Goal: Task Accomplishment & Management: Manage account settings

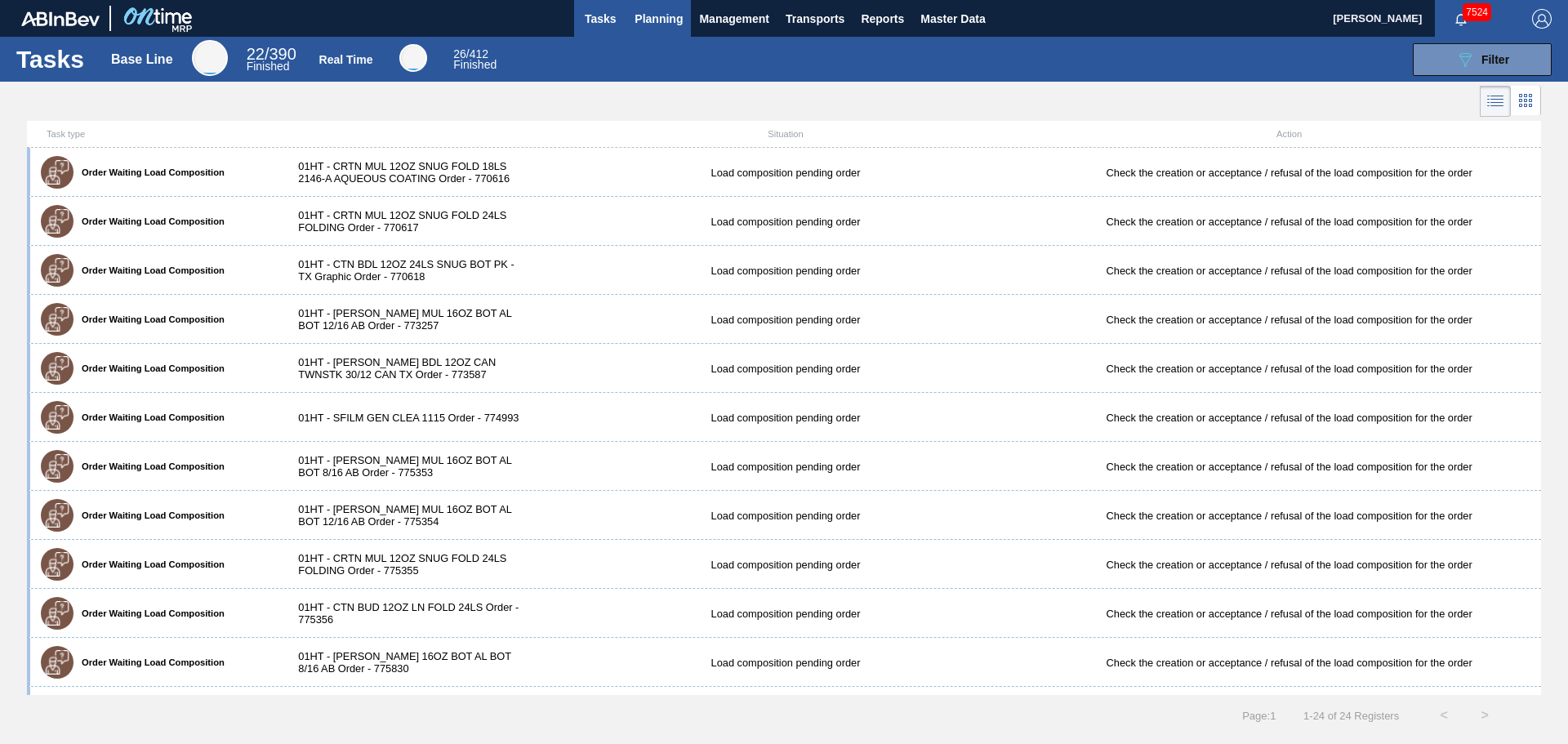
click at [661, 25] on span "Planning" at bounding box center [658, 19] width 48 height 20
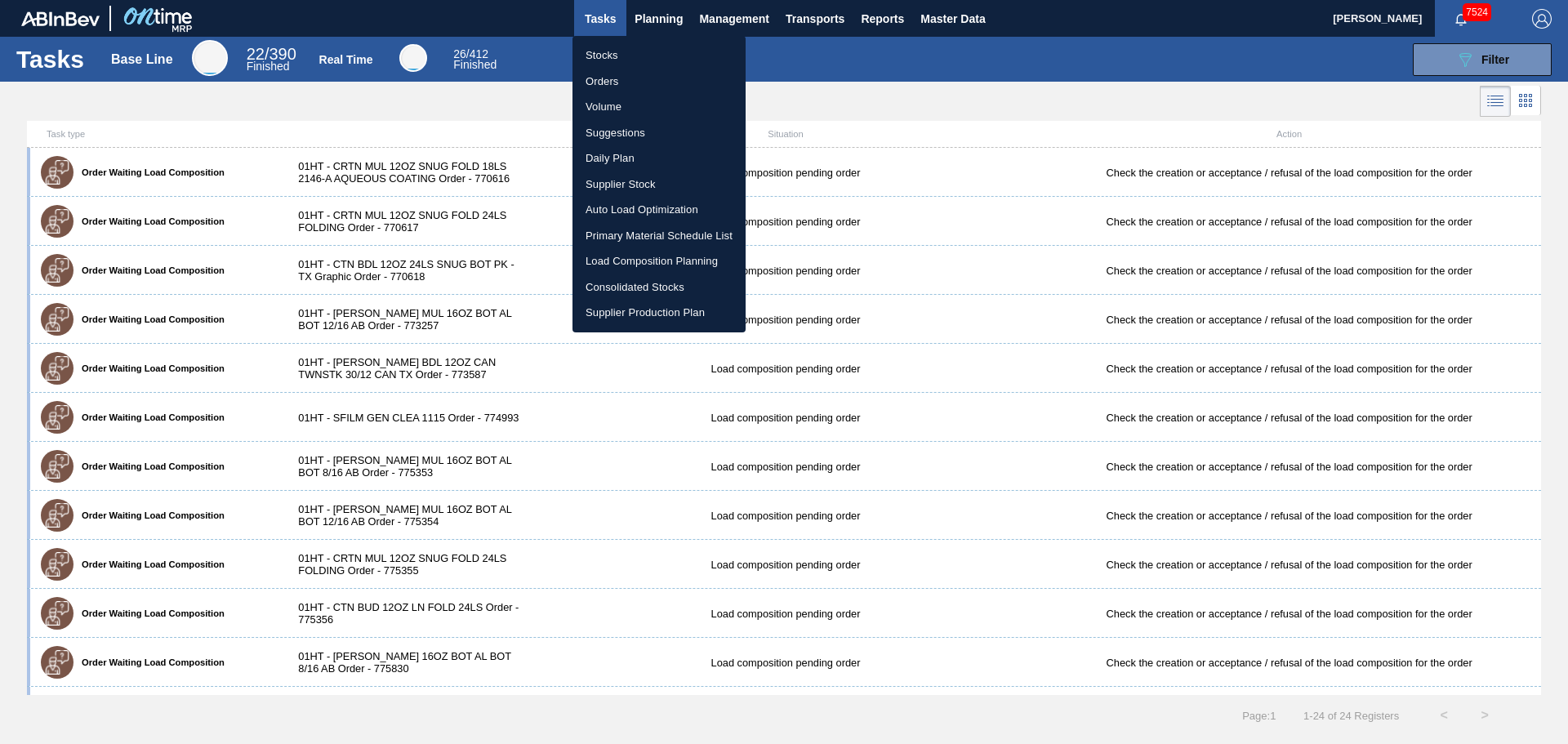
click at [978, 19] on div at bounding box center [784, 372] width 1568 height 744
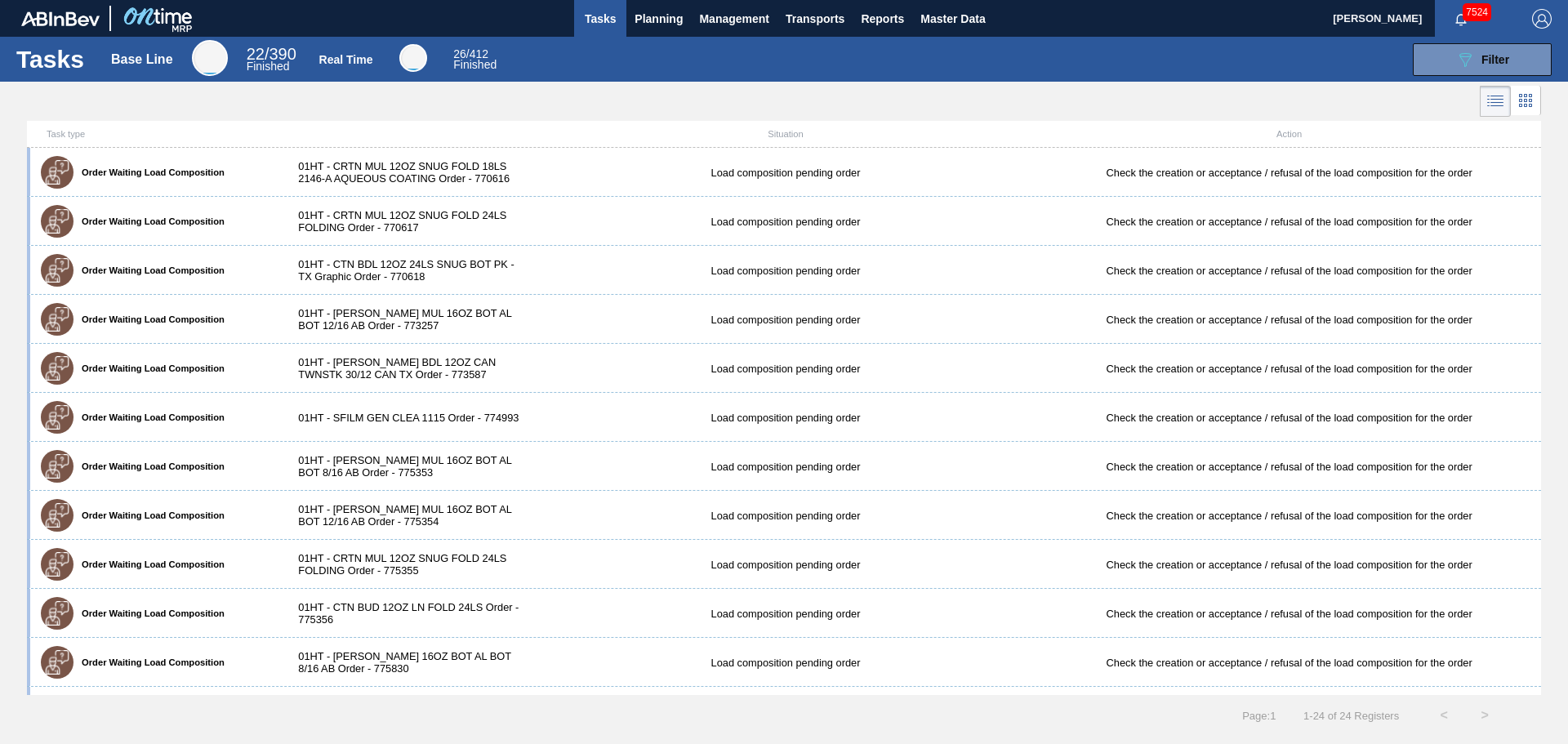
click at [953, 0] on body "Tasks Planning Management Transports Reports Master Data Camden Bauer 7524 Mark…" at bounding box center [784, 0] width 1568 height 0
click at [953, 24] on span "Master Data" at bounding box center [952, 19] width 65 height 20
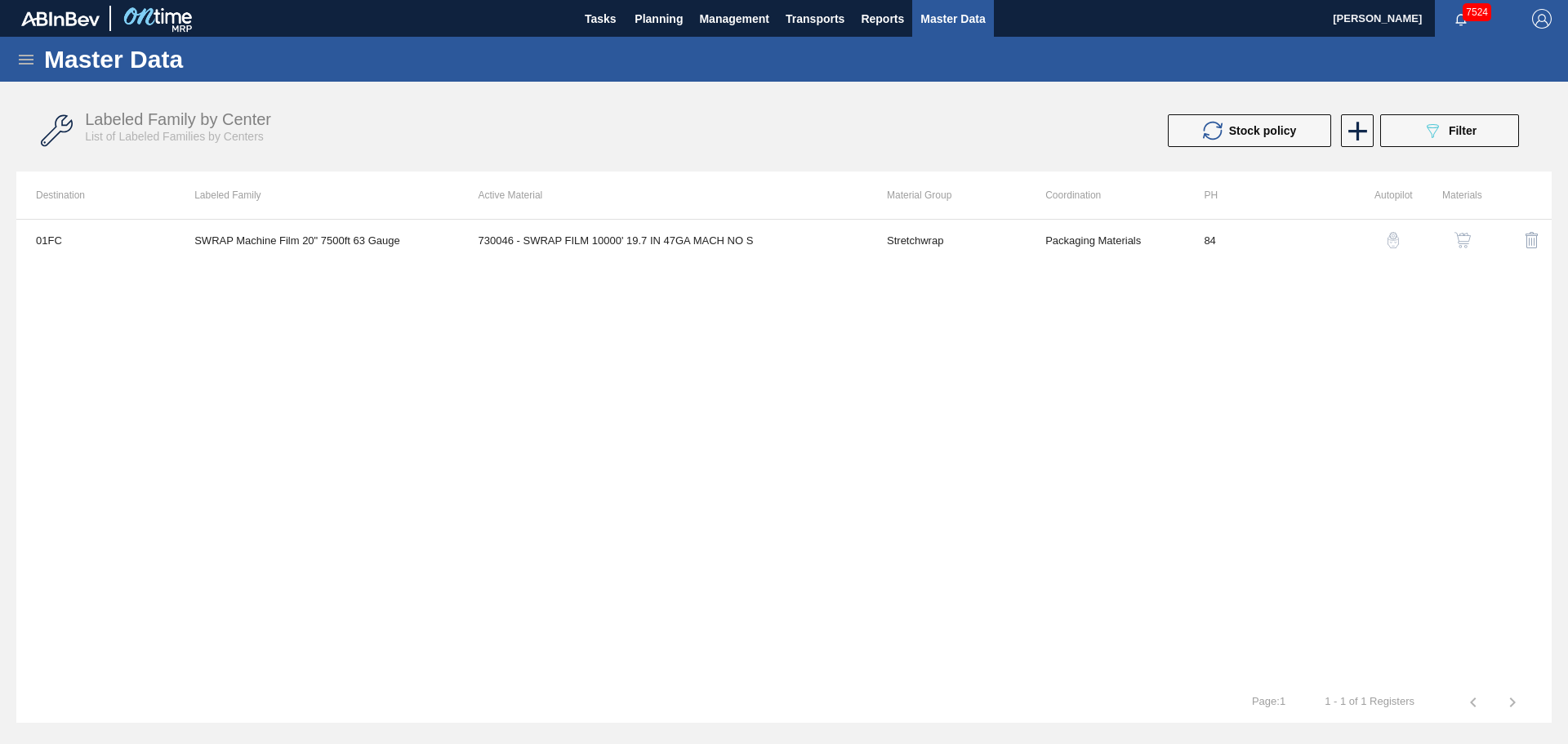
click at [33, 66] on icon at bounding box center [26, 60] width 20 height 20
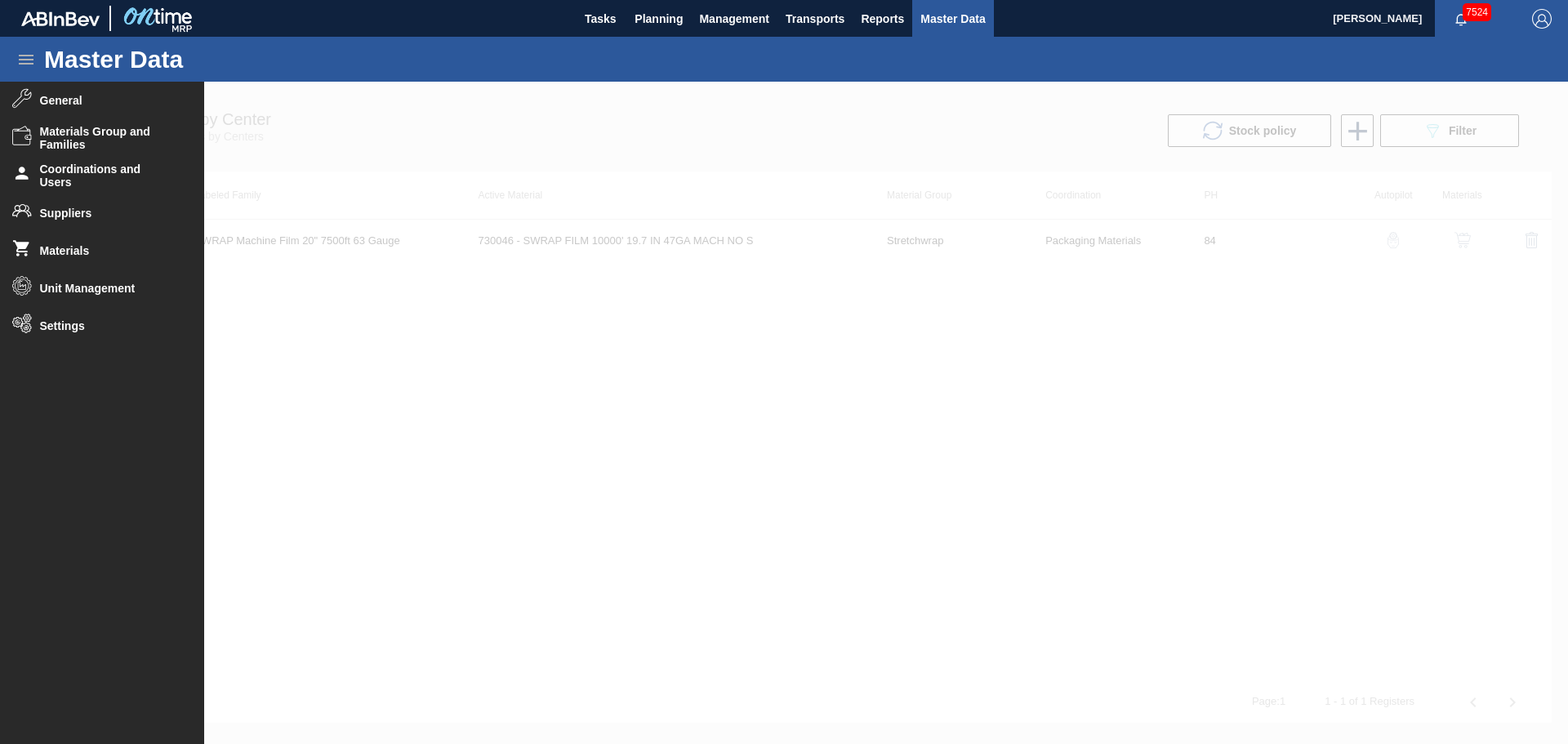
click at [707, 338] on div at bounding box center [784, 412] width 1568 height 662
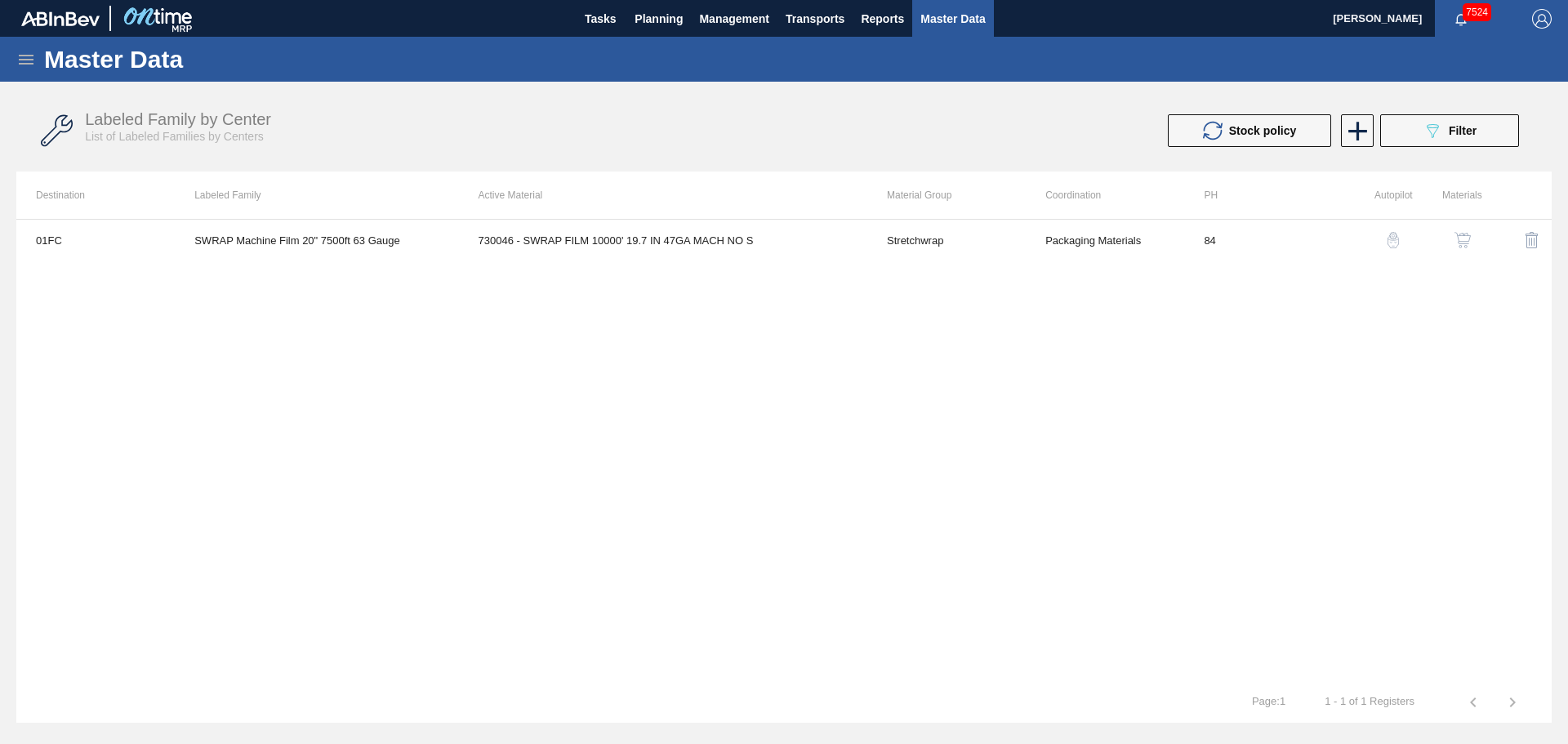
click at [28, 55] on icon at bounding box center [26, 60] width 15 height 10
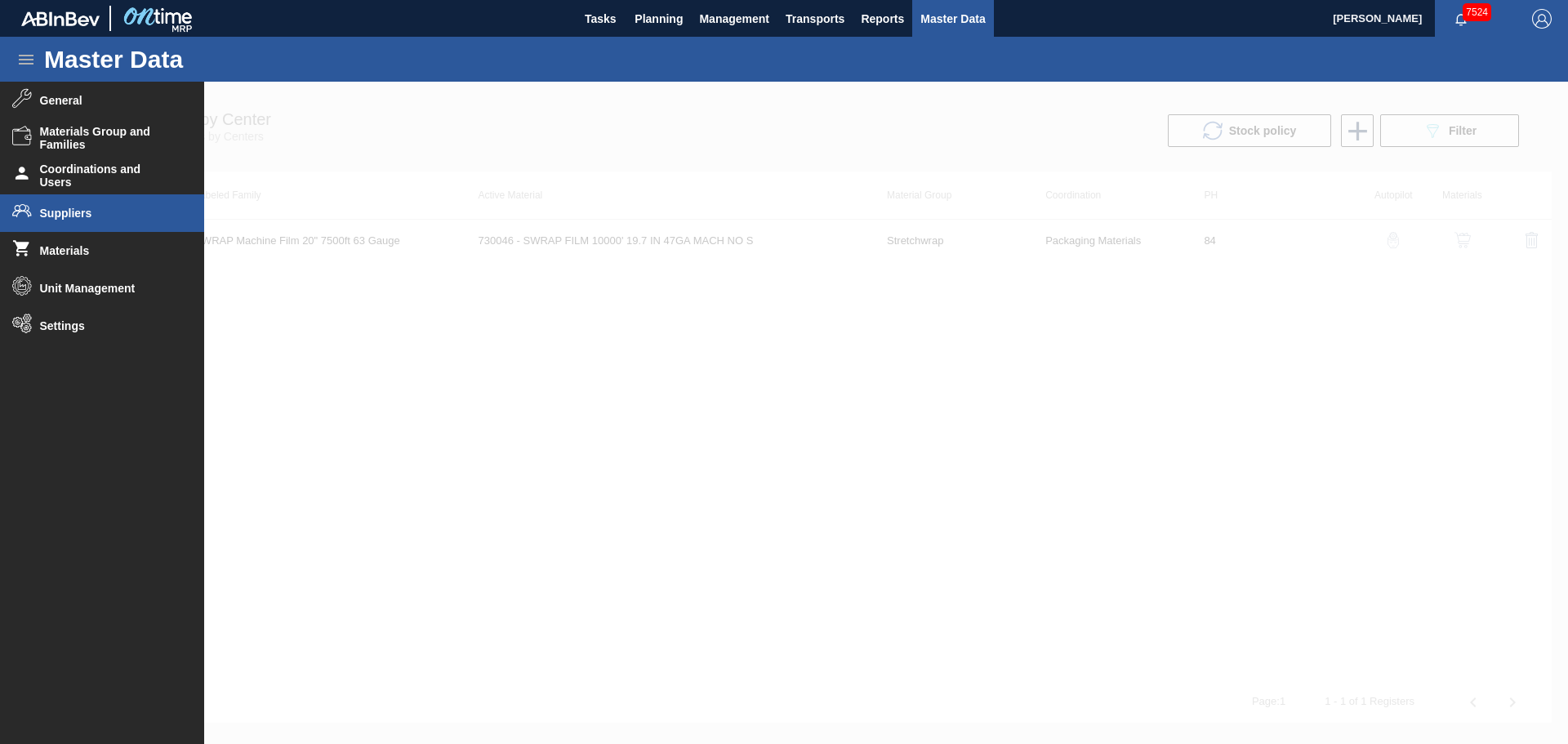
click at [71, 212] on span "Suppliers" at bounding box center [107, 213] width 135 height 13
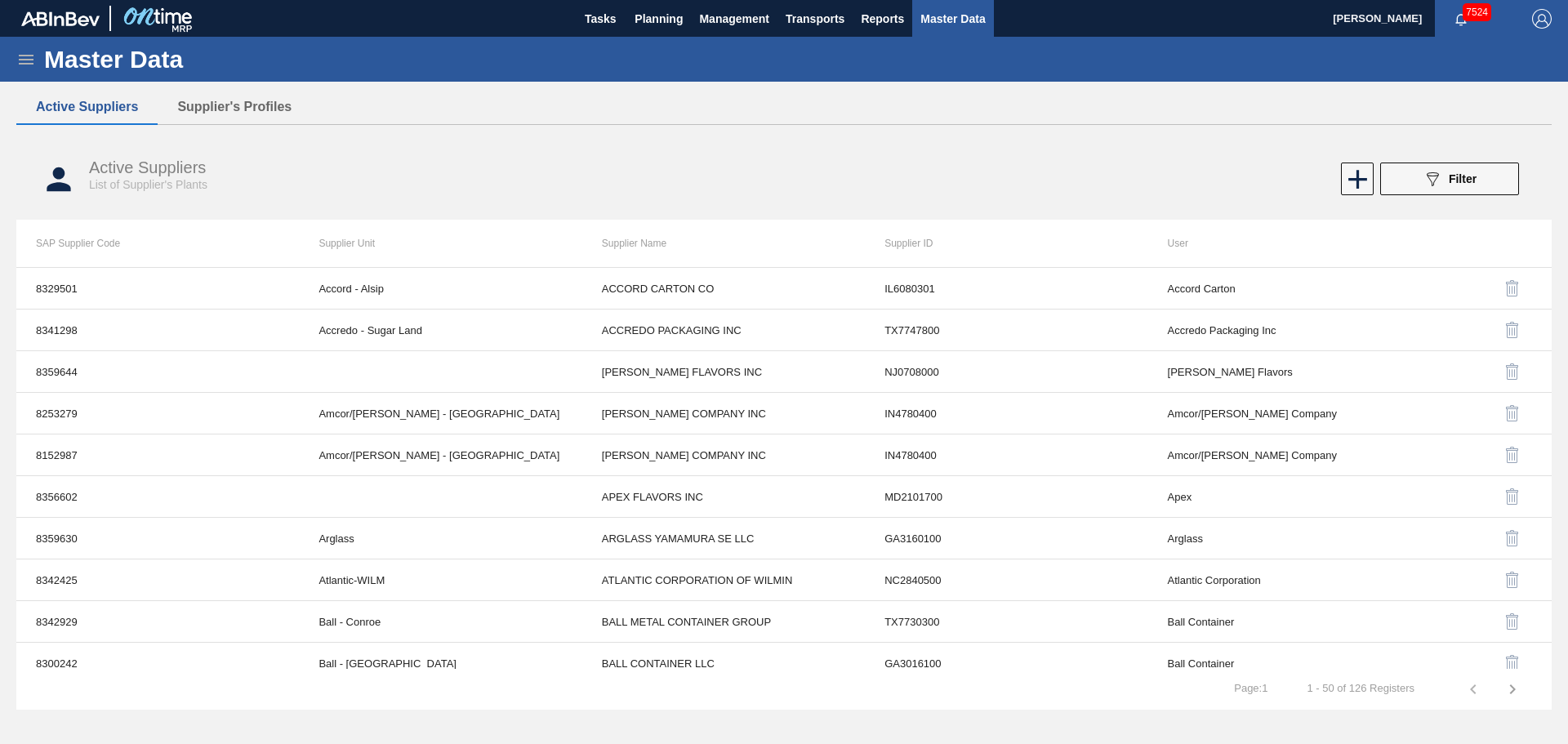
click at [33, 61] on icon at bounding box center [26, 60] width 20 height 20
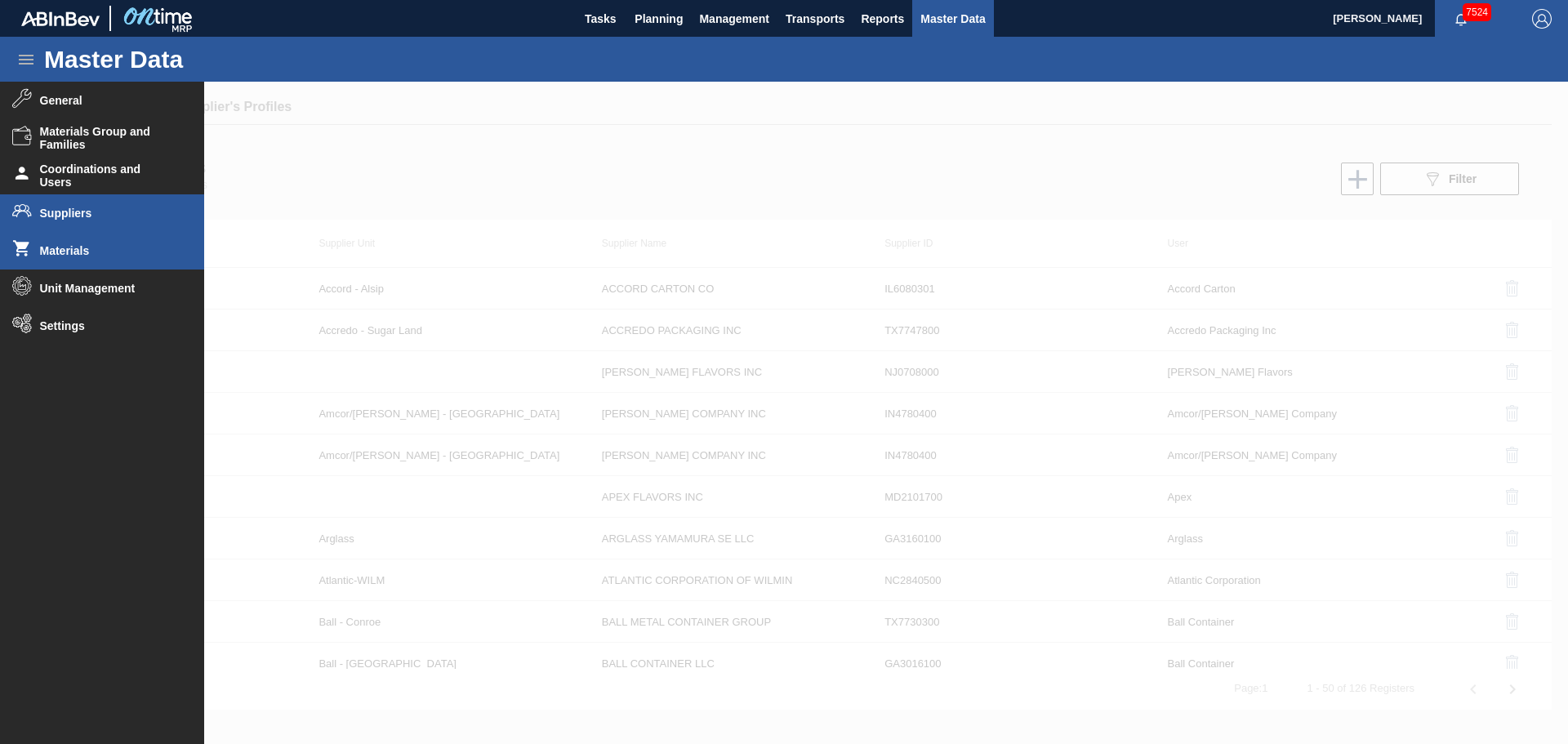
click at [68, 262] on li "Materials" at bounding box center [102, 251] width 204 height 37
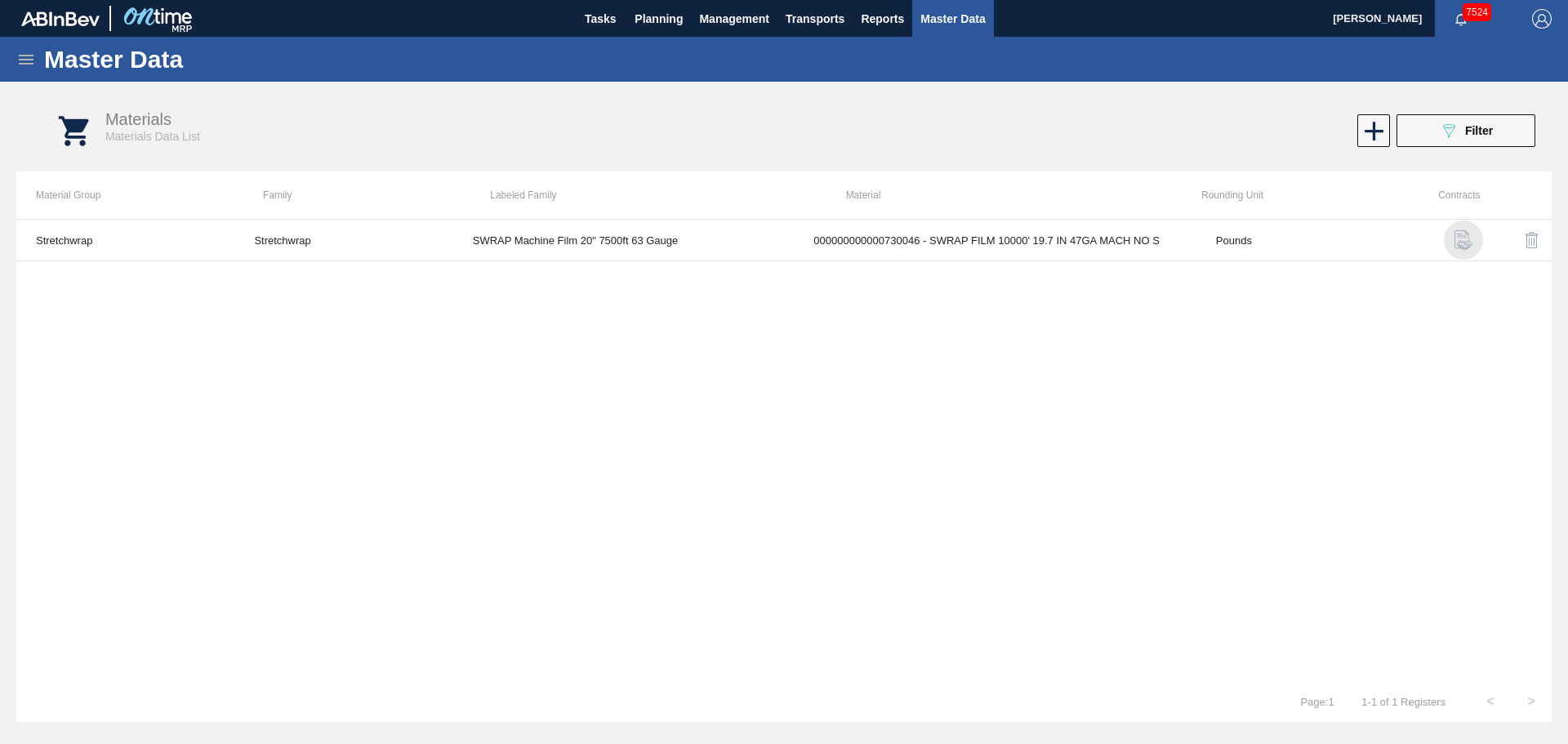
click at [1466, 240] on img "button" at bounding box center [1463, 240] width 20 height 20
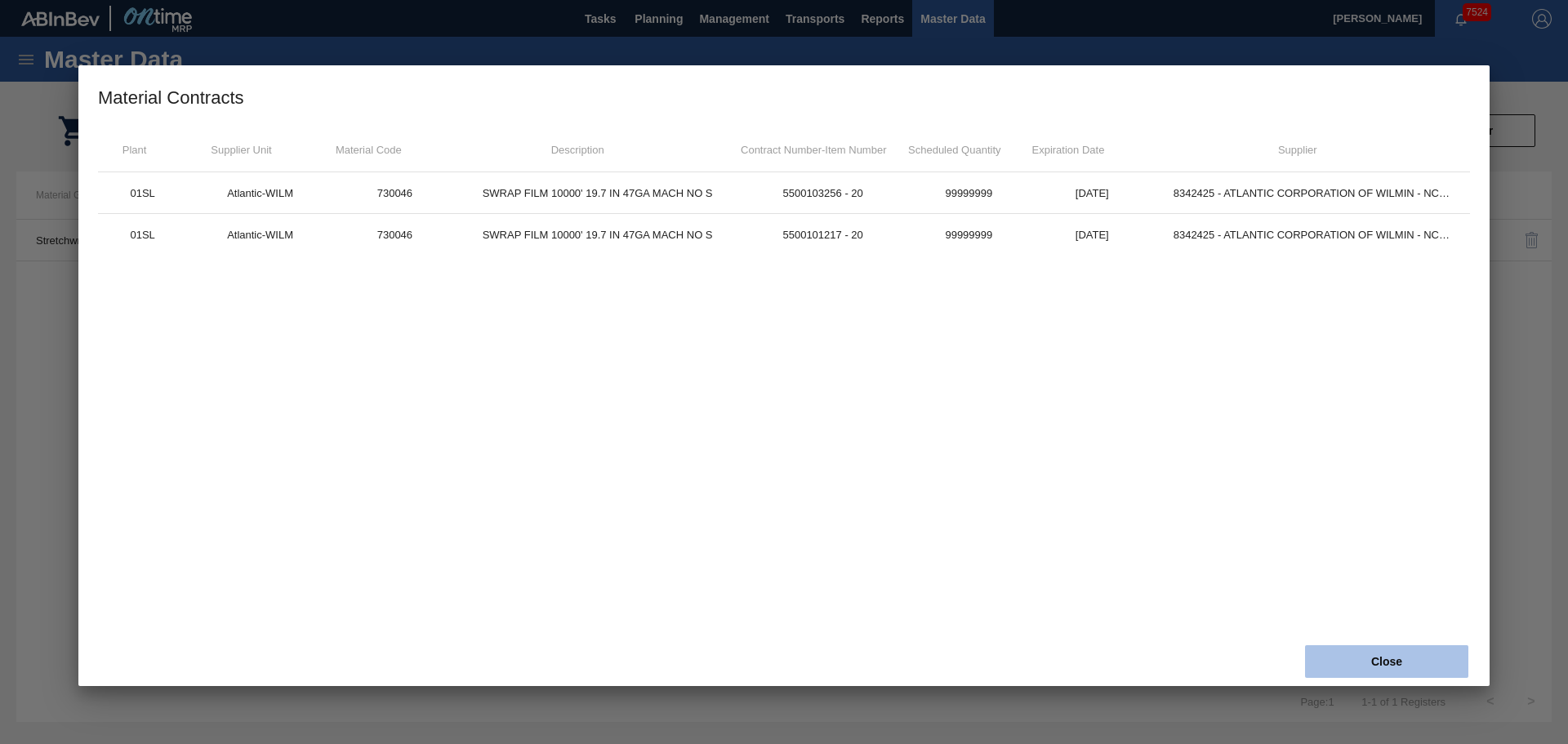
click at [1398, 652] on button "Close" at bounding box center [1387, 661] width 163 height 33
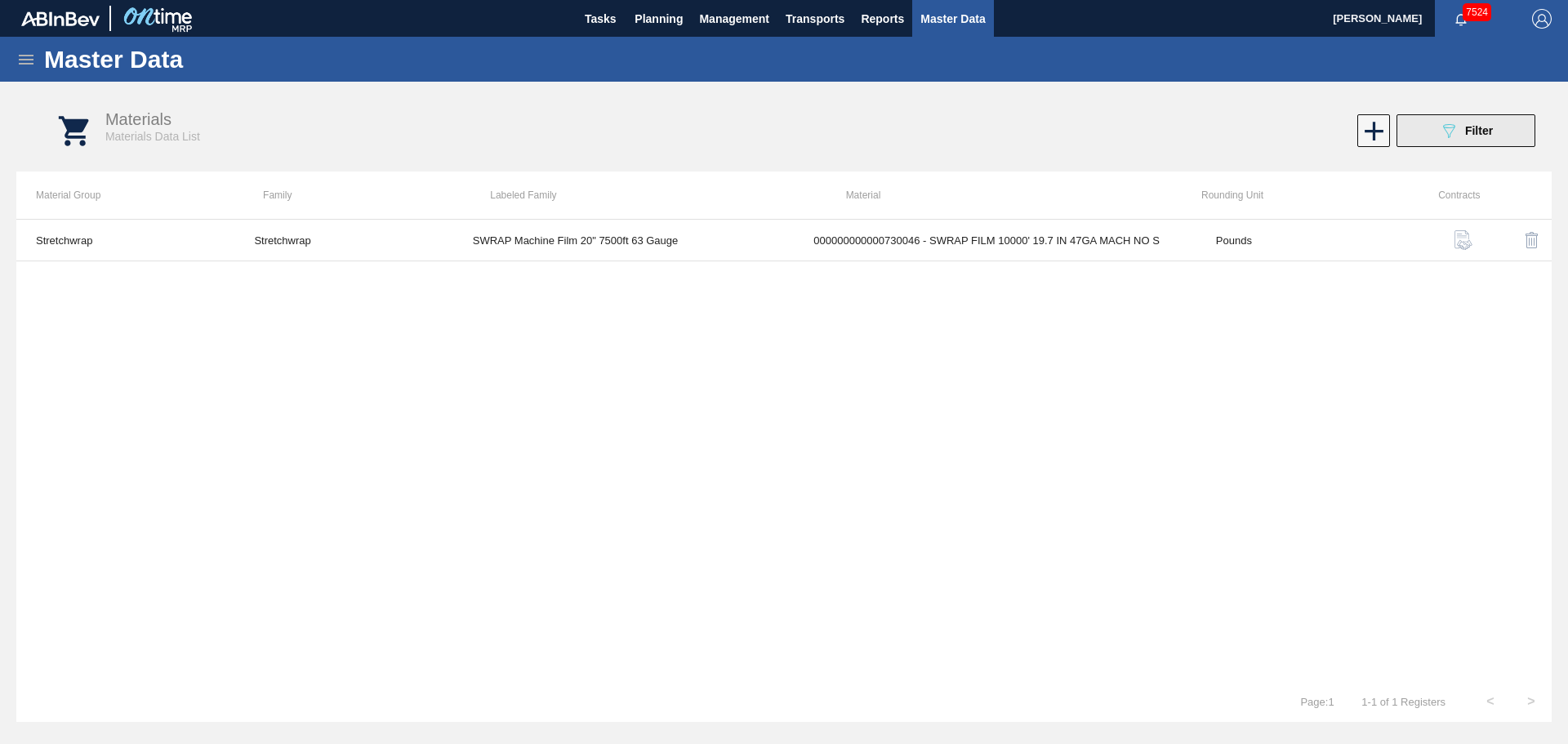
click at [1437, 122] on button "089F7B8B-B2A5-4AFE-B5C0-19BA573D28AC Filter" at bounding box center [1466, 131] width 139 height 33
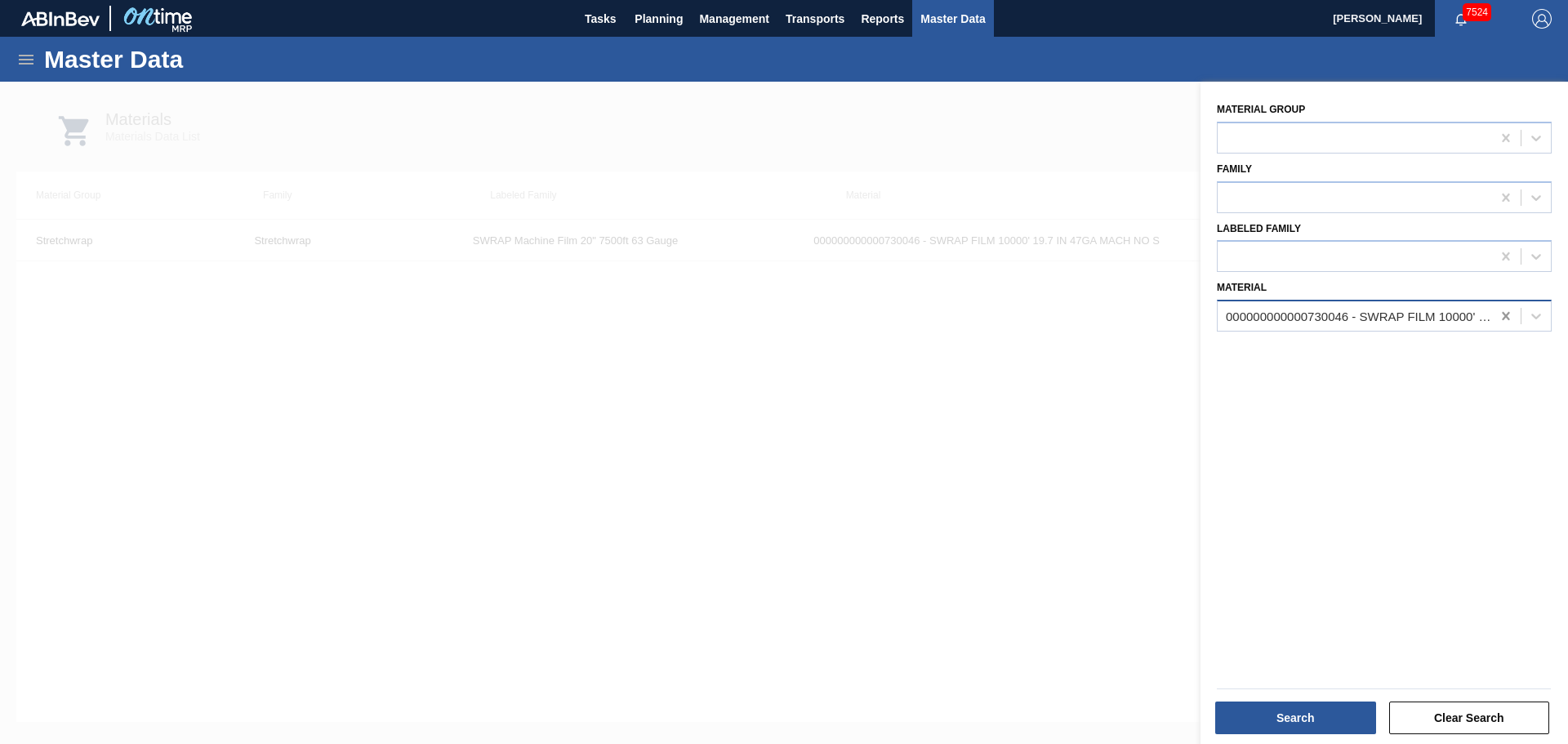
click at [1502, 311] on icon at bounding box center [1506, 316] width 16 height 16
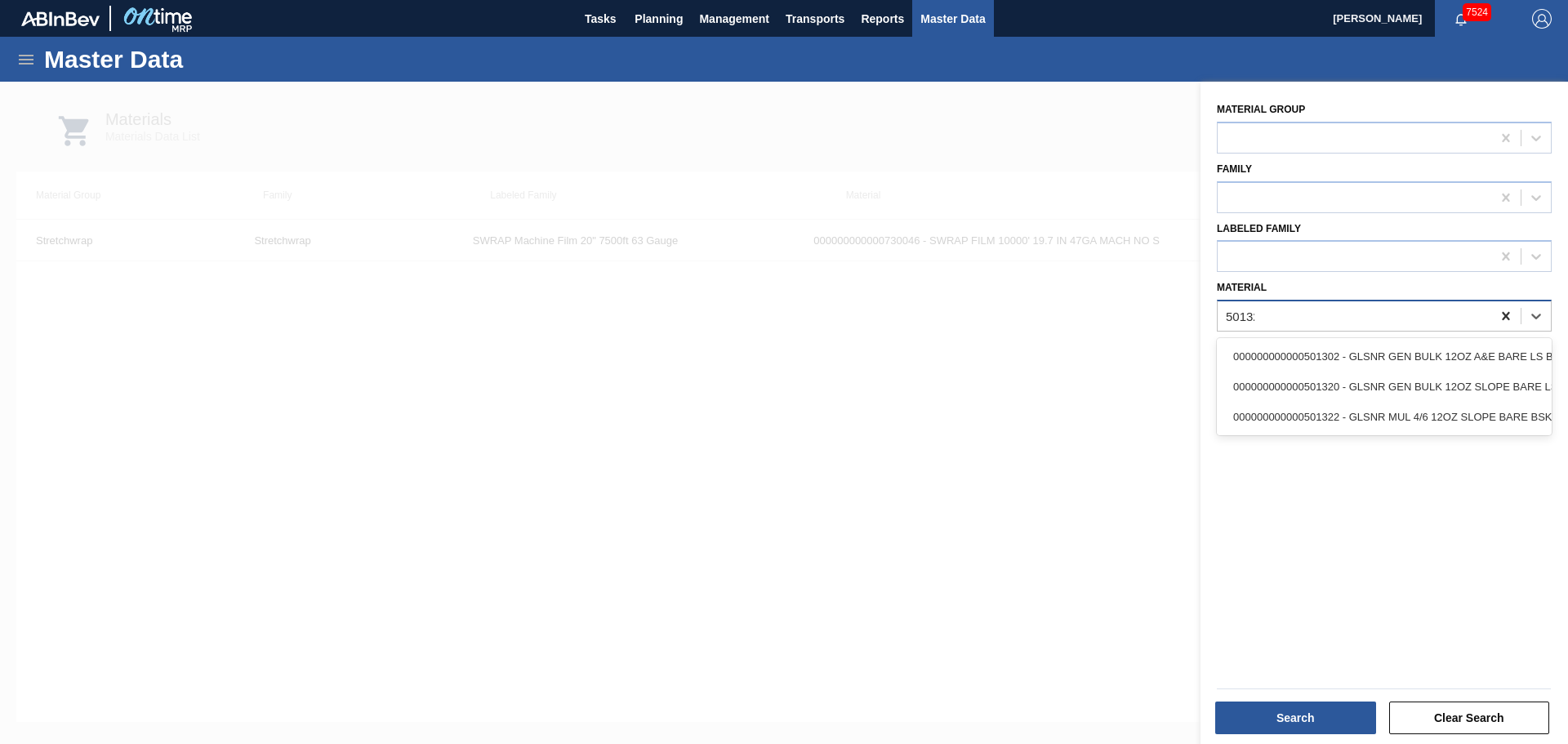
type input "501320"
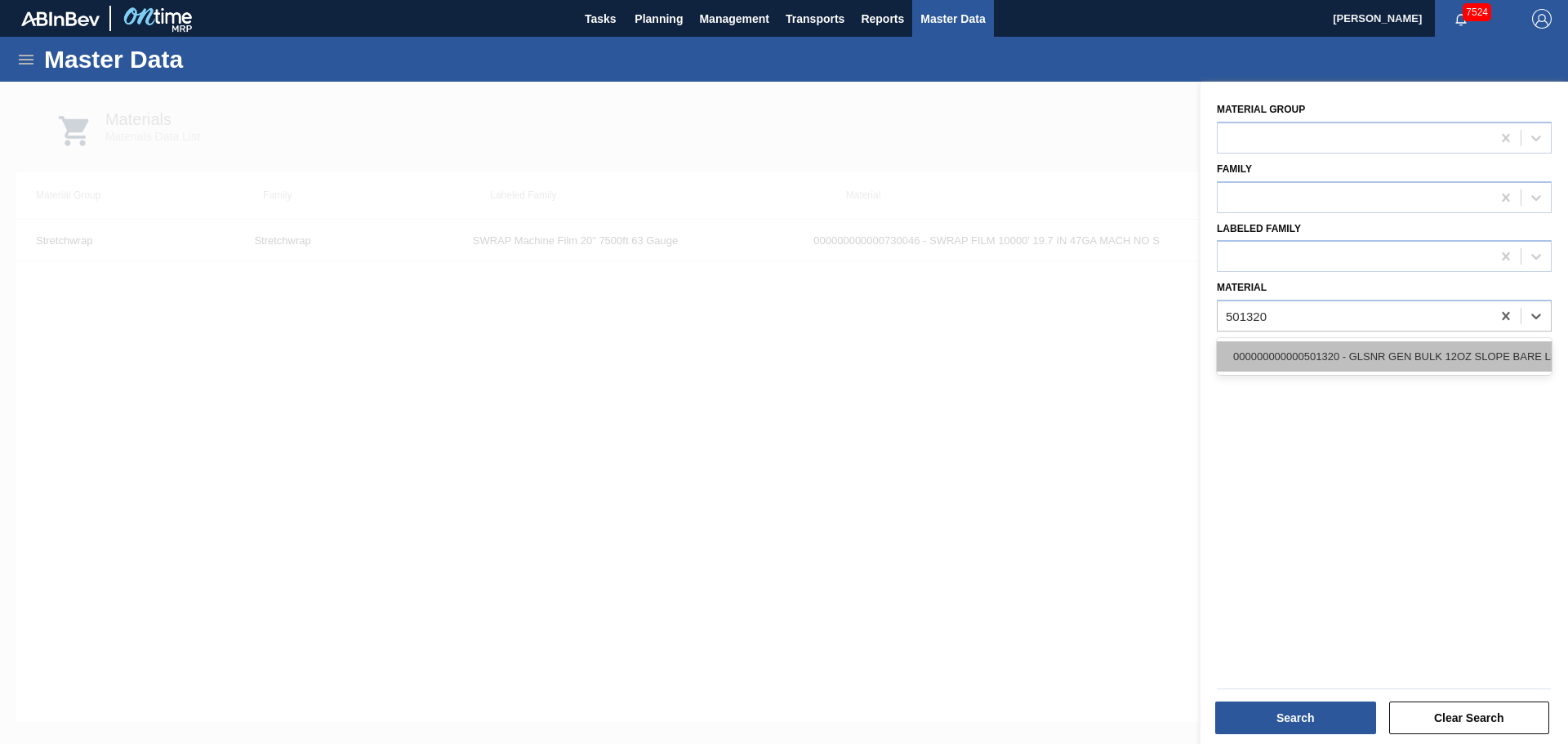
click at [1415, 356] on div "000000000000501320 - GLSNR GEN BULK 12OZ SLOPE BARE LS BULK 0" at bounding box center [1383, 356] width 335 height 30
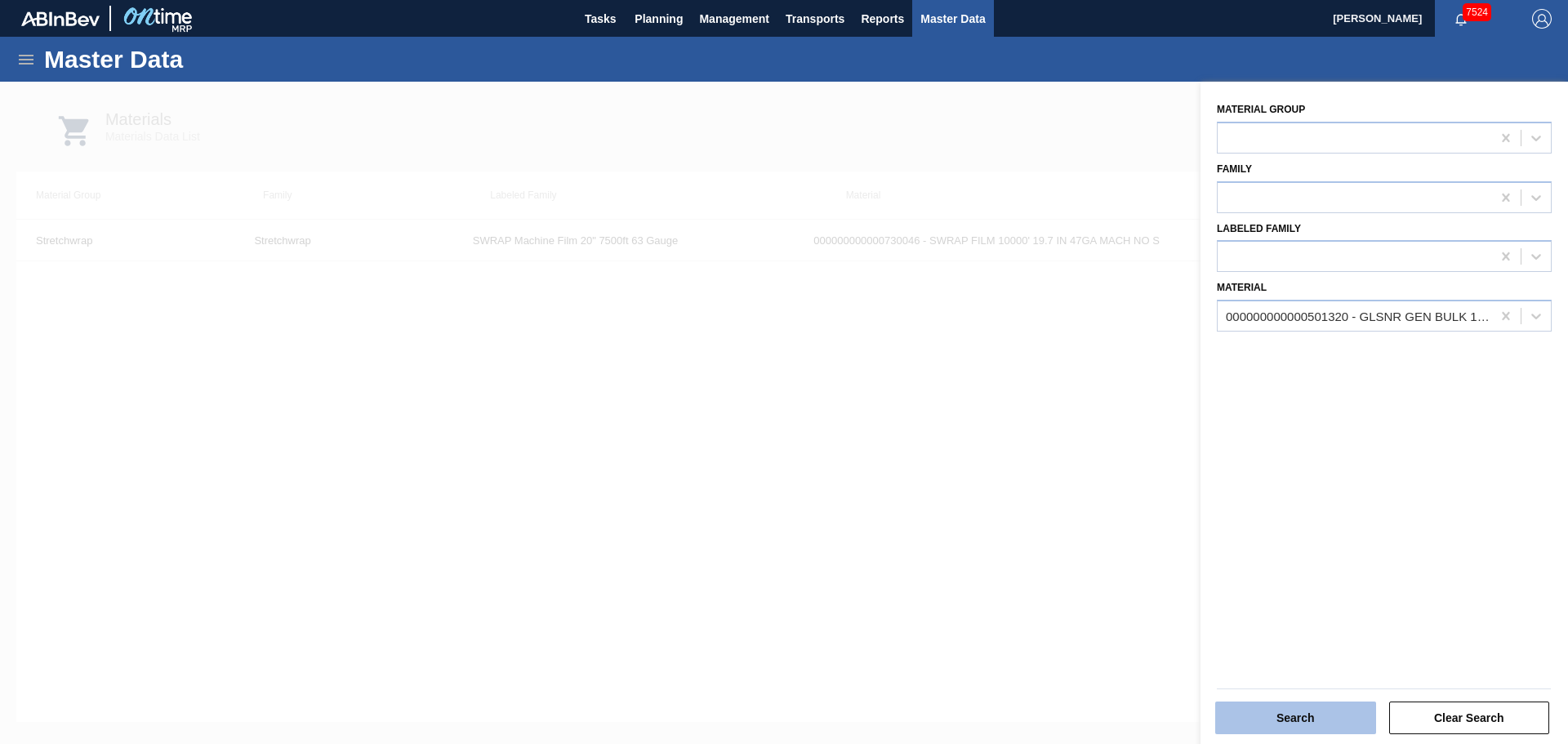
click at [1302, 714] on button "Search" at bounding box center [1295, 718] width 161 height 33
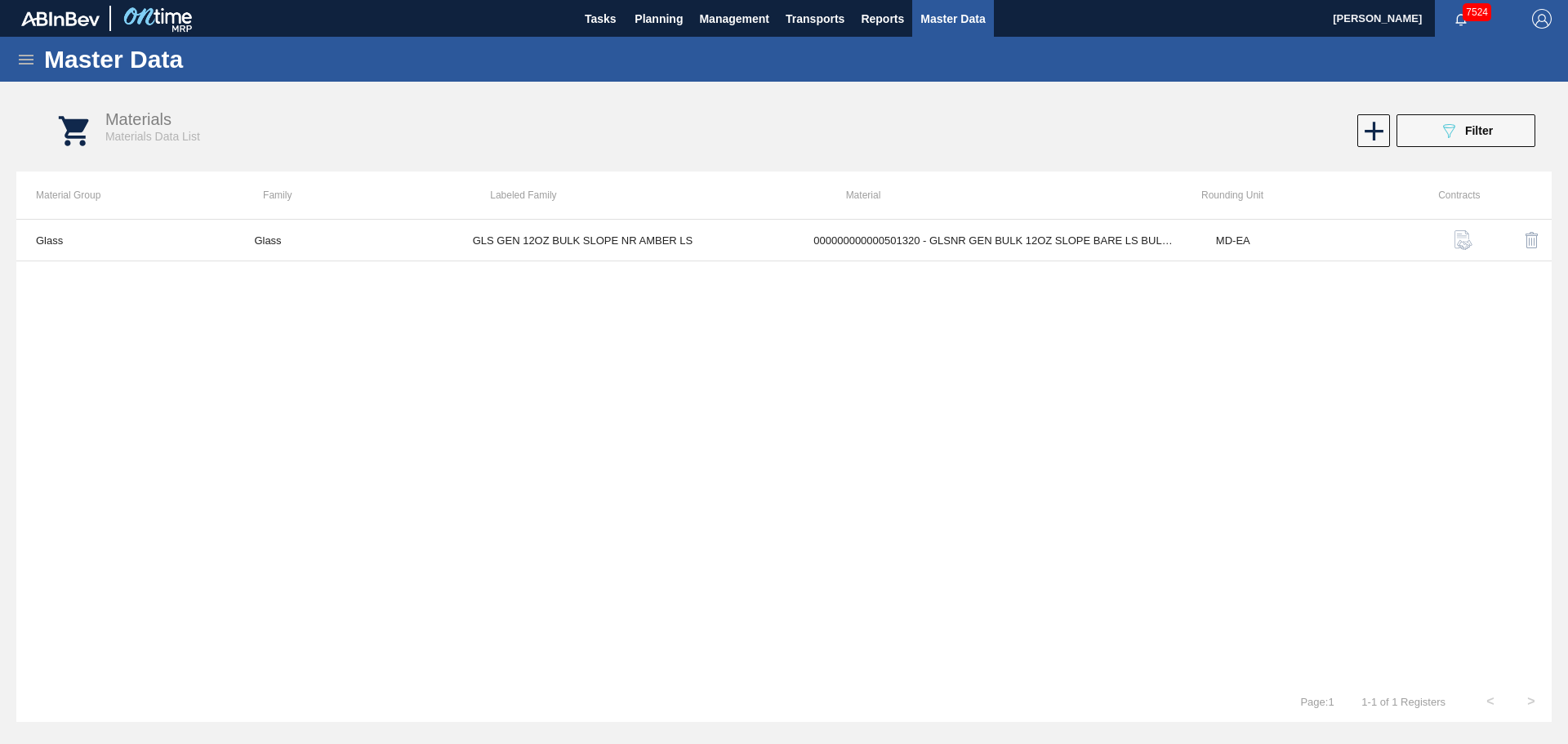
click at [1461, 243] on img "button" at bounding box center [1463, 240] width 20 height 20
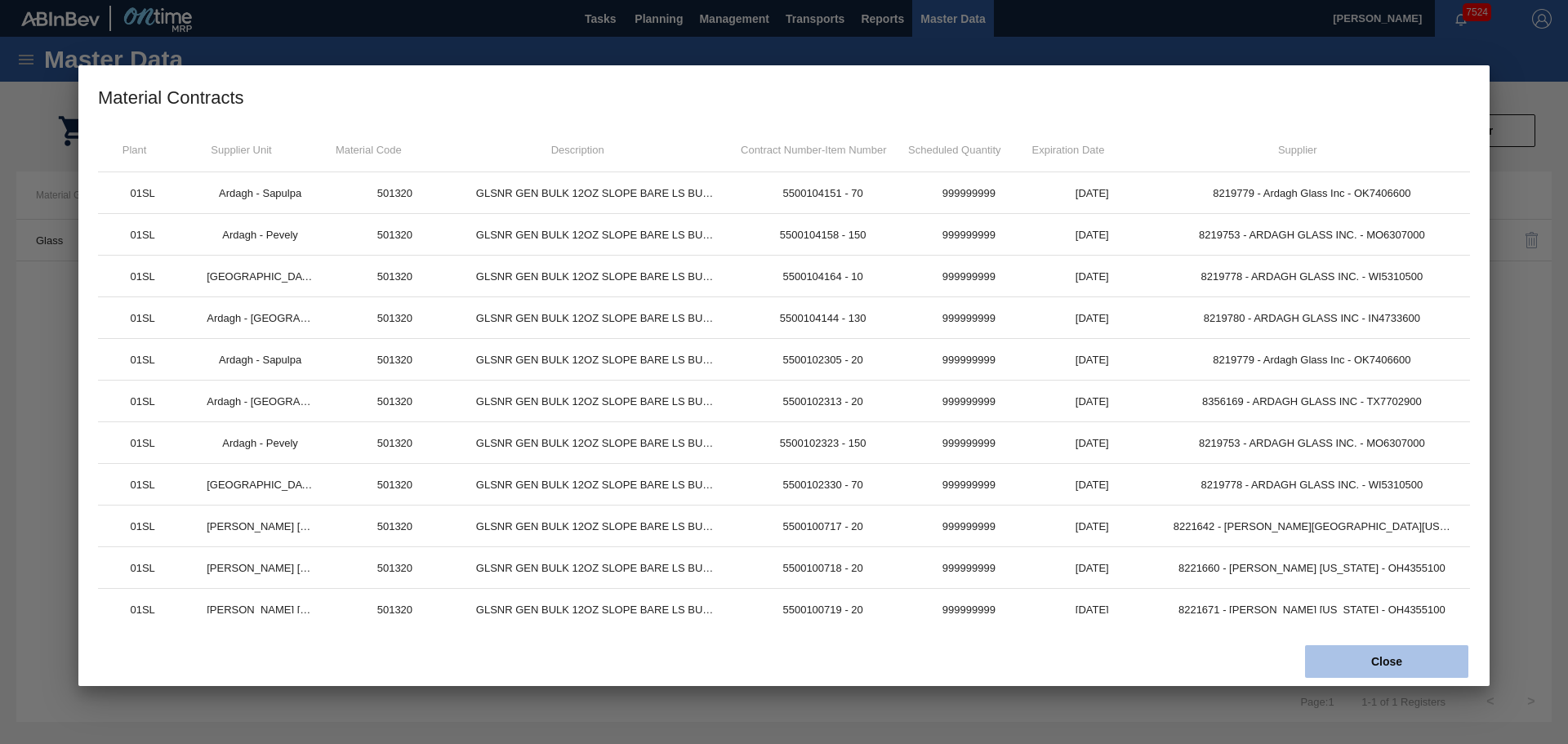
click at [1357, 653] on button "Close" at bounding box center [1387, 661] width 163 height 33
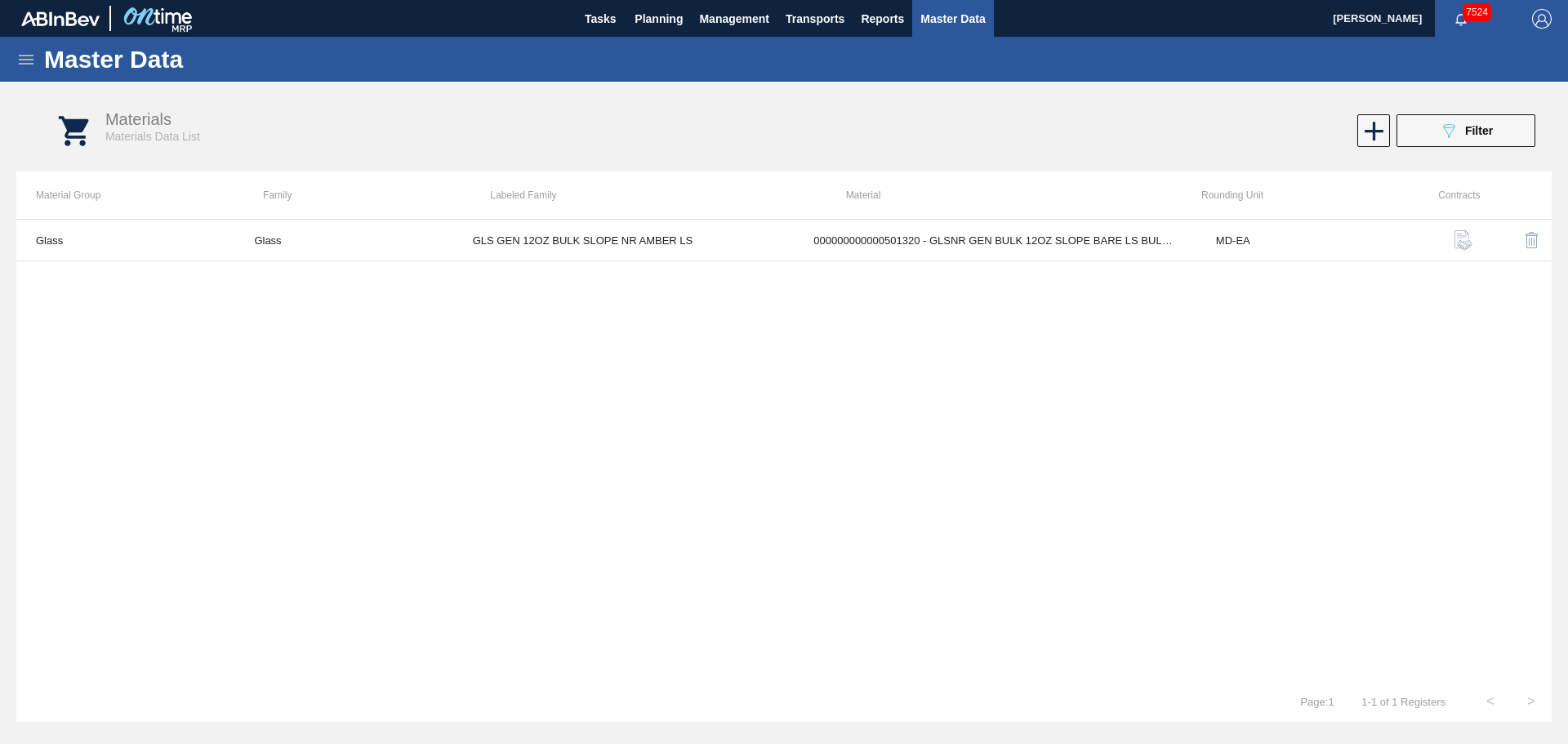
click at [1260, 241] on td "MD-EA" at bounding box center [1305, 240] width 218 height 42
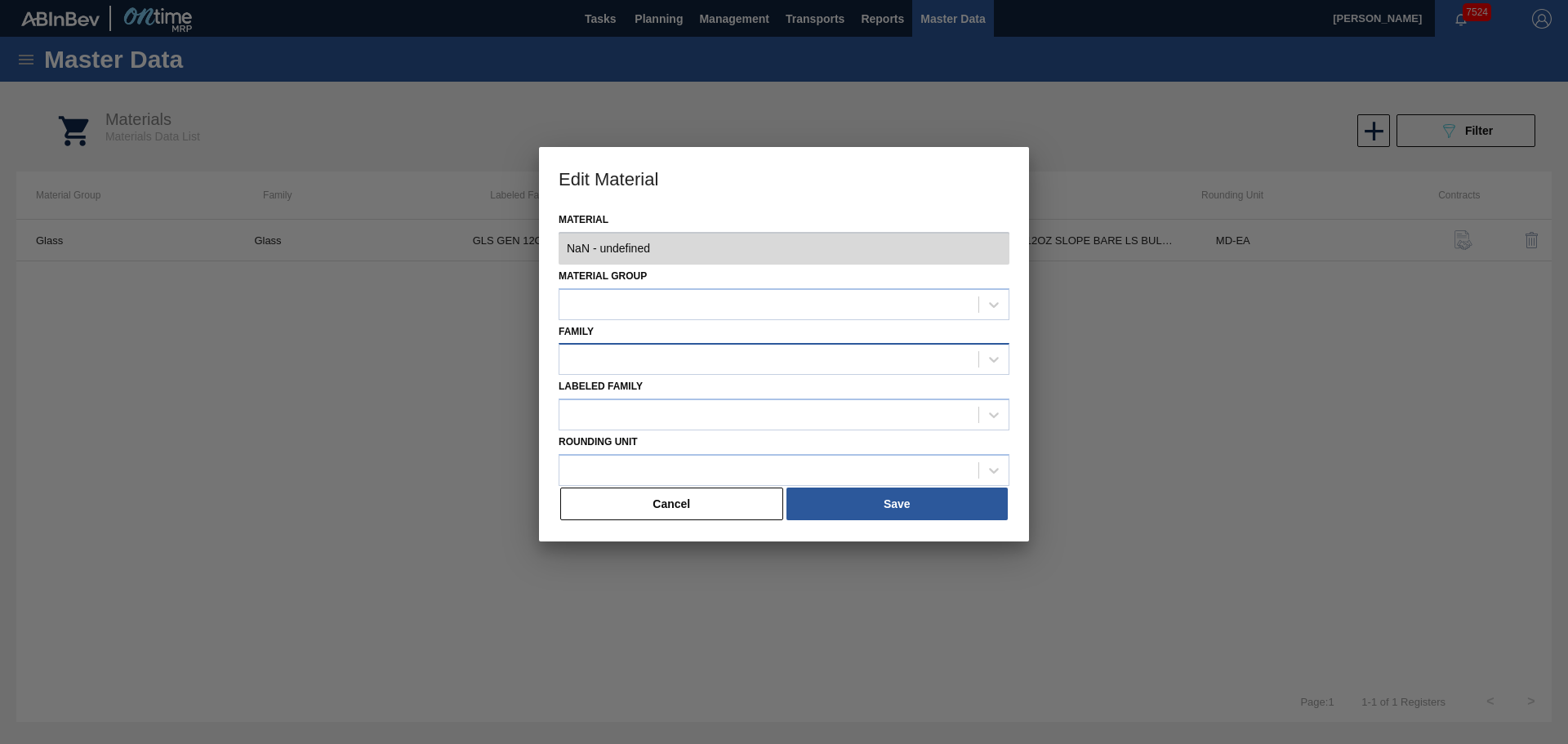
type input "501320 - 000000000000501320 - GLSNR GEN BULK 12OZ SLOPE BARE LS BULK 0"
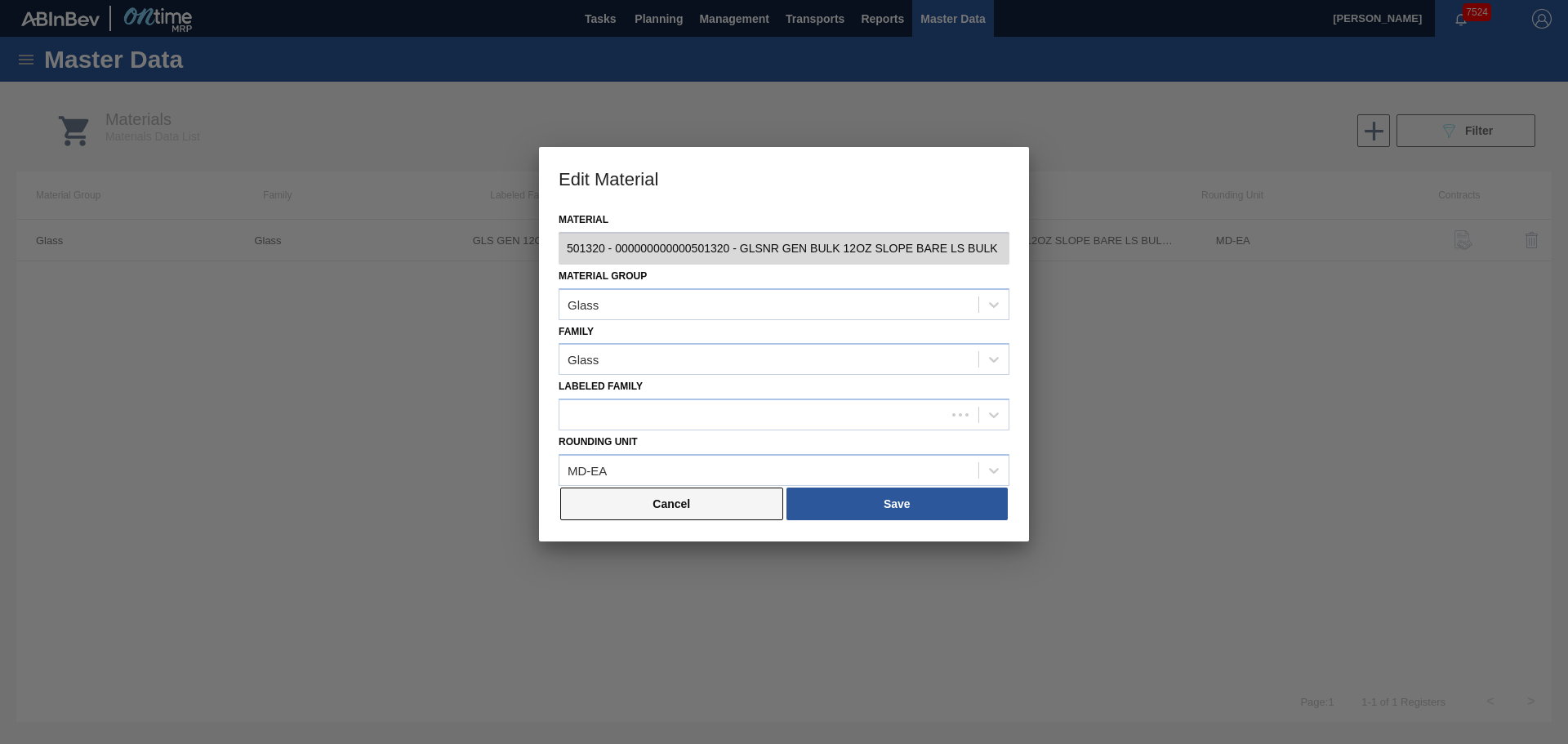
click at [734, 500] on button "Cancel" at bounding box center [672, 504] width 223 height 33
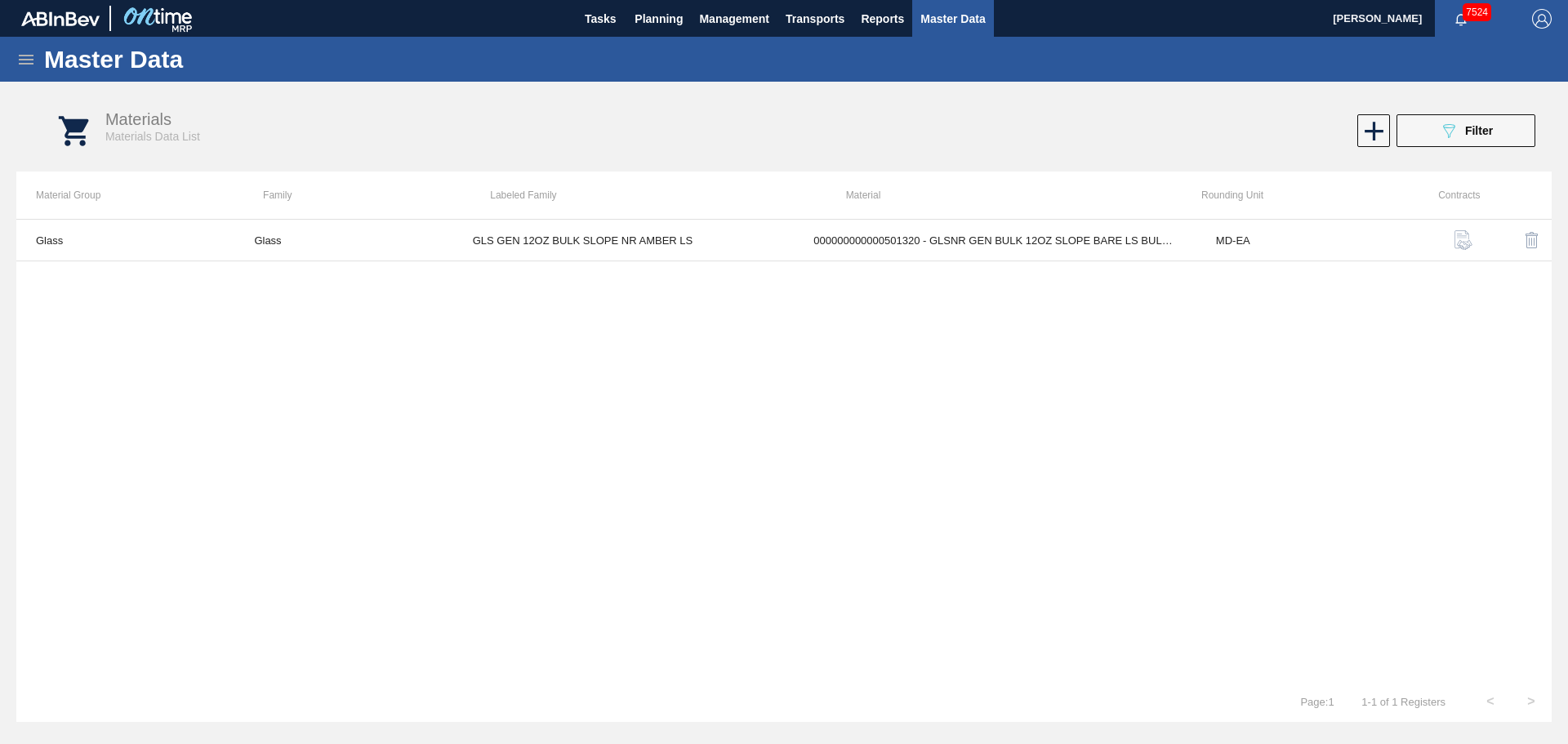
click at [1469, 243] on img "button" at bounding box center [1463, 240] width 20 height 20
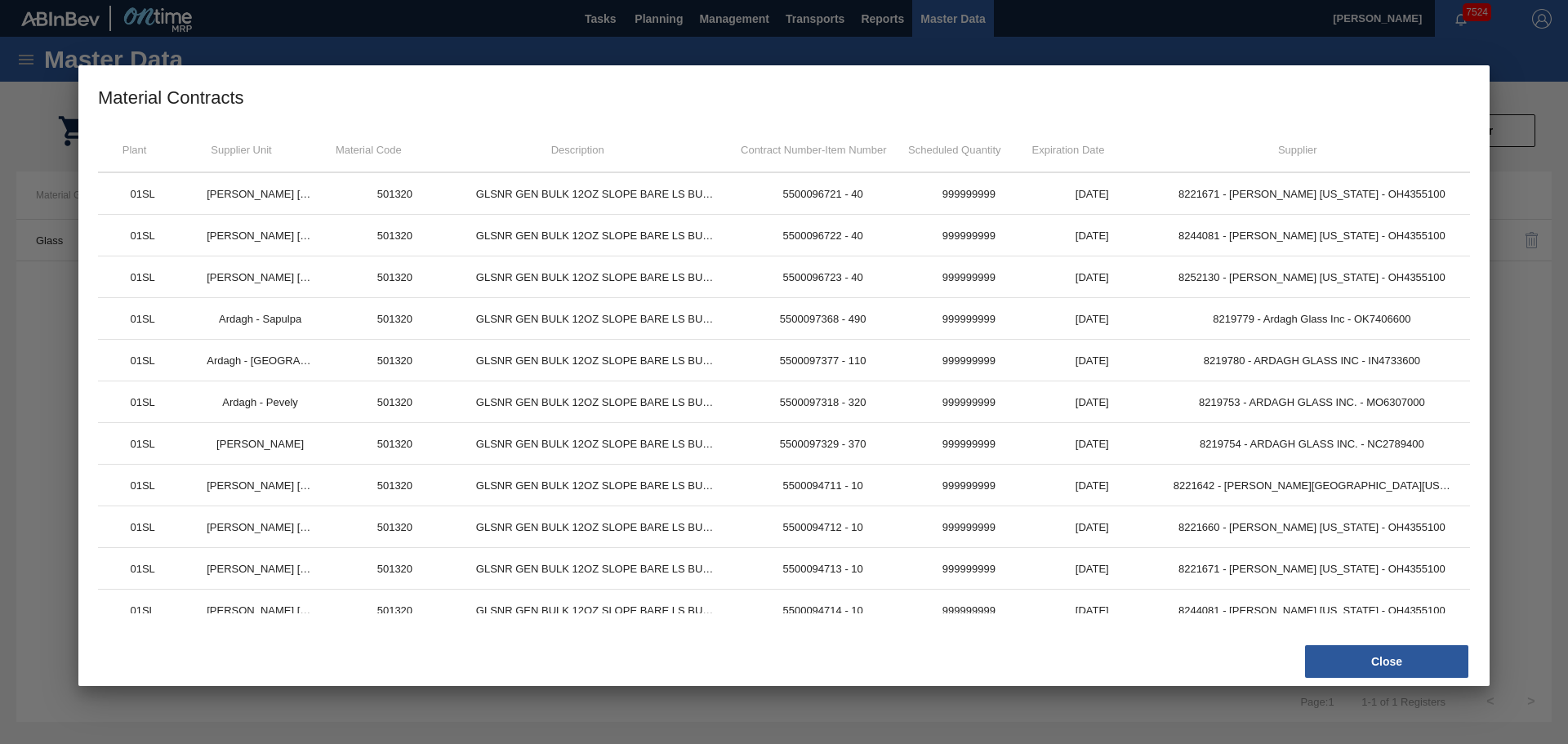
scroll to position [1349, 0]
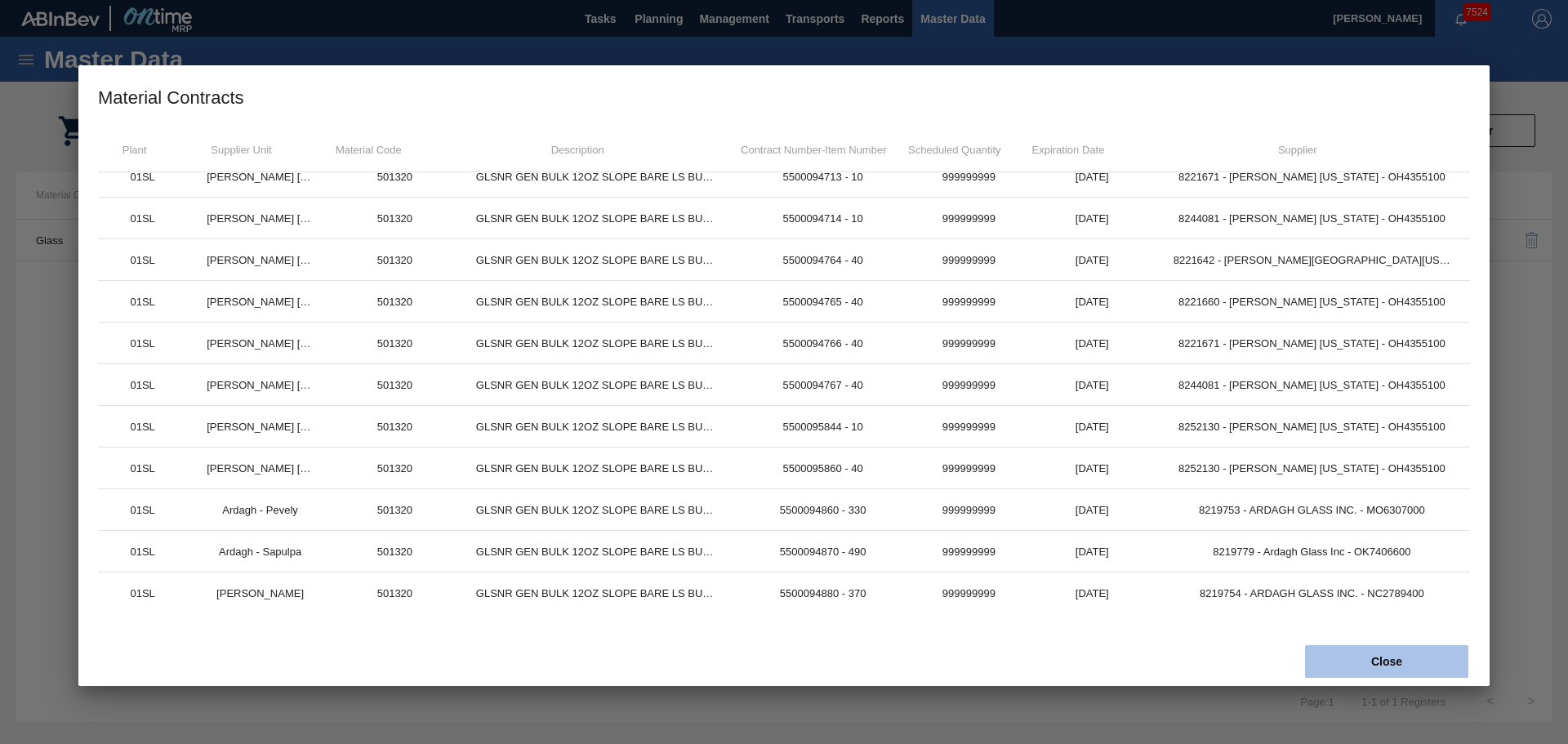
click at [1352, 660] on button "Close" at bounding box center [1387, 661] width 163 height 33
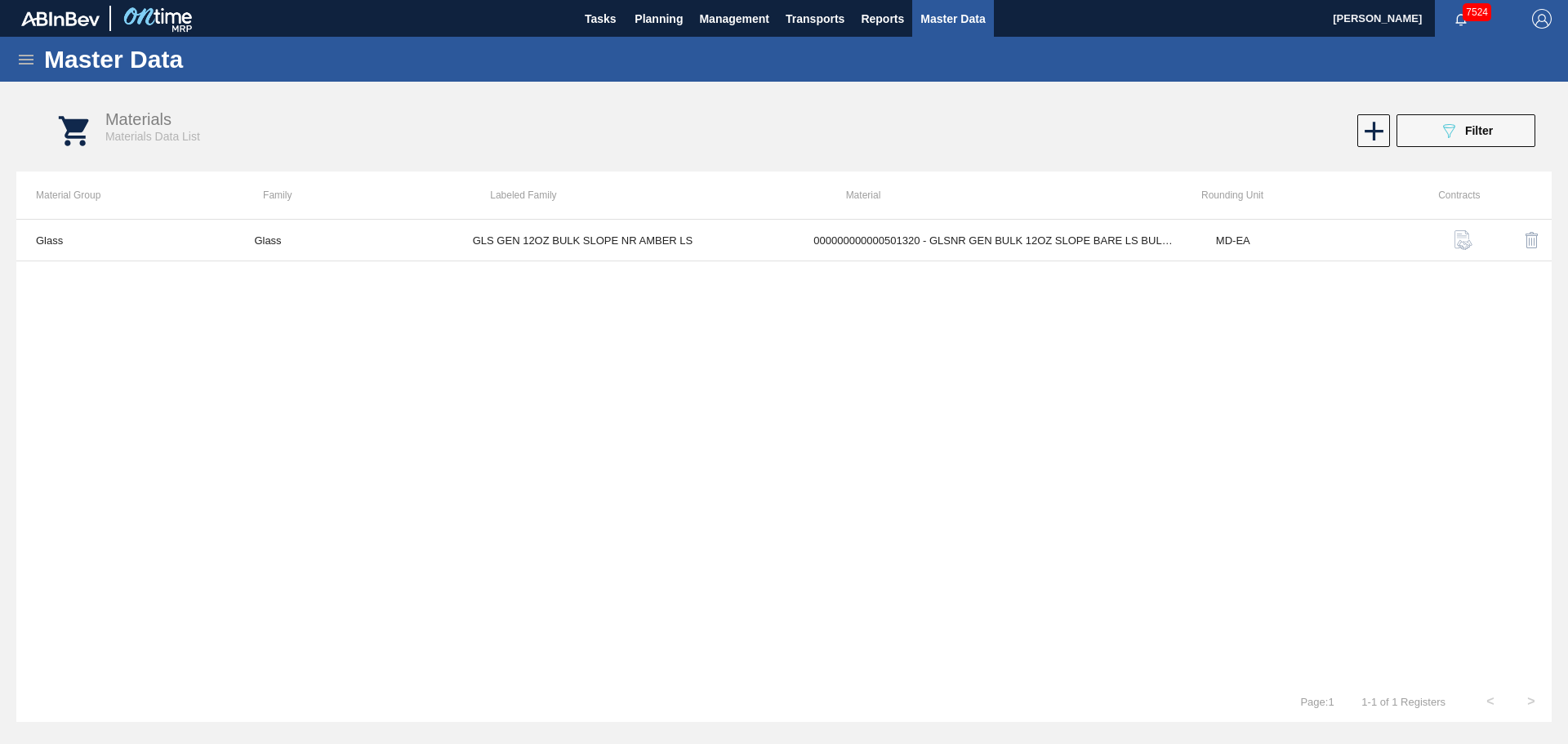
click at [1466, 246] on img "button" at bounding box center [1463, 240] width 20 height 20
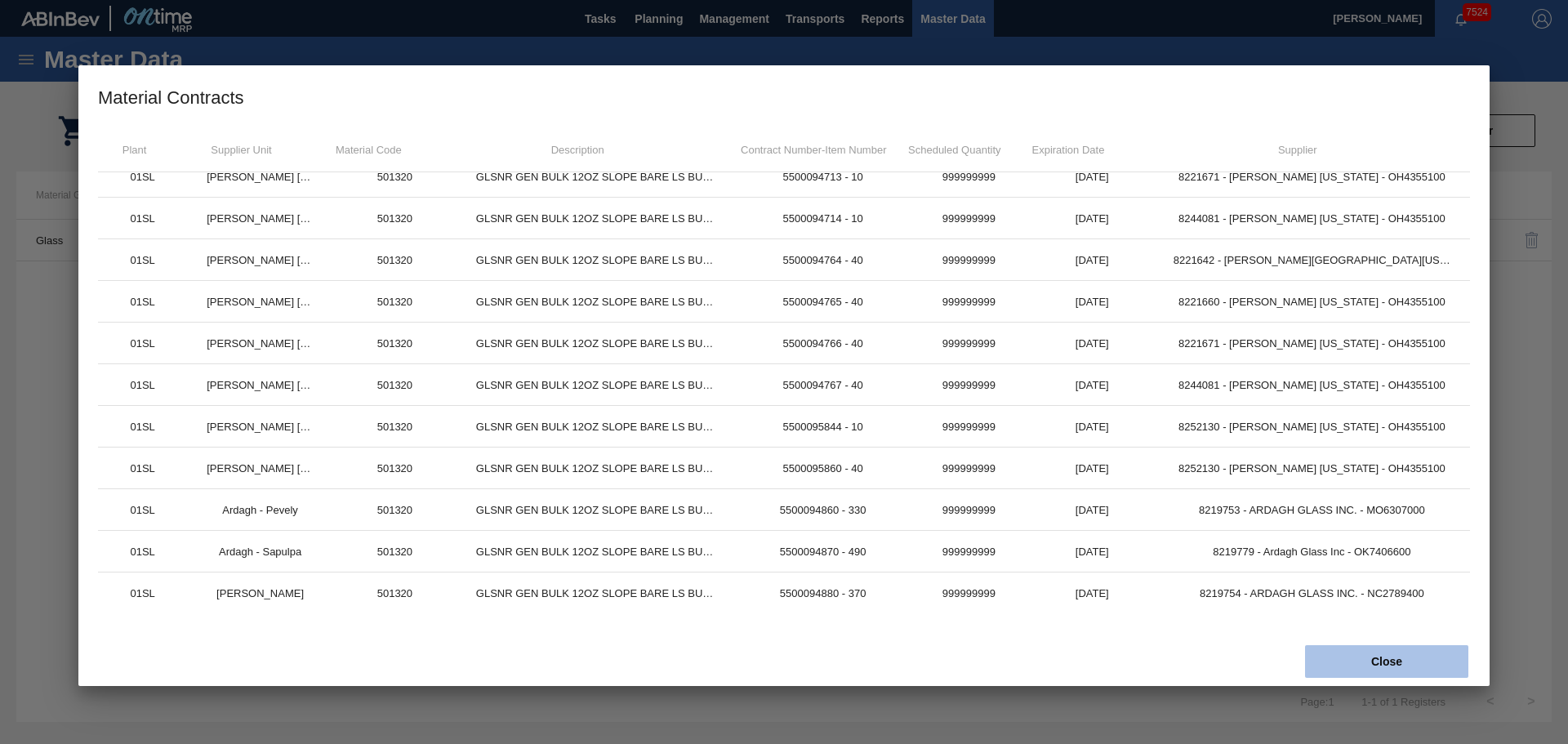
click at [1378, 654] on button "Close" at bounding box center [1387, 661] width 163 height 33
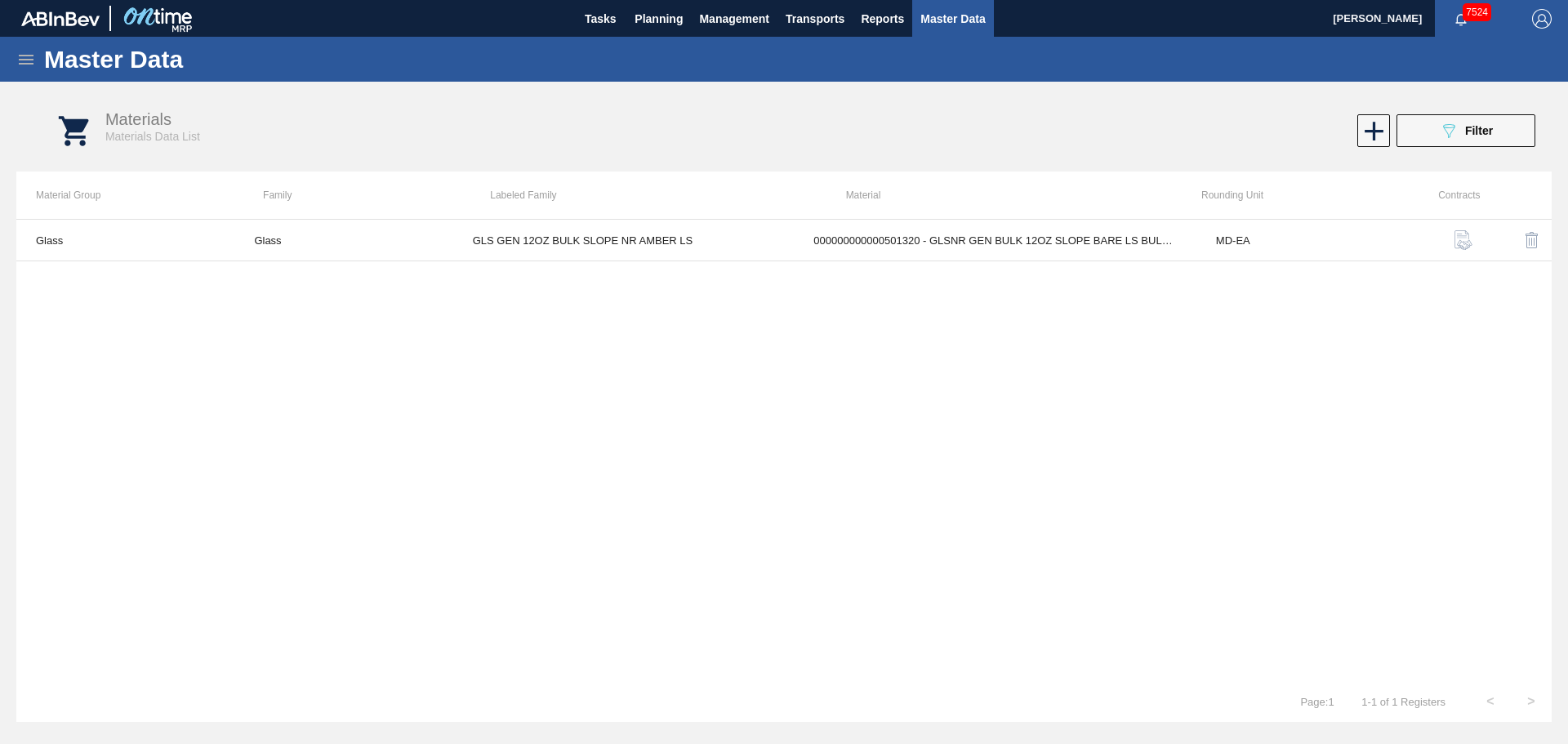
click at [28, 66] on icon at bounding box center [26, 60] width 20 height 20
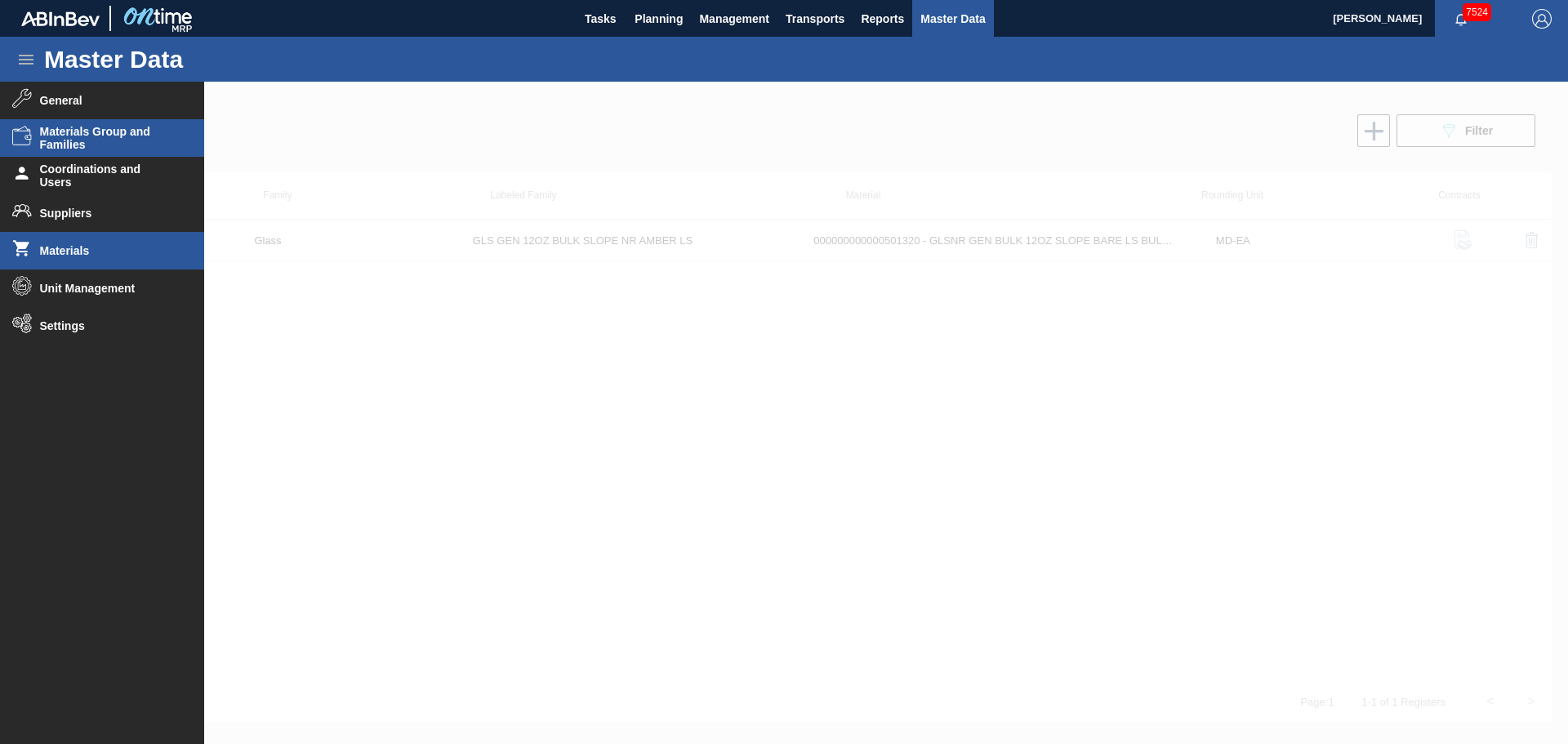
click at [80, 140] on span "Materials Group and Families" at bounding box center [107, 138] width 135 height 26
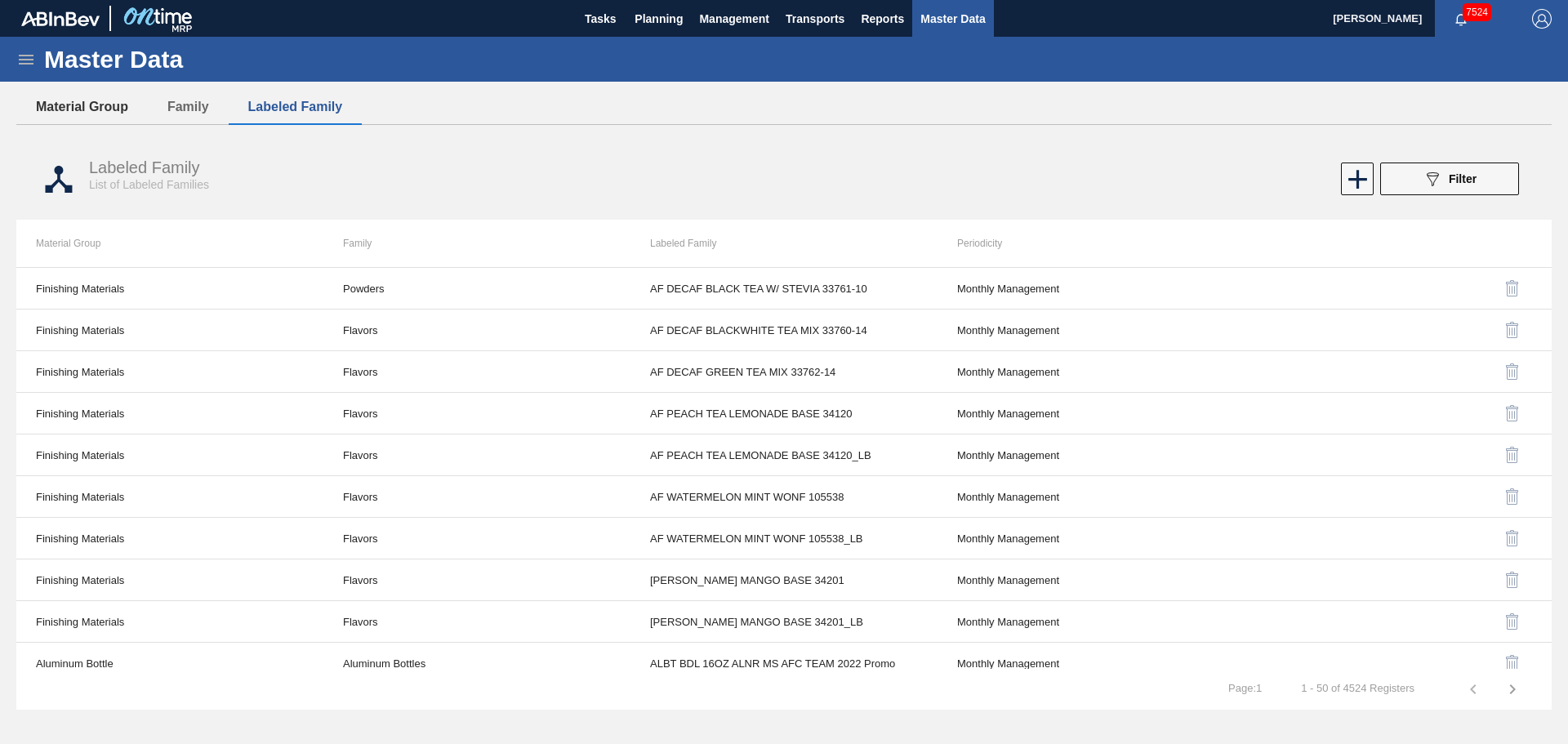
click at [109, 99] on button "Material Group" at bounding box center [82, 107] width 131 height 35
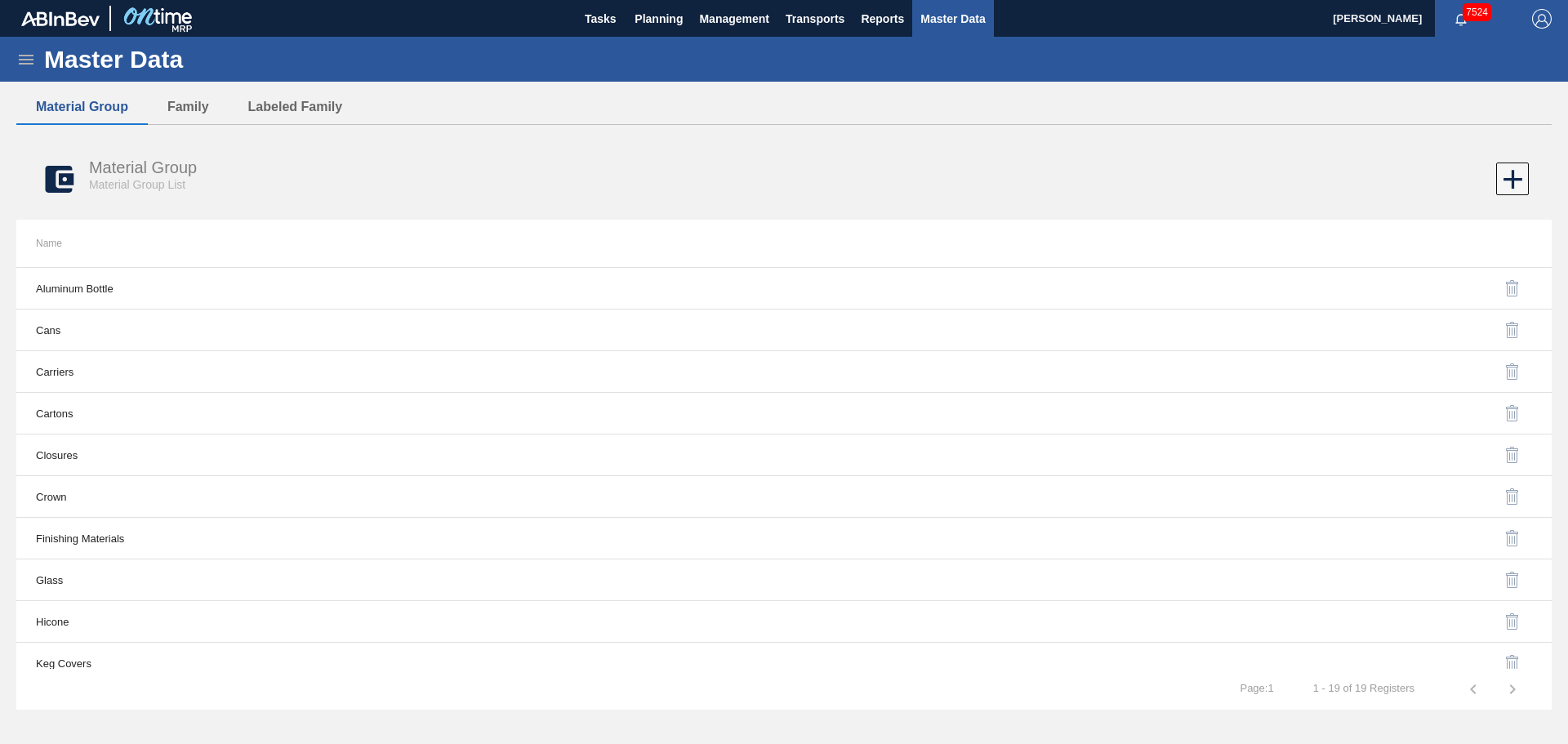
click at [29, 67] on icon at bounding box center [26, 60] width 20 height 20
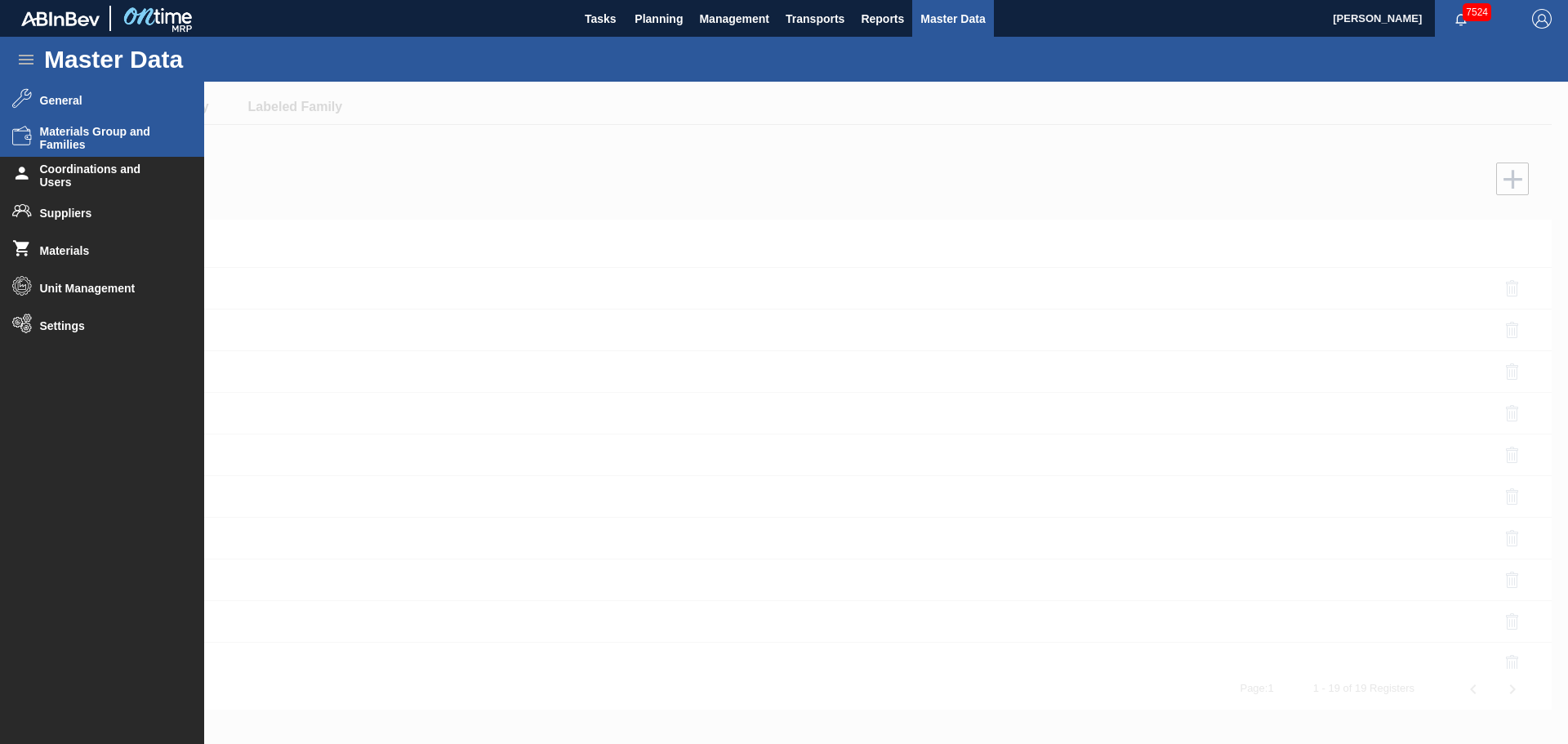
click at [61, 100] on span "General" at bounding box center [107, 100] width 135 height 13
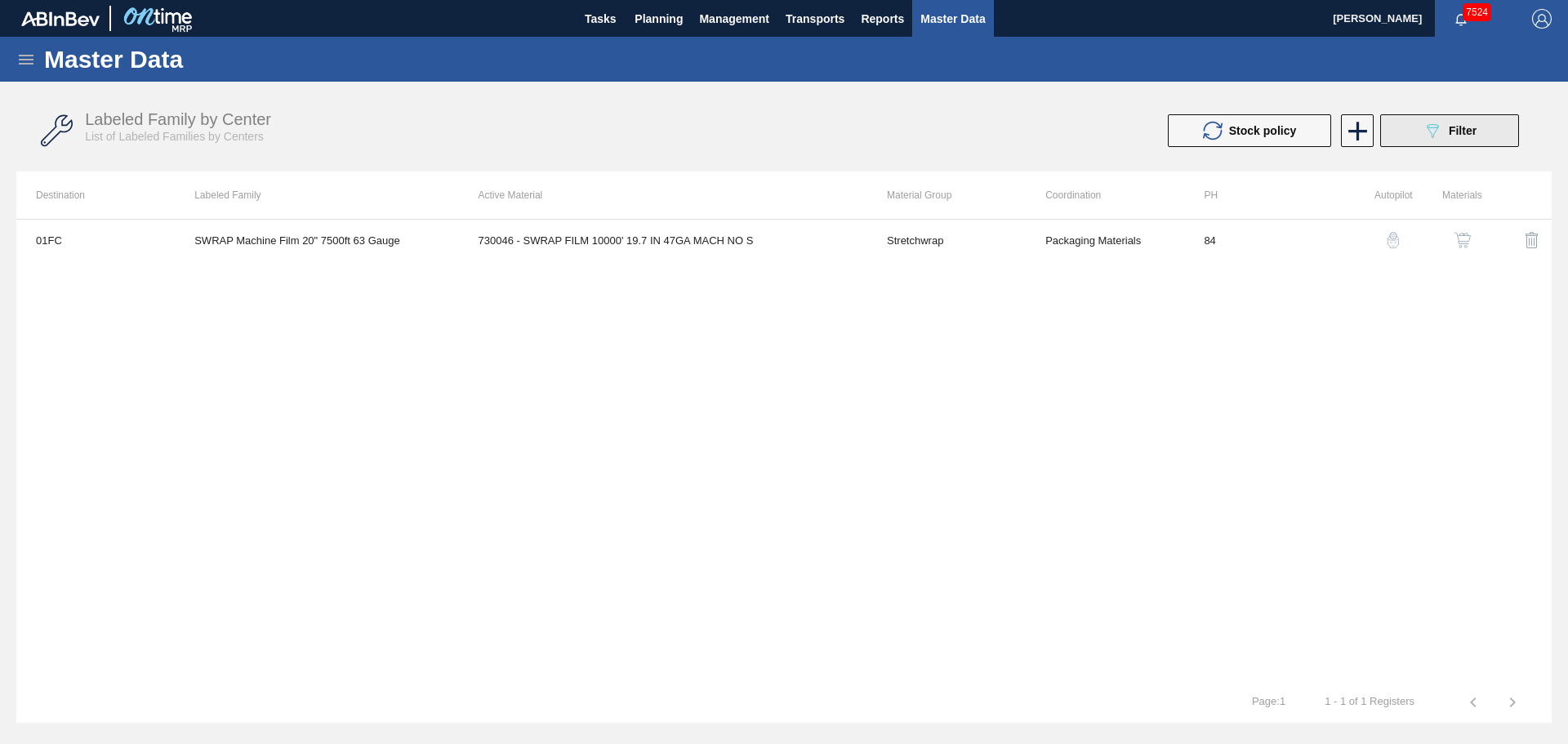
click at [1472, 126] on span "Filter" at bounding box center [1462, 131] width 28 height 13
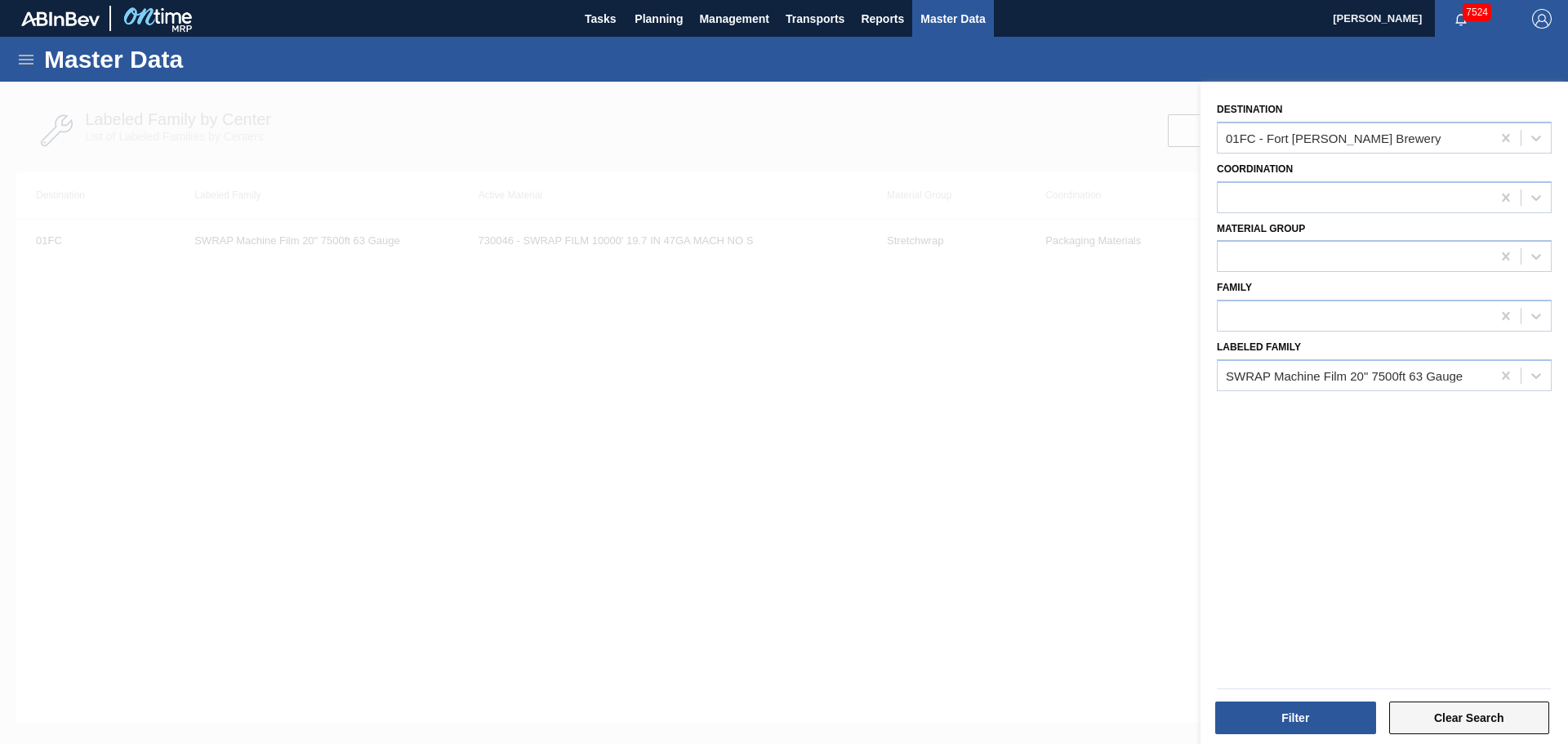
click at [1421, 717] on button "Clear Search" at bounding box center [1469, 718] width 161 height 33
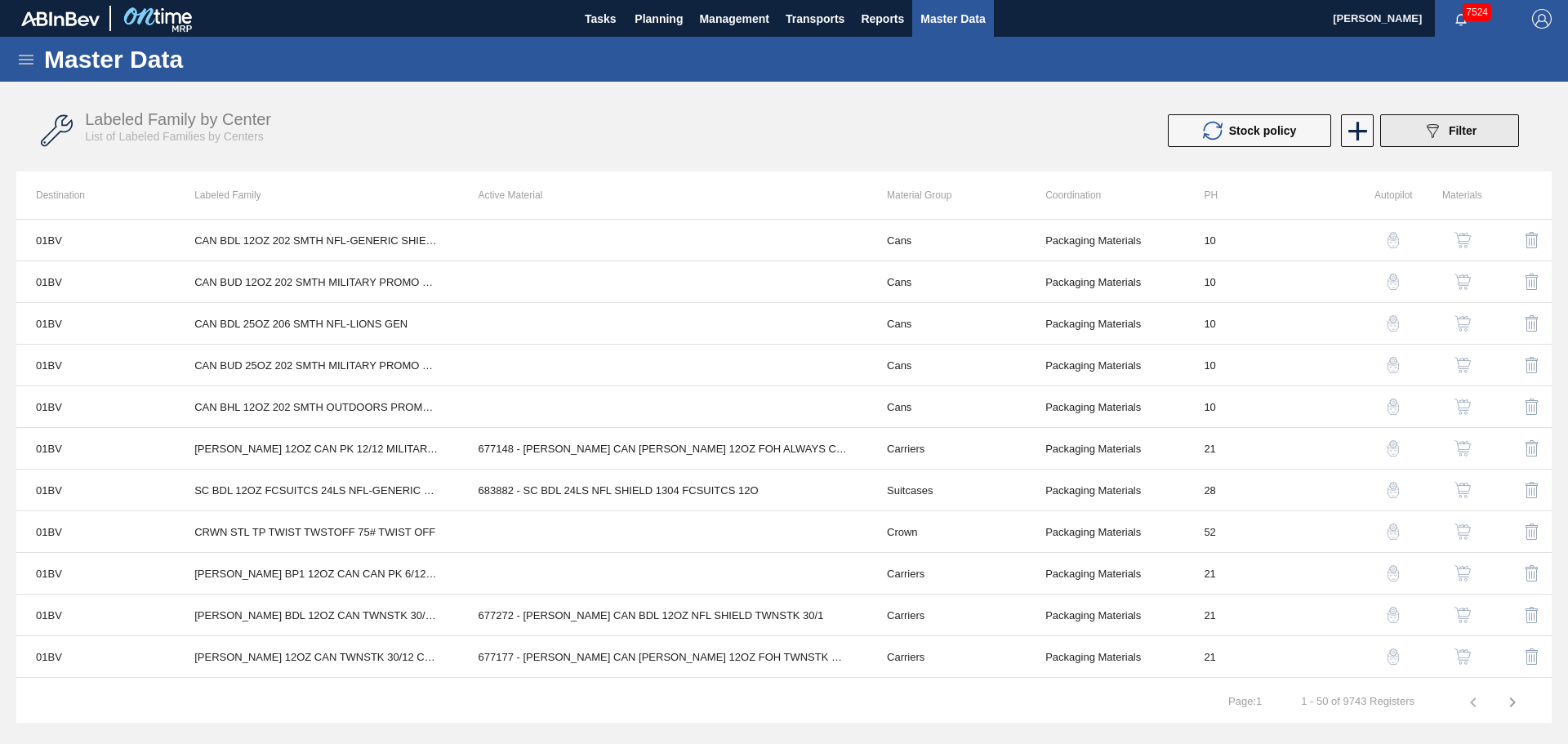
click at [1452, 139] on div "089F7B8B-B2A5-4AFE-B5C0-19BA573D28AC Filter" at bounding box center [1449, 131] width 54 height 20
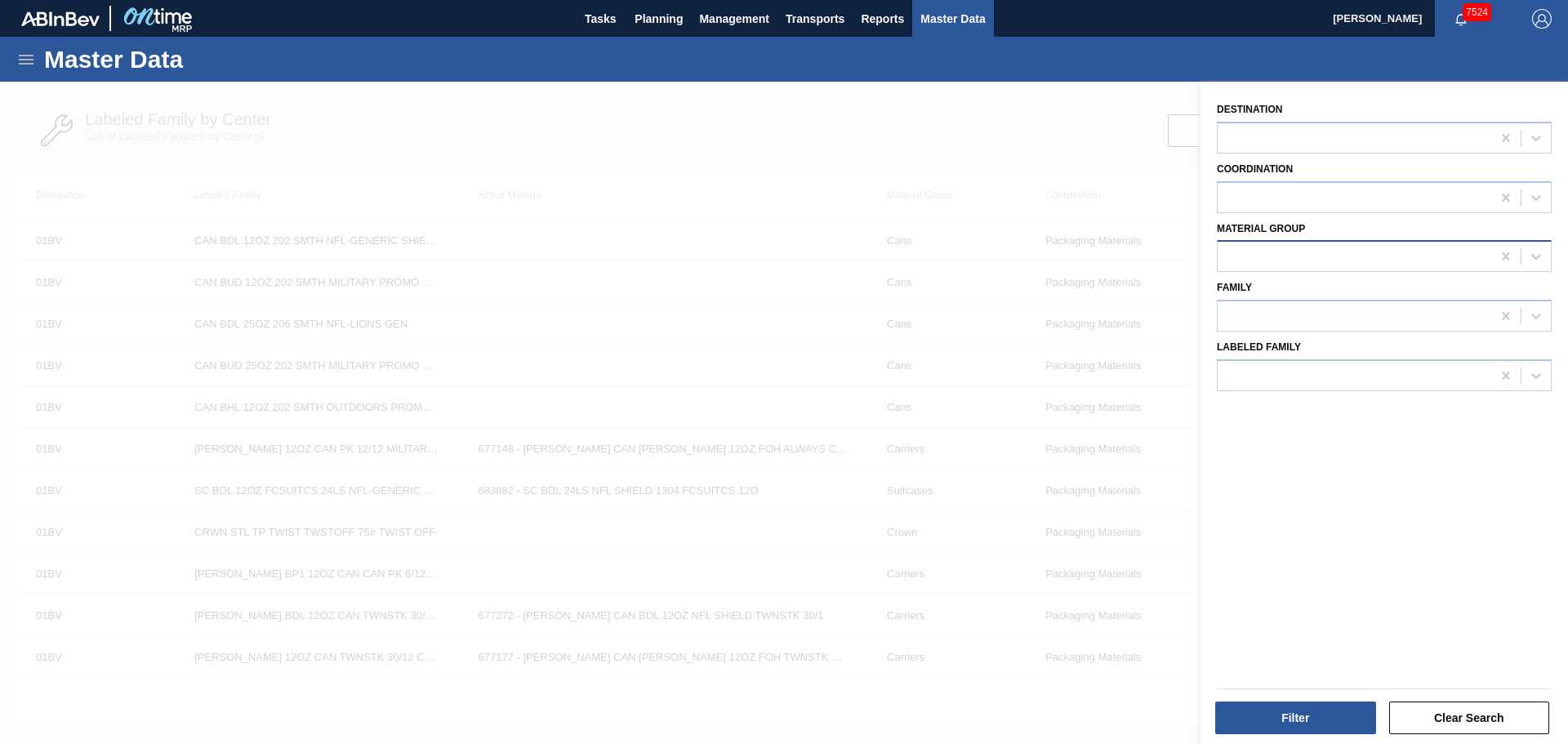
click at [1289, 263] on div at bounding box center [1354, 257] width 274 height 24
type Group "glas"
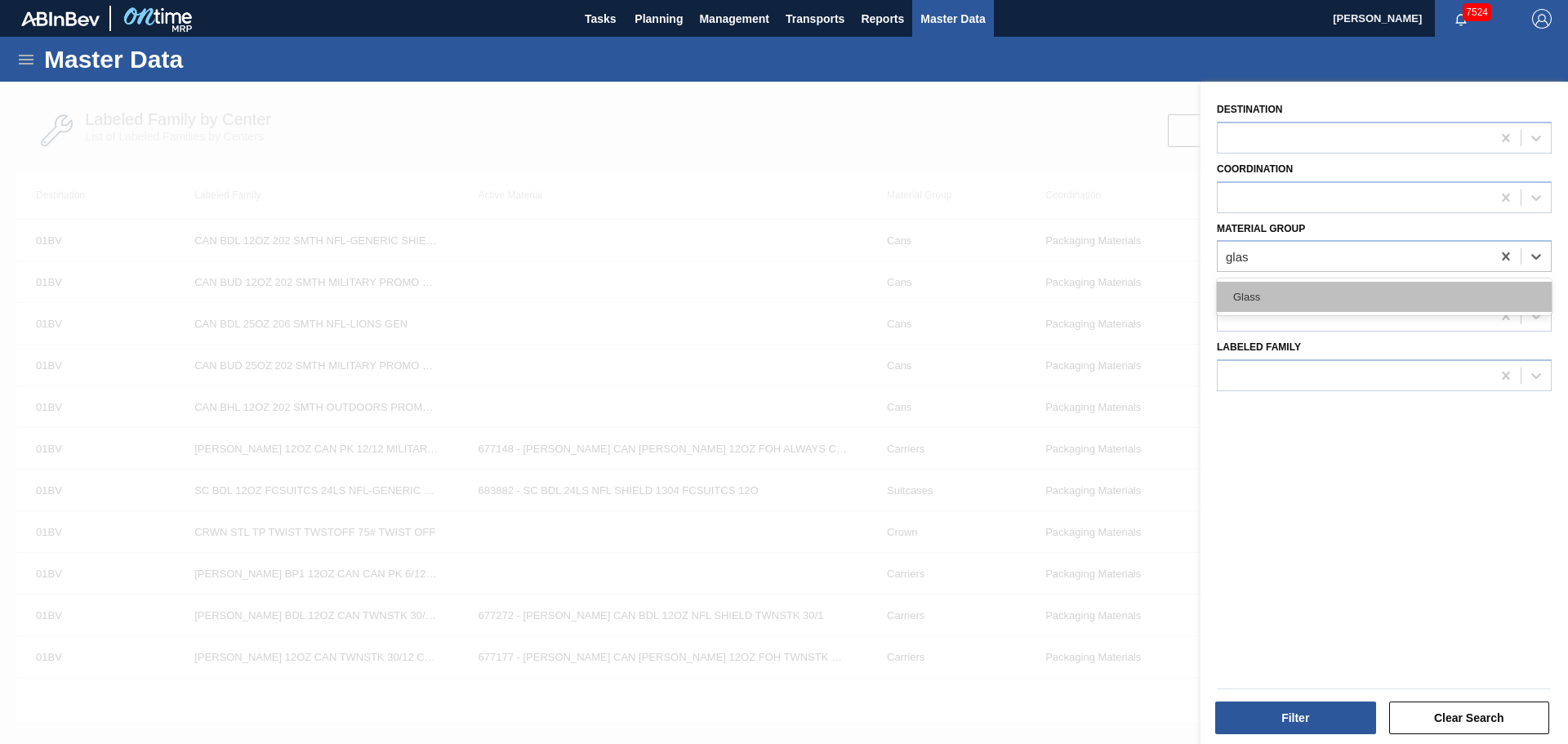
click at [1267, 298] on div "Glass" at bounding box center [1383, 297] width 335 height 30
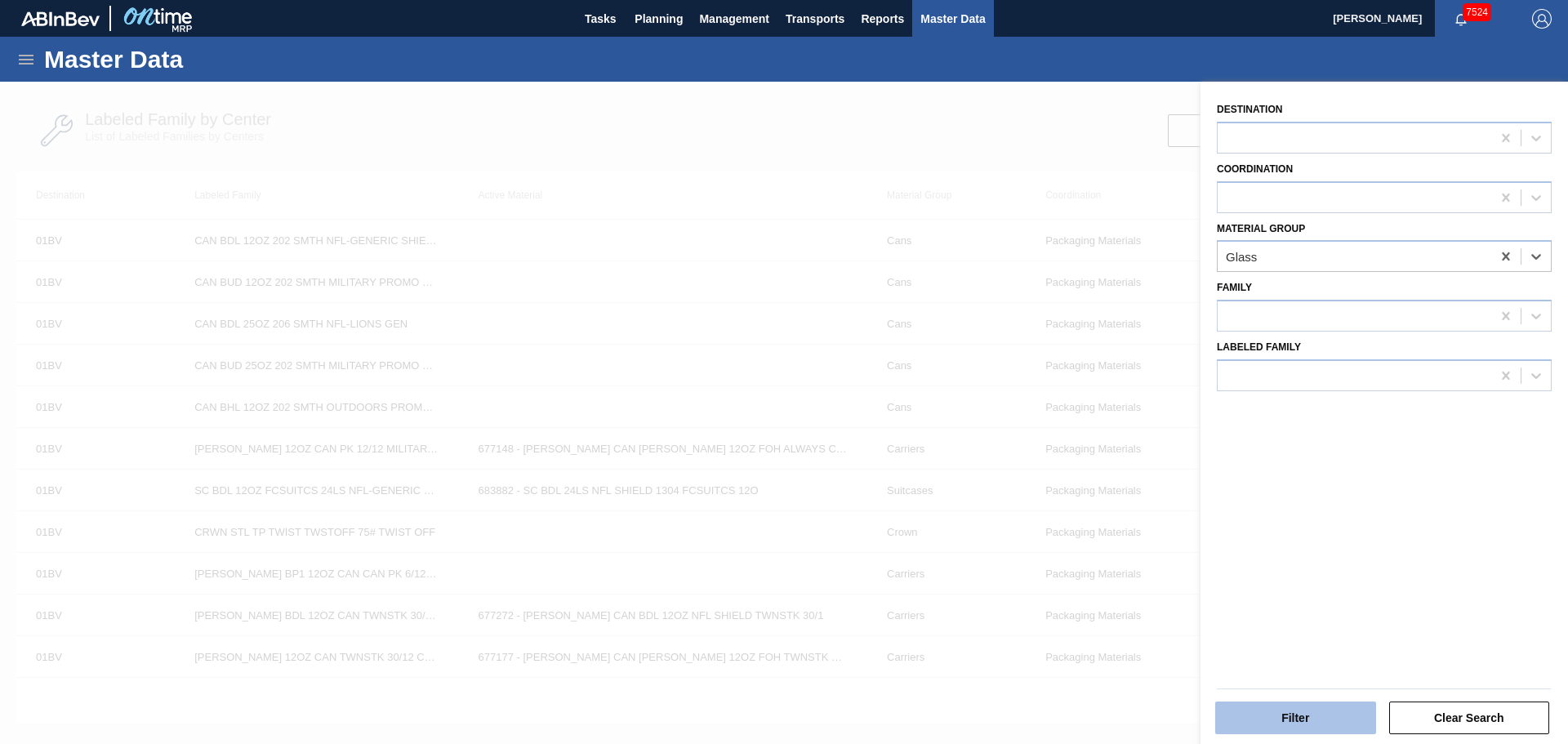
click at [1305, 712] on button "Filter" at bounding box center [1295, 718] width 161 height 33
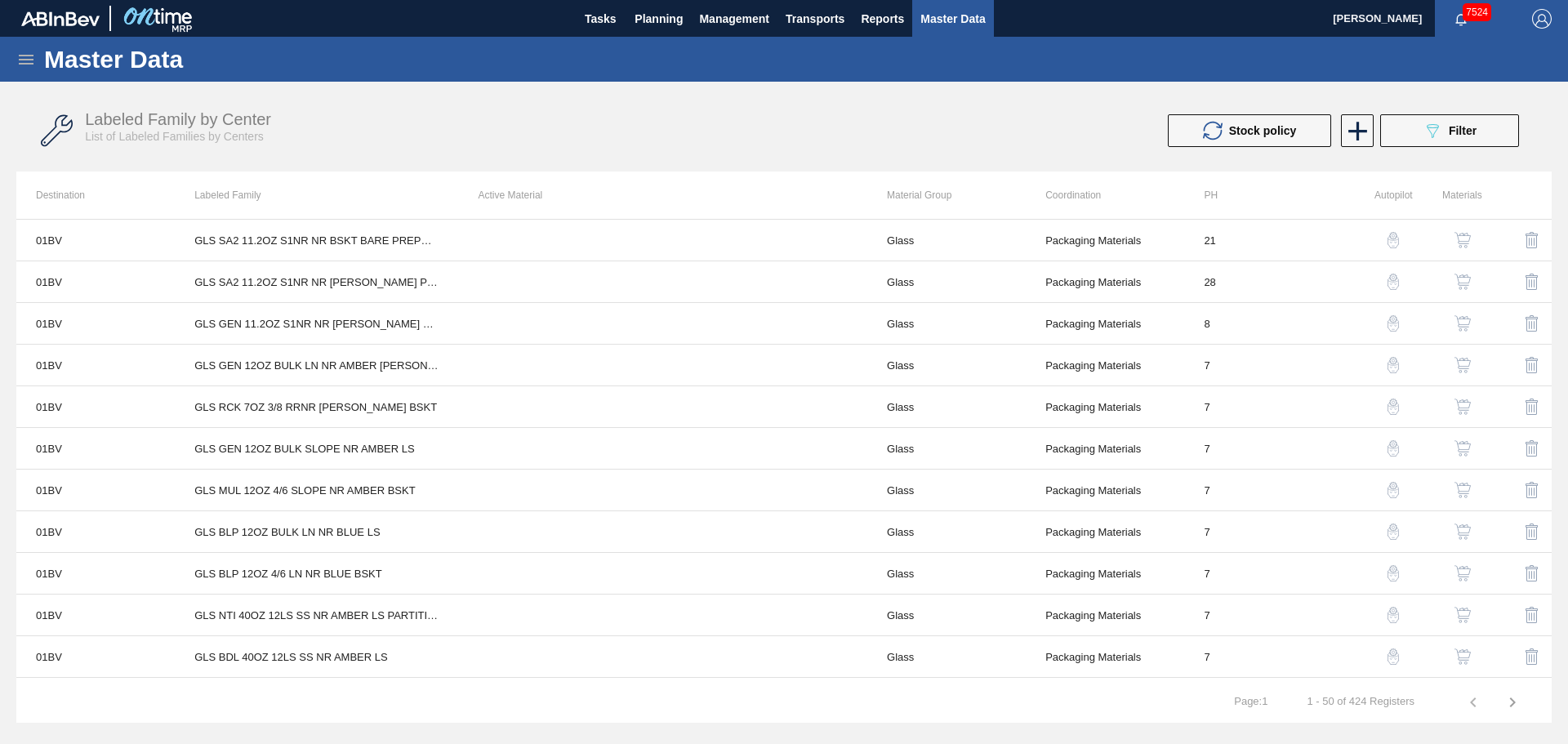
click at [1429, 147] on div "Labeled Family by Center List of Labeled Families by Centers Stock policy 089F7…" at bounding box center [784, 131] width 1535 height 61
click at [1424, 138] on icon "089F7B8B-B2A5-4AFE-B5C0-19BA573D28AC" at bounding box center [1432, 131] width 20 height 20
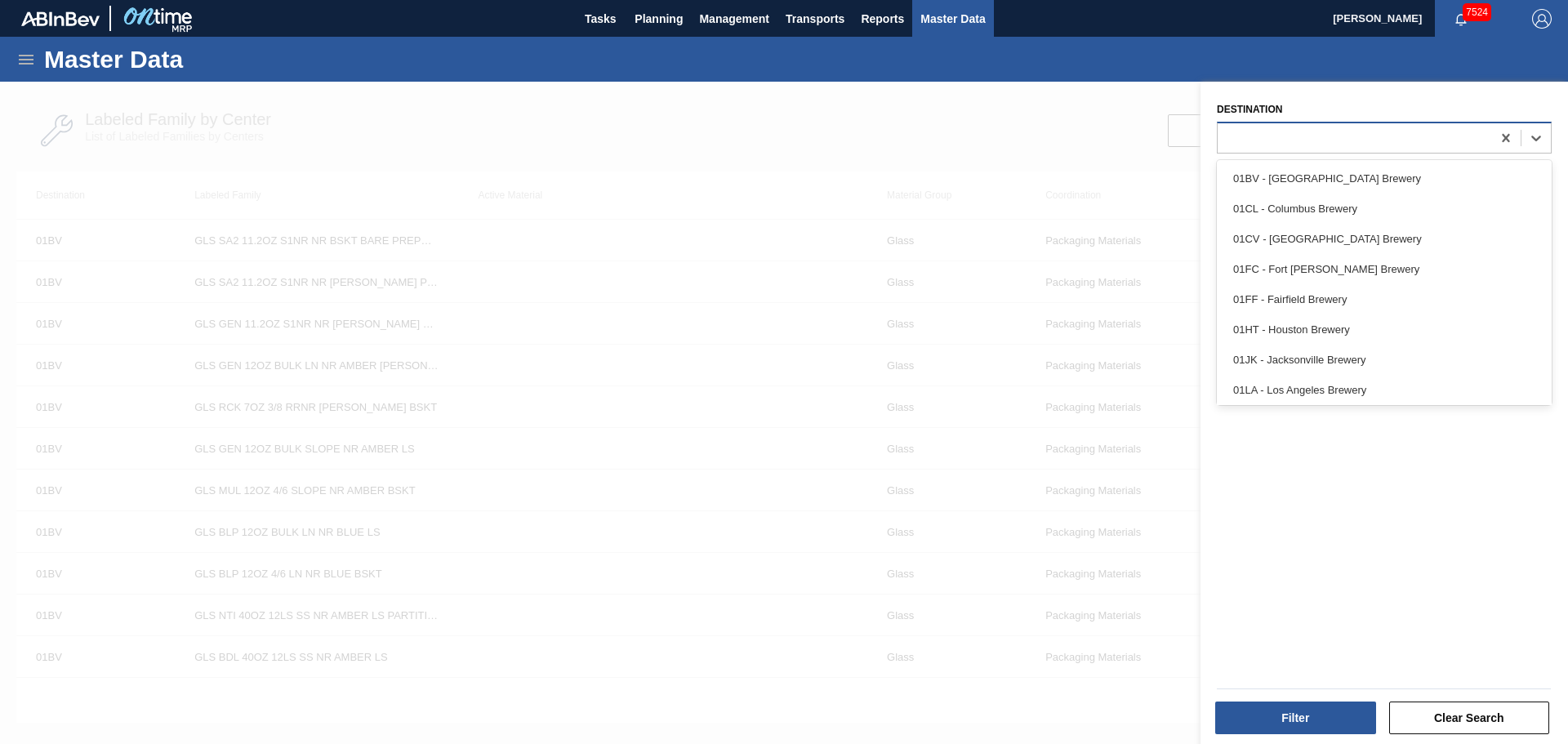
click at [1251, 145] on div at bounding box center [1354, 138] width 274 height 24
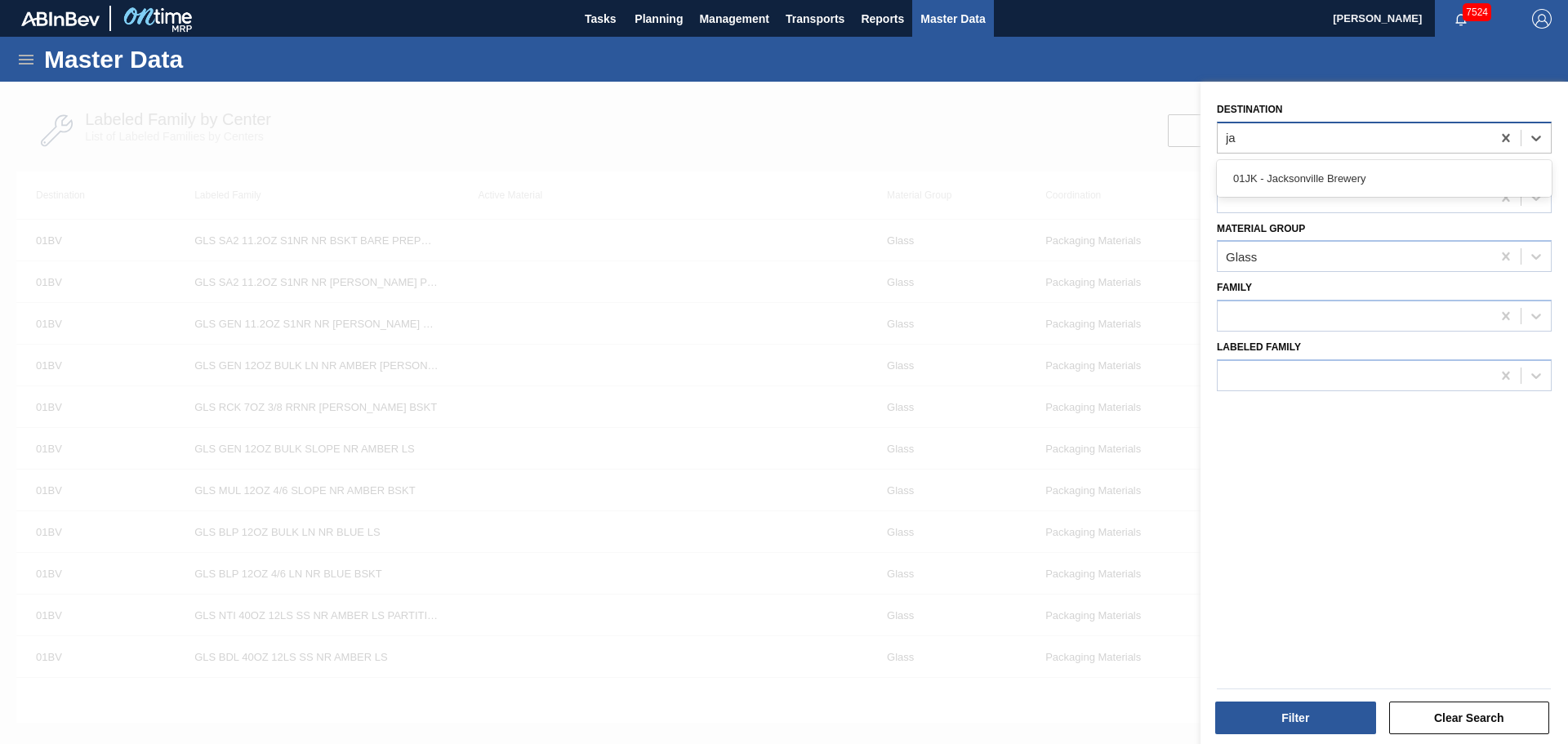
type input "jac"
click at [1265, 177] on div "01JK - Jacksonville Brewery" at bounding box center [1383, 179] width 335 height 30
click at [1317, 738] on div "Filter Clear Search" at bounding box center [1378, 707] width 368 height 83
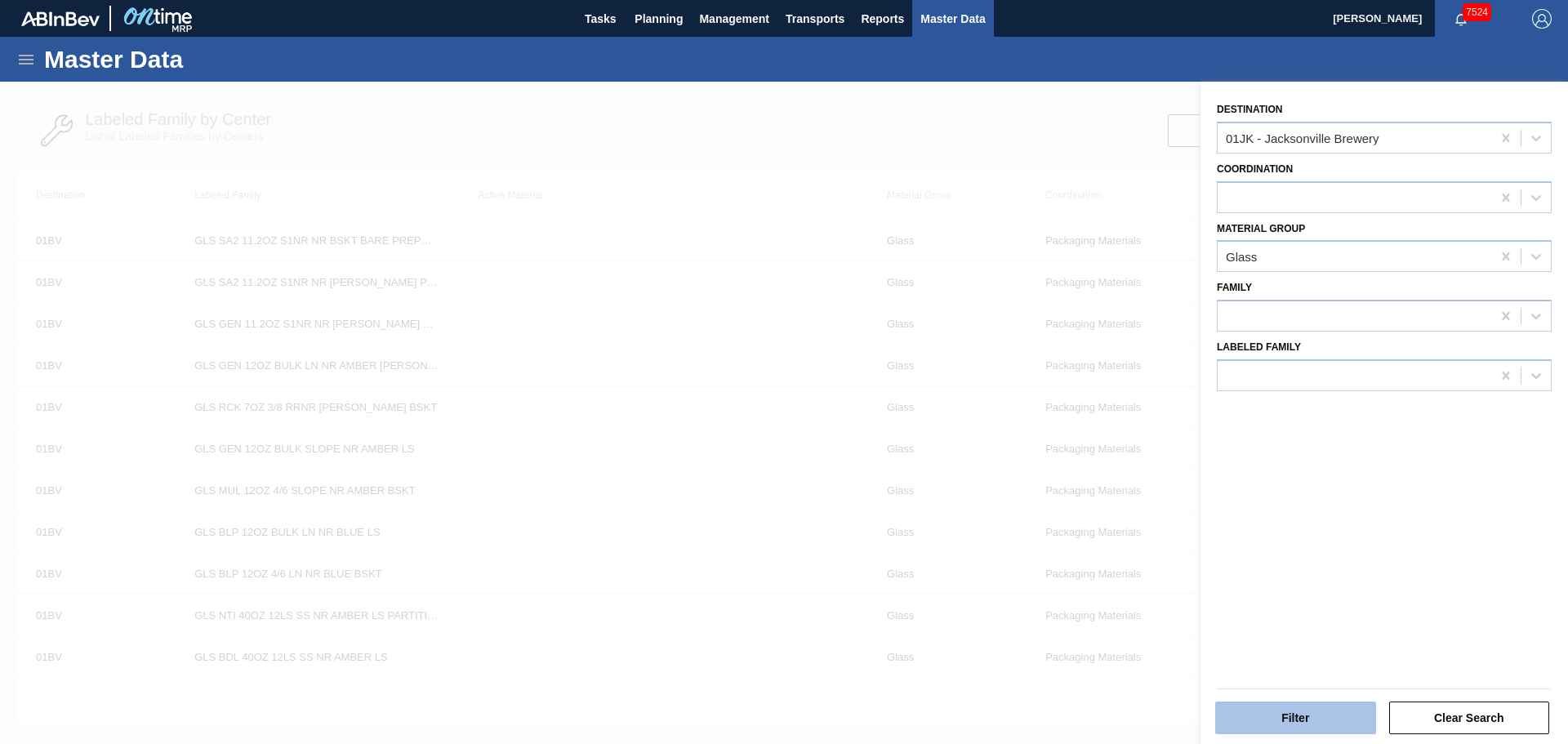
click at [1312, 726] on button "Filter" at bounding box center [1295, 718] width 161 height 33
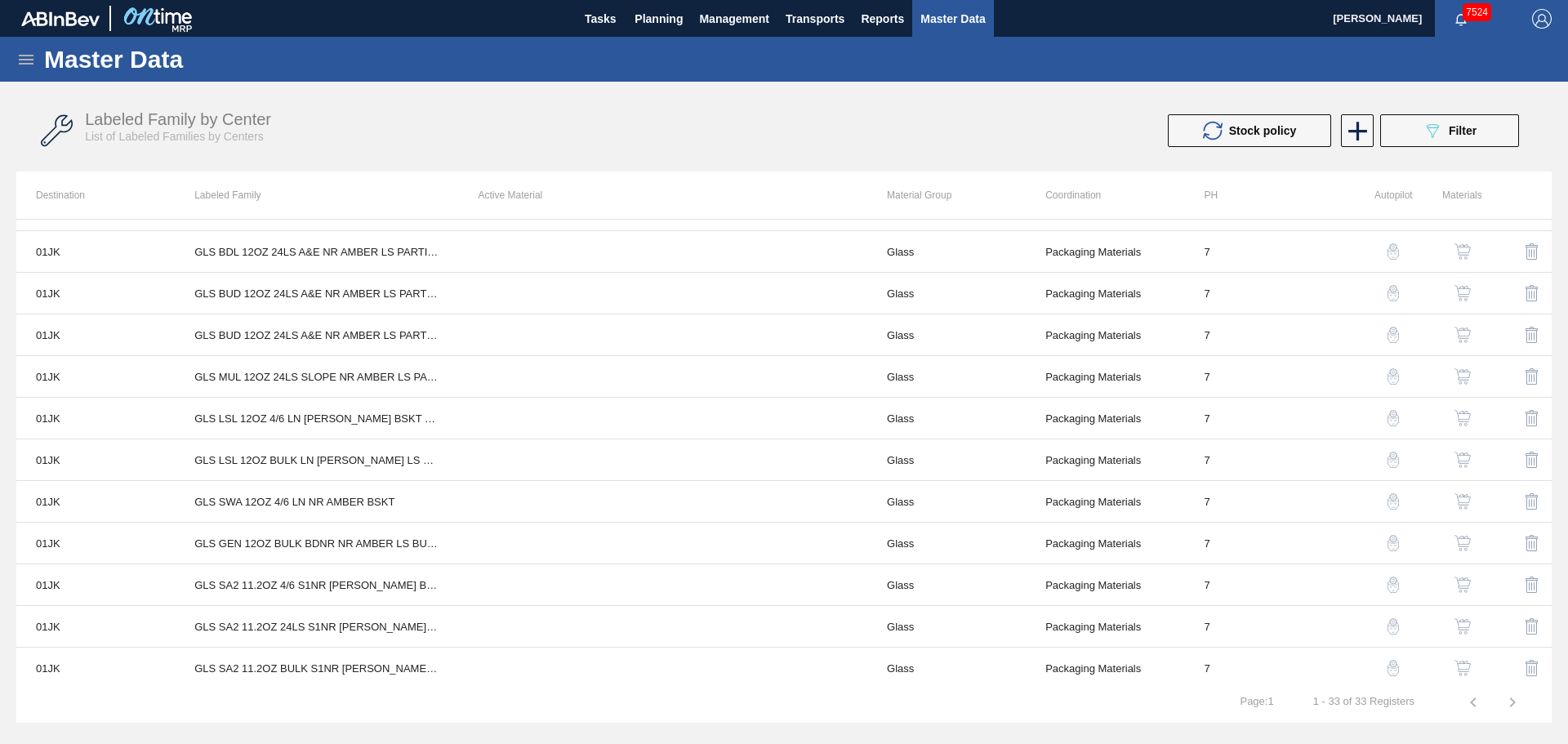
scroll to position [912, 0]
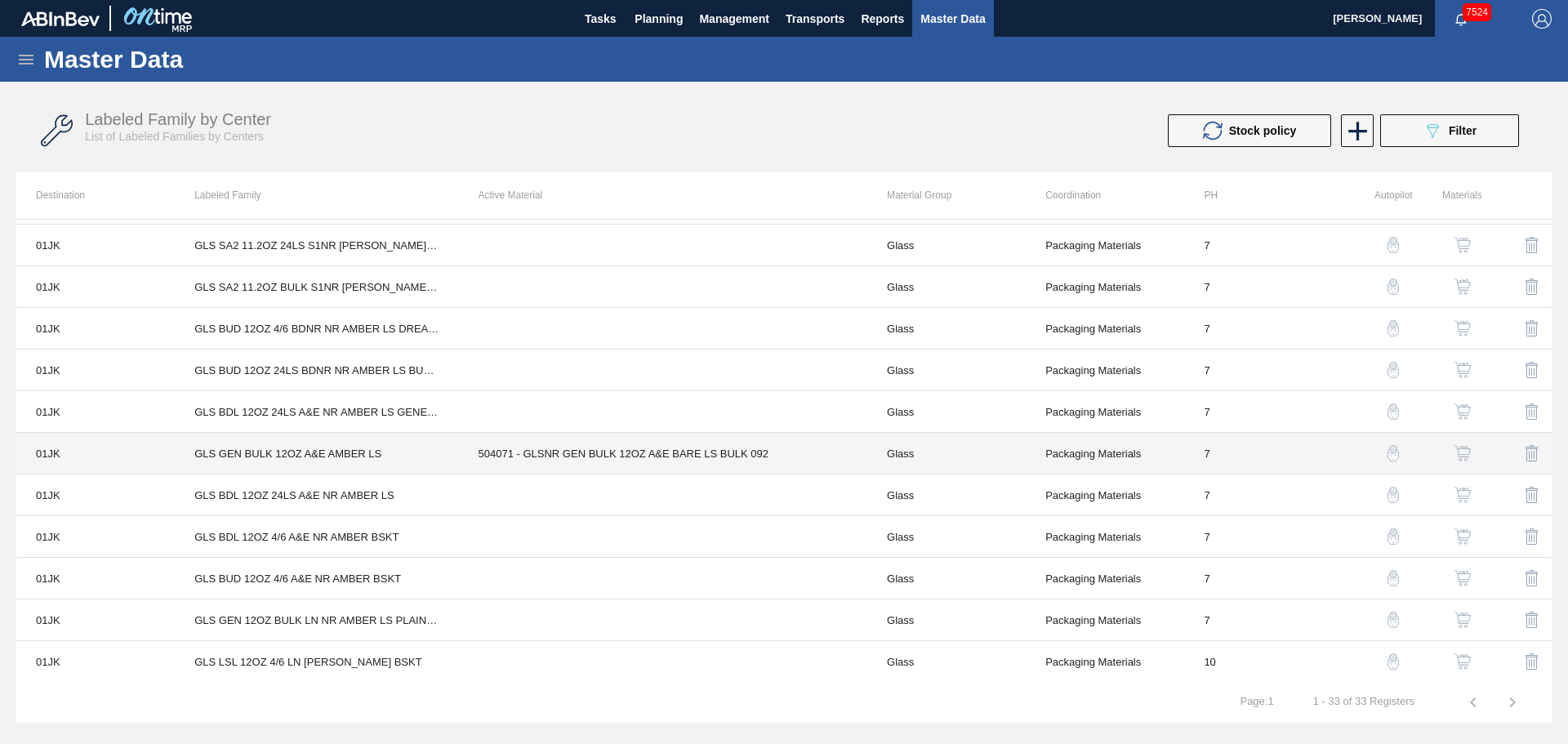
click at [1153, 454] on td "Packaging Materials" at bounding box center [1104, 453] width 158 height 42
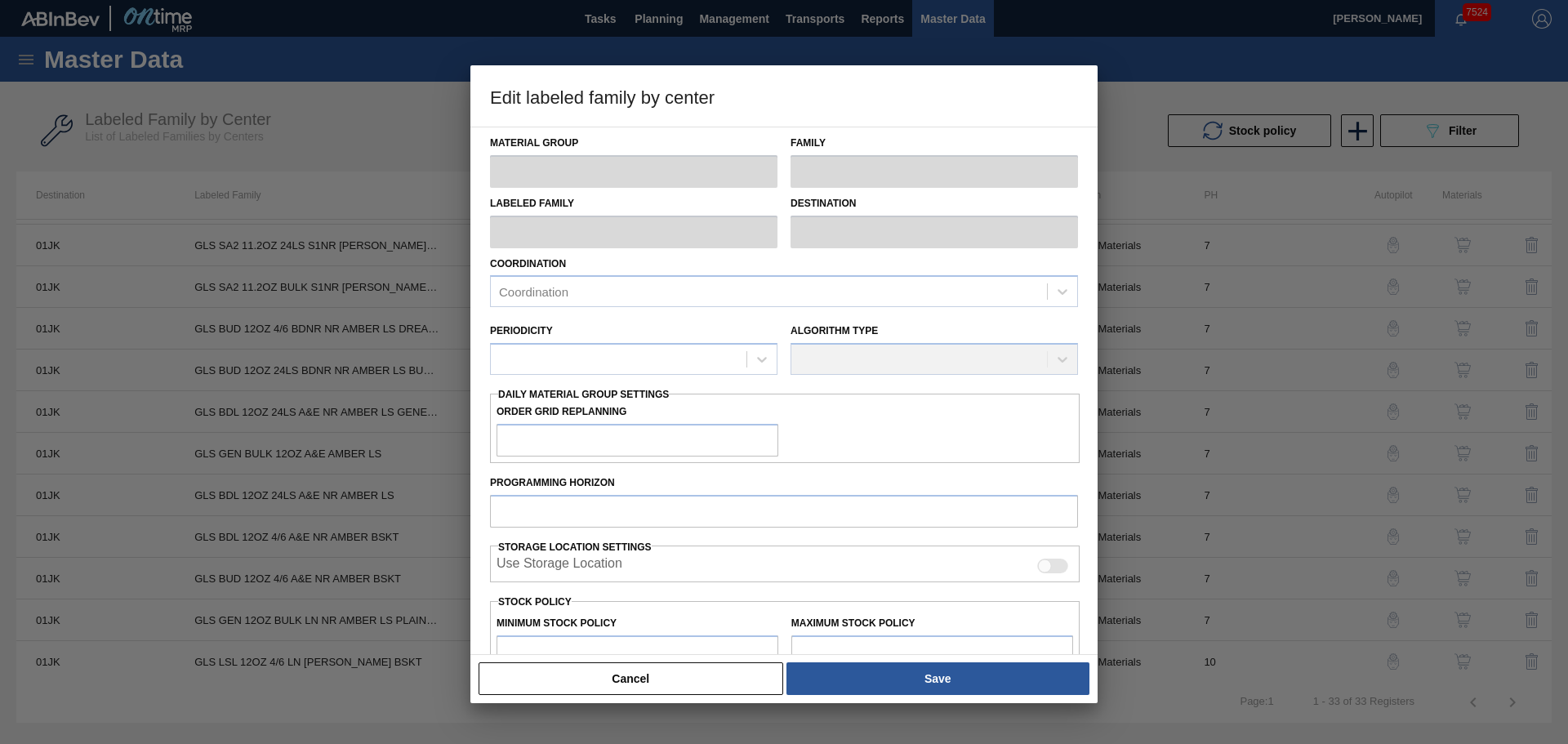
type input "Glass"
type input "GLS GEN BULK 12OZ A&E AMBER LS"
type input "01JK - Jacksonville Brewery"
type input "7"
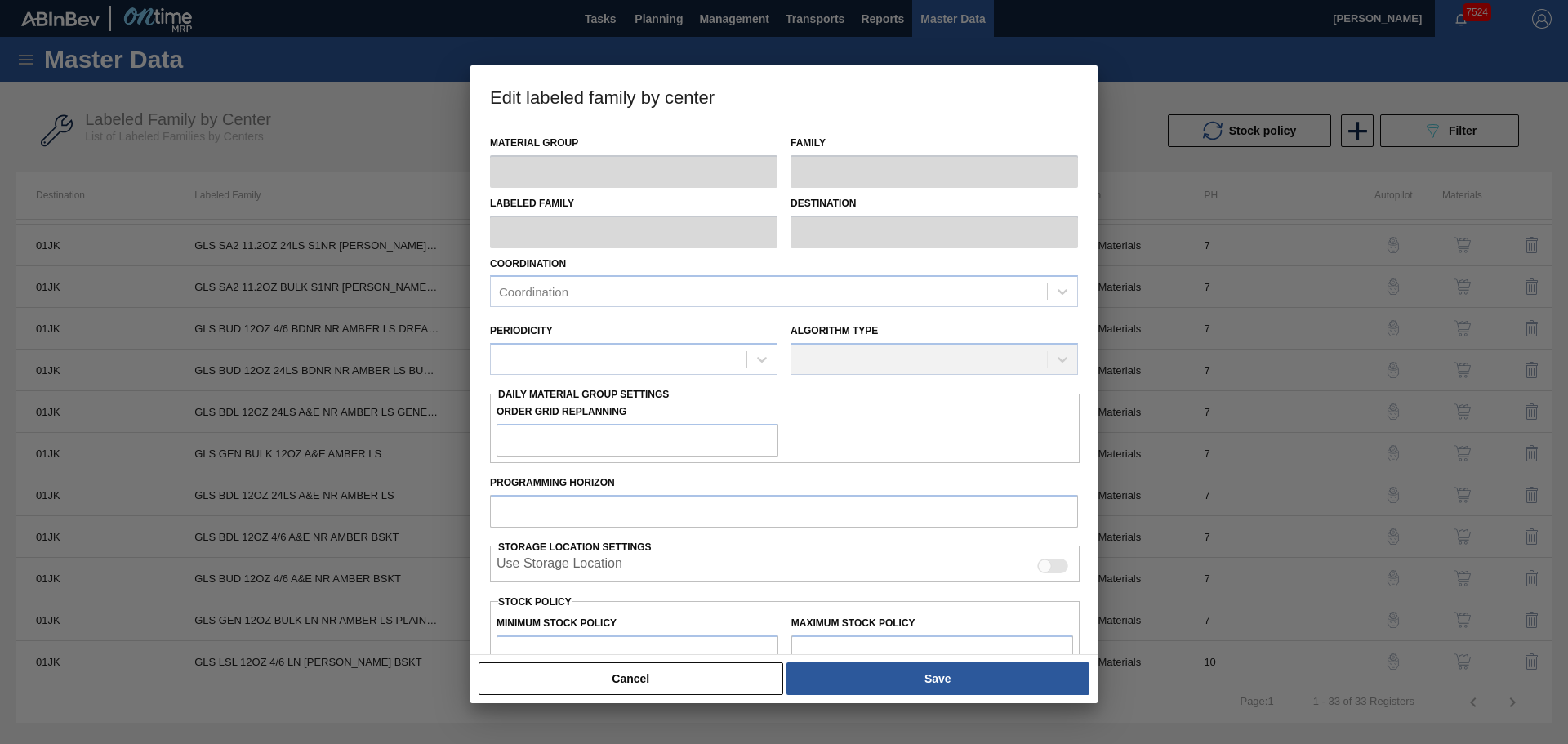
type input "0"
type input "7,263,860"
type input "0"
checkbox input "true"
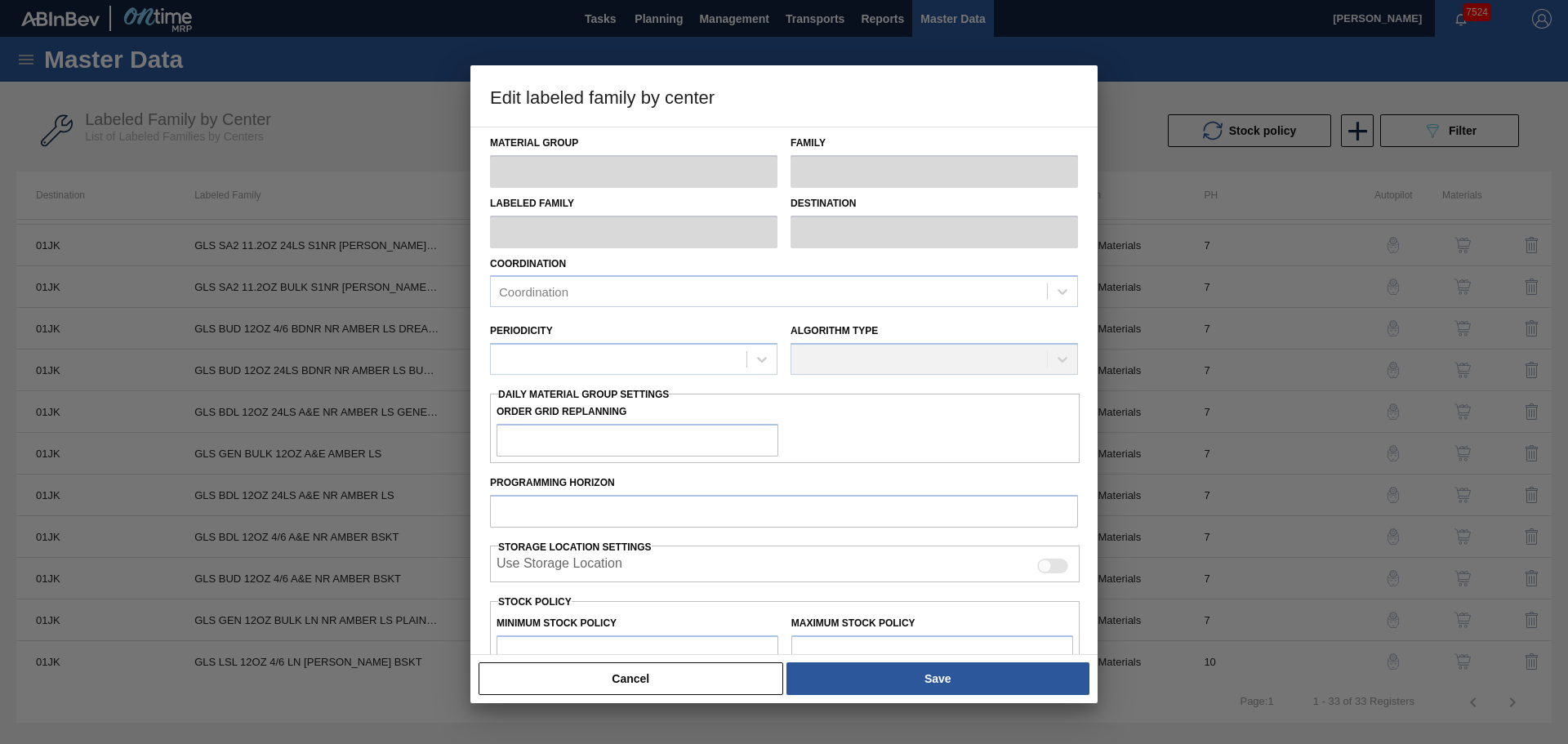
checkbox input "true"
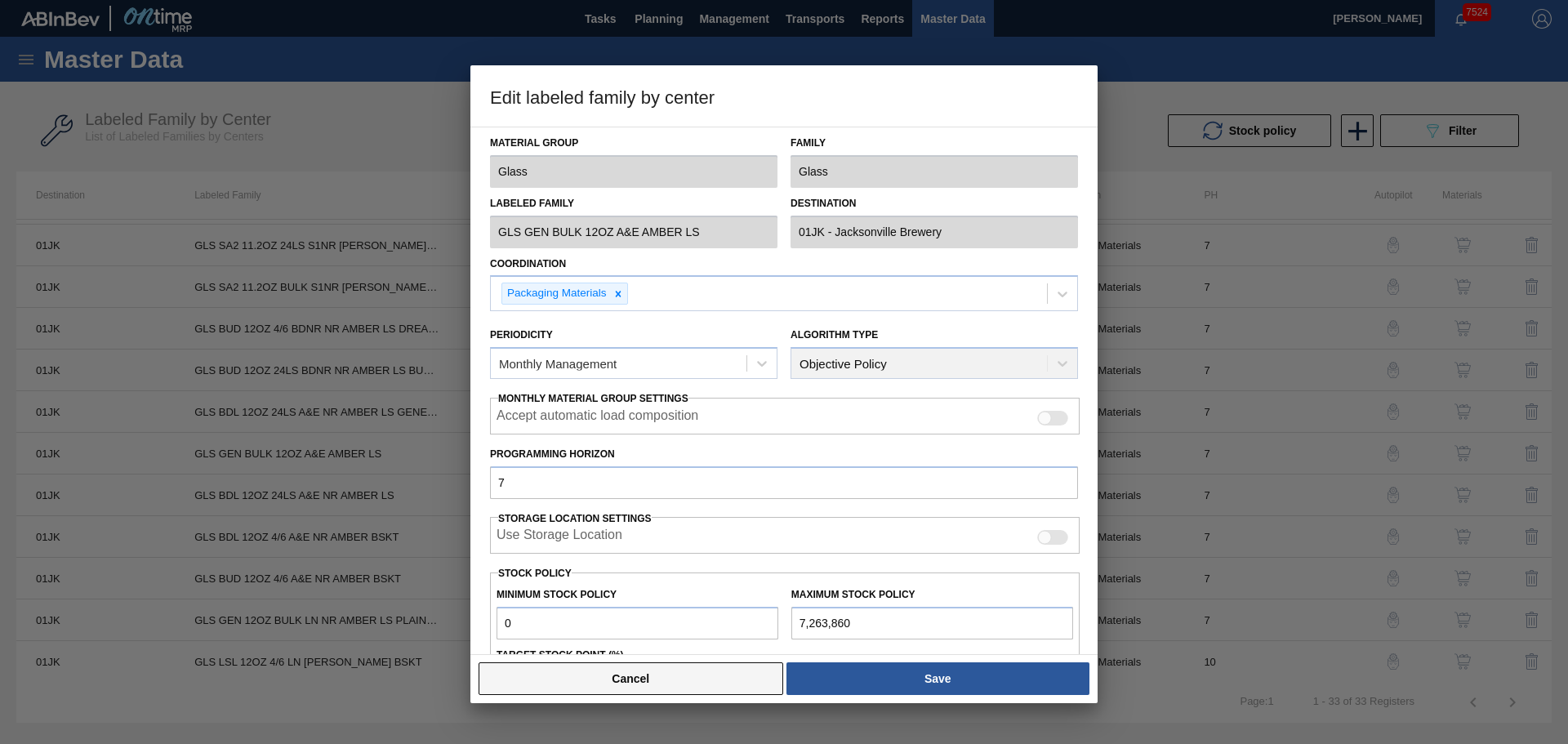
click at [692, 687] on button "Cancel" at bounding box center [631, 678] width 305 height 33
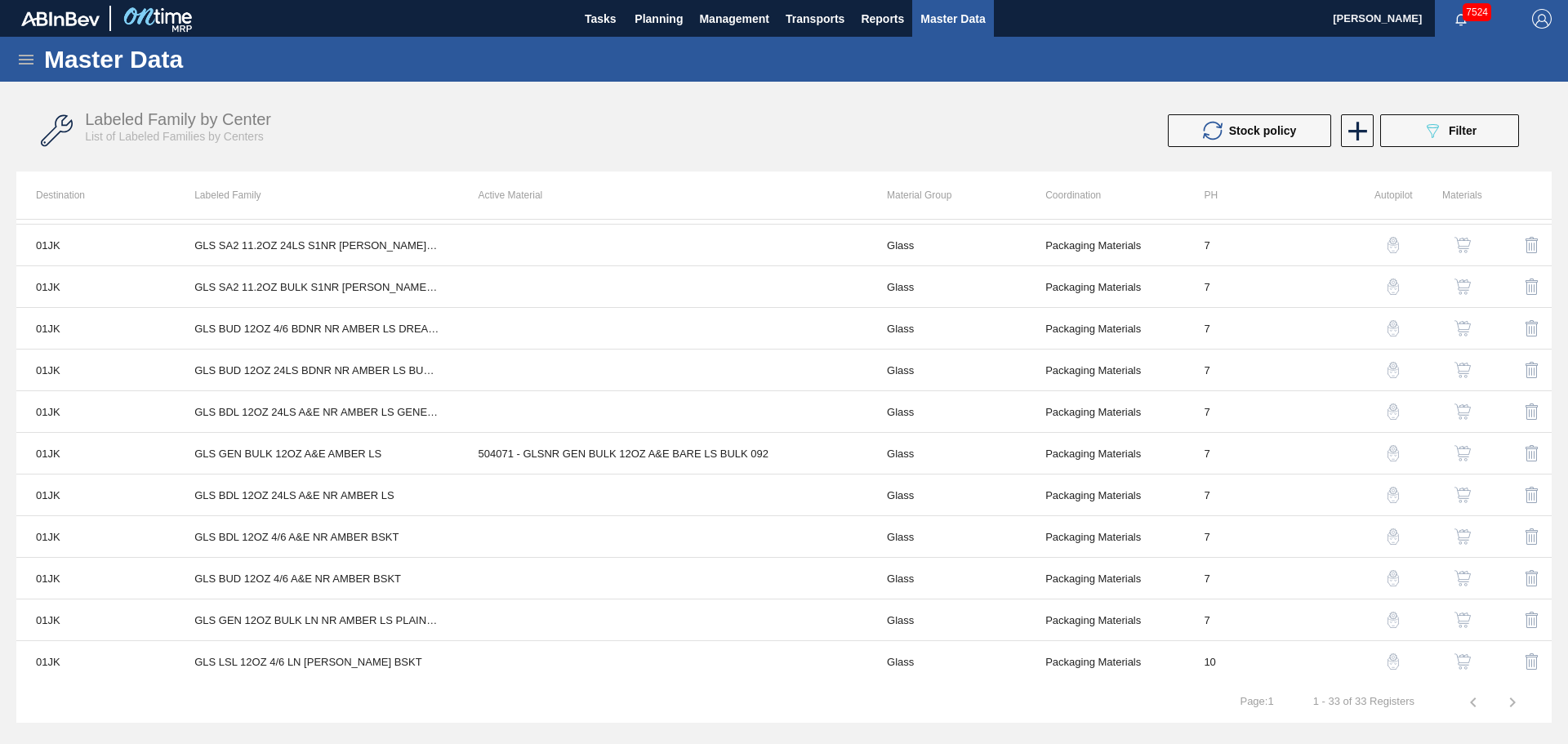
click at [1461, 460] on img "button" at bounding box center [1462, 453] width 16 height 16
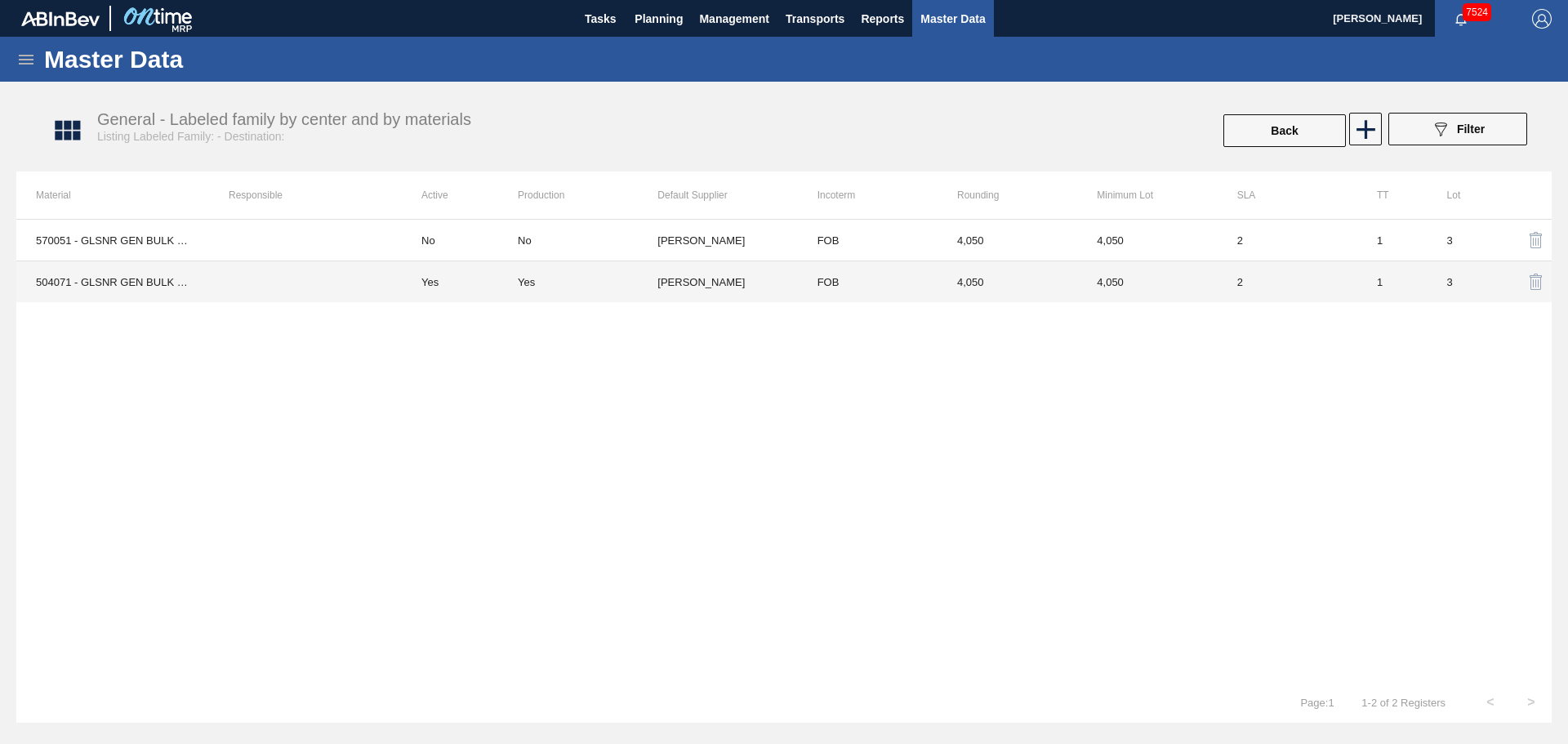
click at [713, 276] on td "Ardagh - Wilson" at bounding box center [727, 282] width 139 height 42
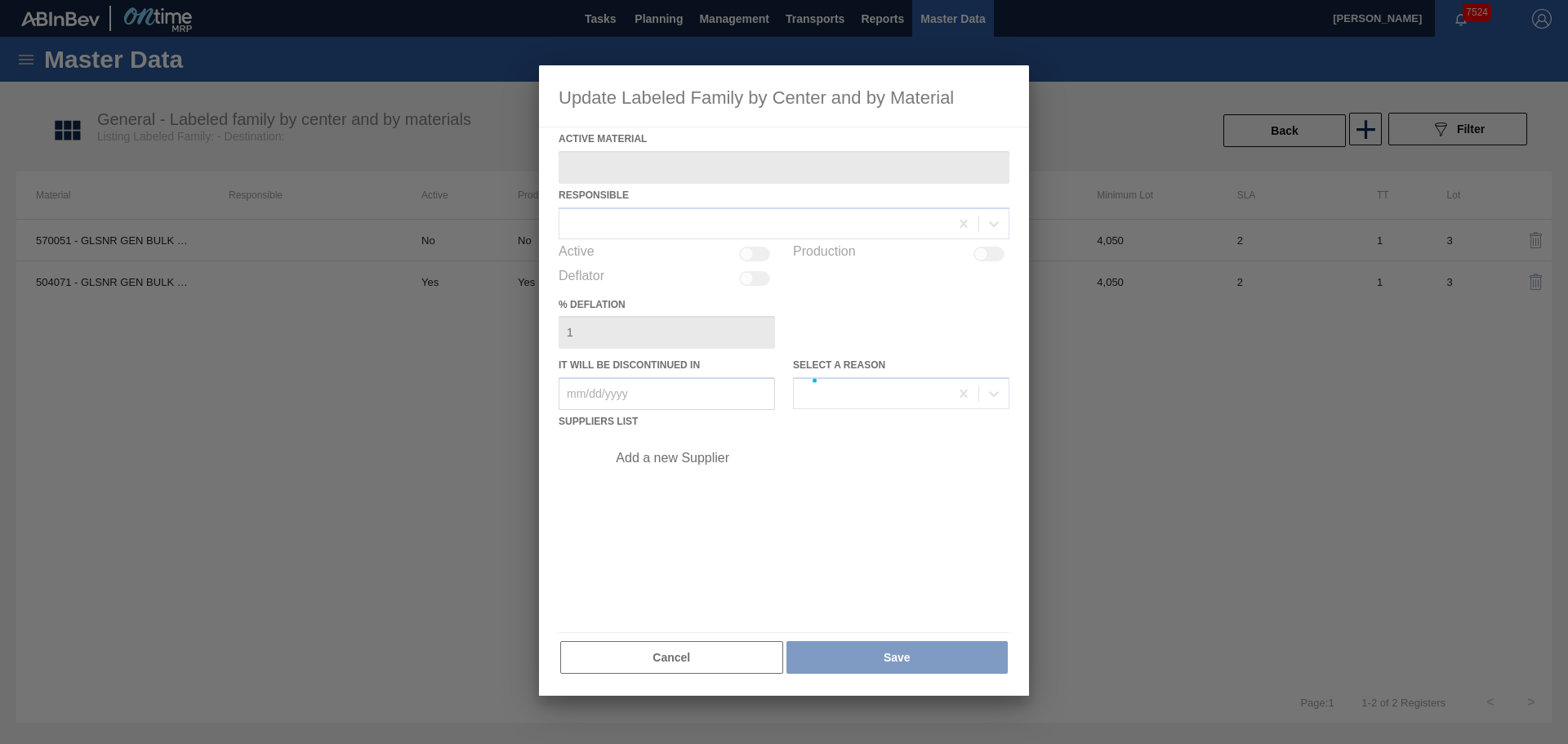
type Material "504071 - GLSNR GEN BULK 12OZ A&E BARE LS BULK 092"
checkbox input "true"
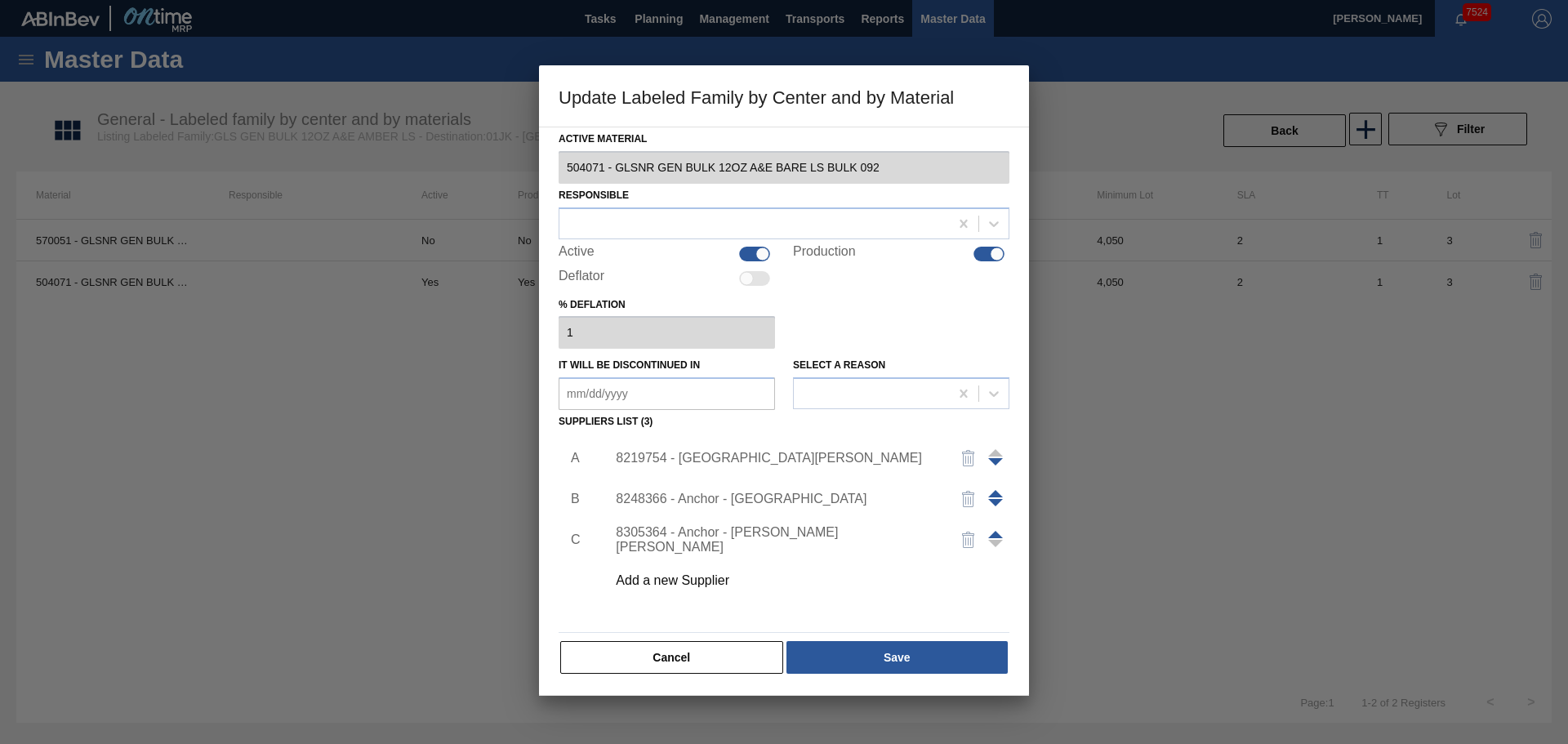
click at [678, 581] on div "Add a new Supplier" at bounding box center [776, 580] width 320 height 15
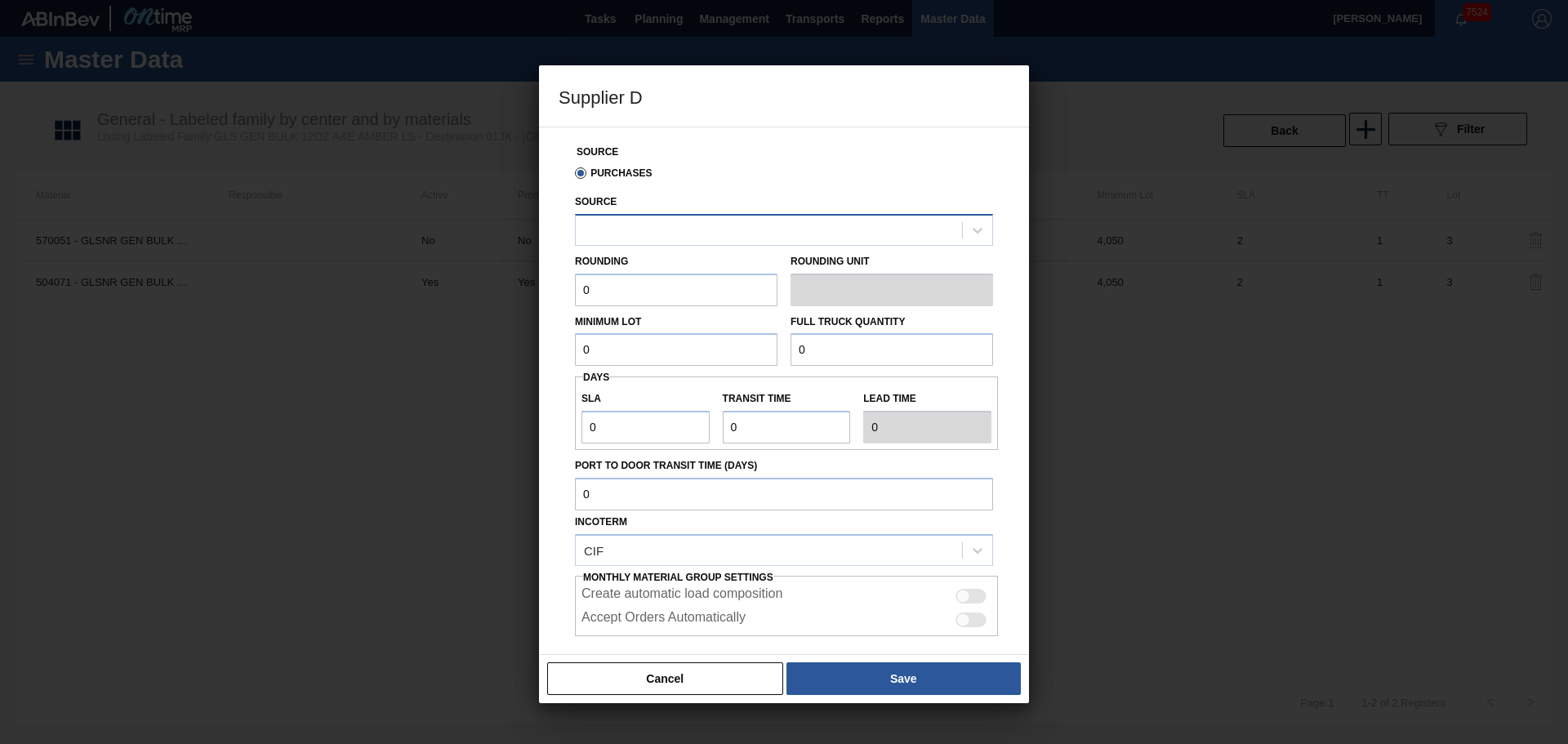
click at [654, 238] on div at bounding box center [768, 229] width 386 height 24
click at [665, 676] on button "Cancel" at bounding box center [665, 678] width 236 height 33
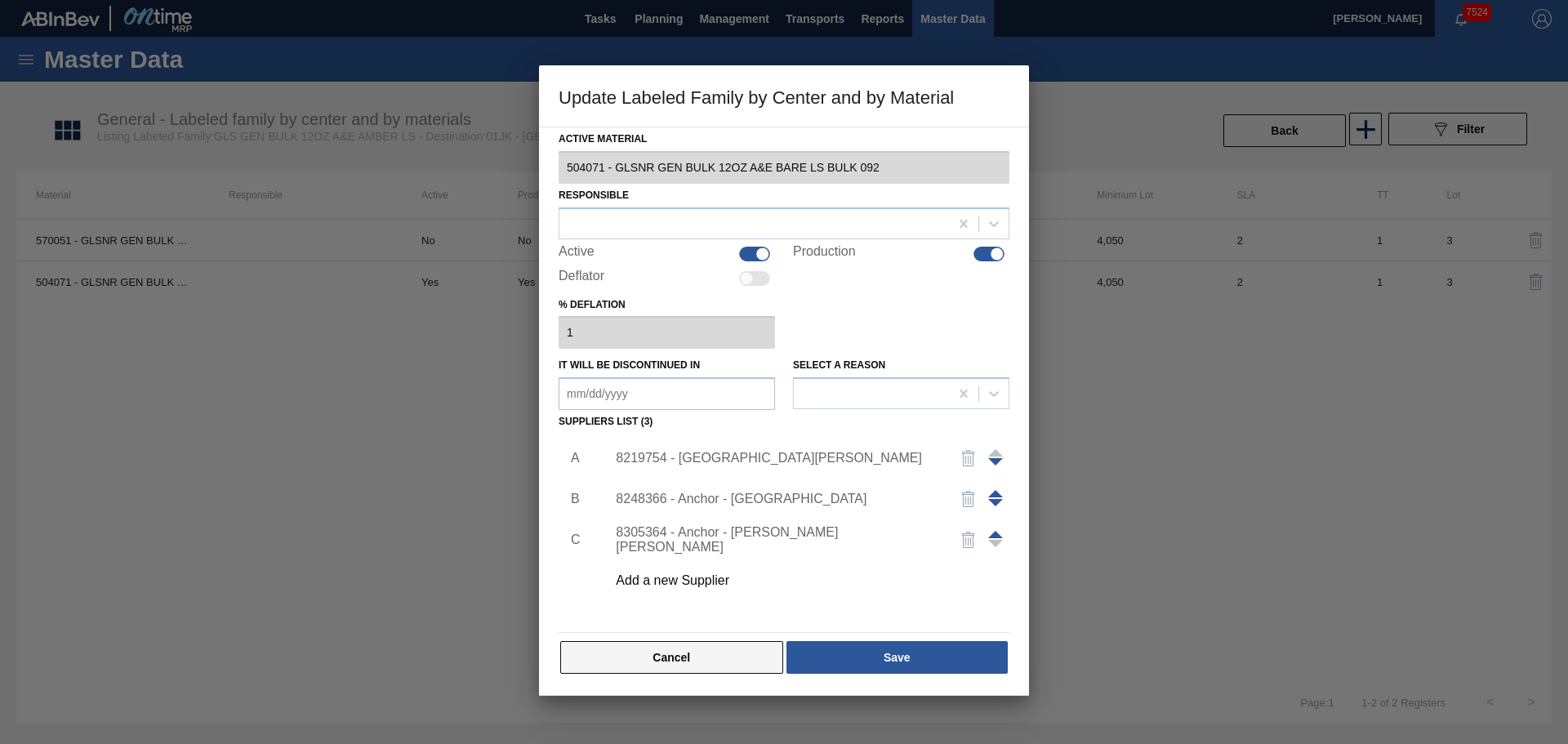
click at [681, 660] on button "Cancel" at bounding box center [672, 658] width 223 height 33
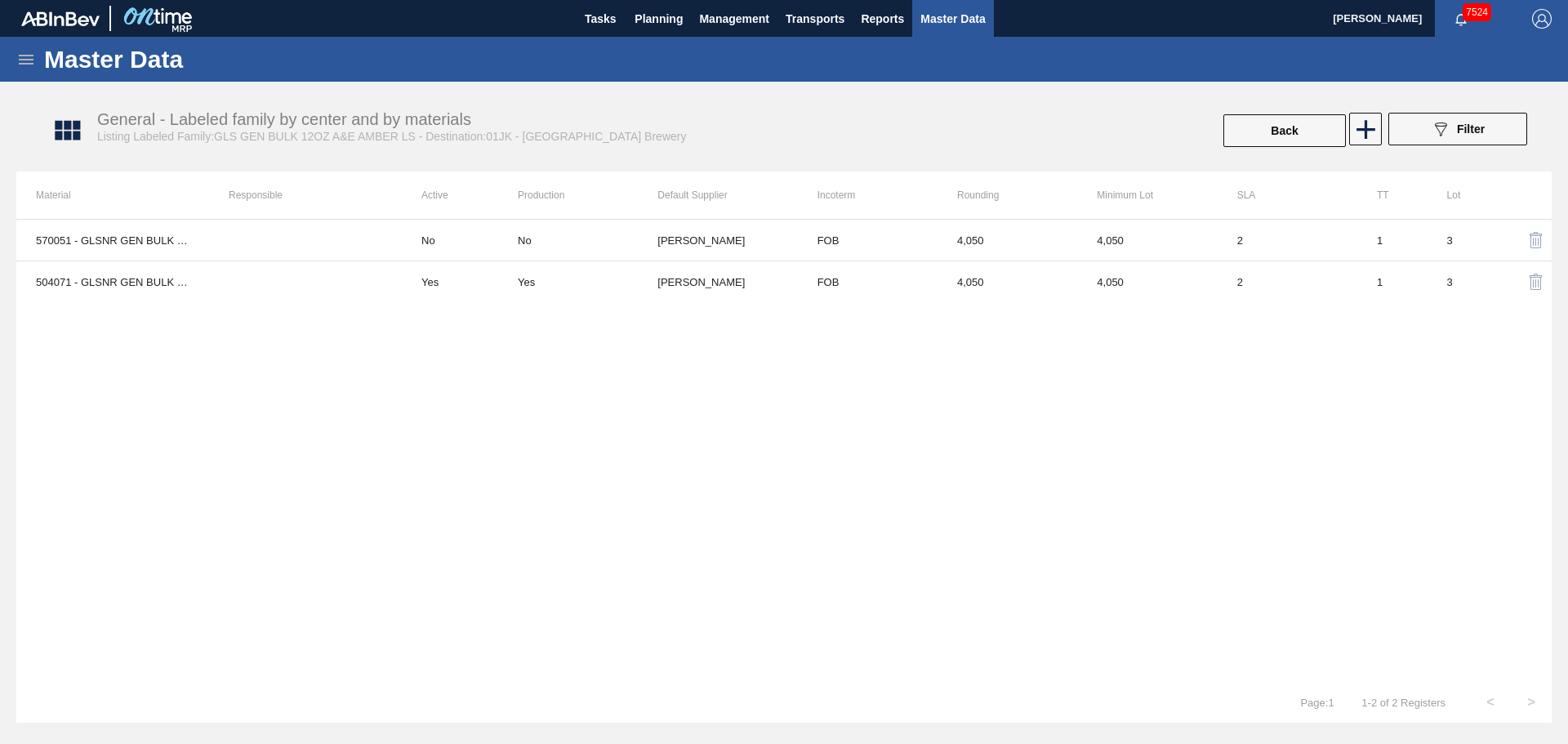
click at [697, 510] on div "570051 - GLSNR GEN BULK 12OZ A&E BARE LS BULK 109 No No Ardagh - Wilson FOB 4,0…" at bounding box center [784, 450] width 1535 height 463
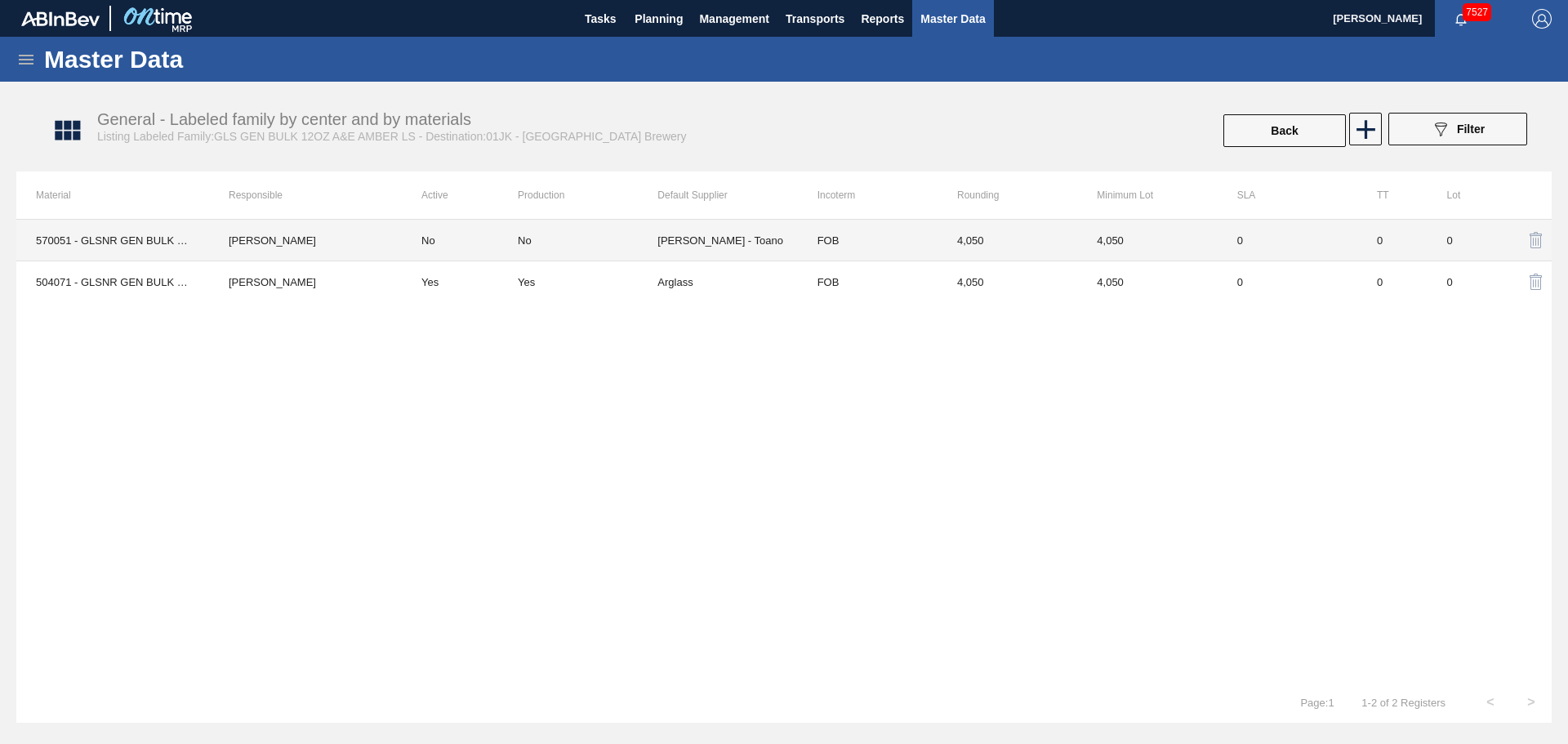
click at [492, 233] on td "No" at bounding box center [459, 240] width 116 height 42
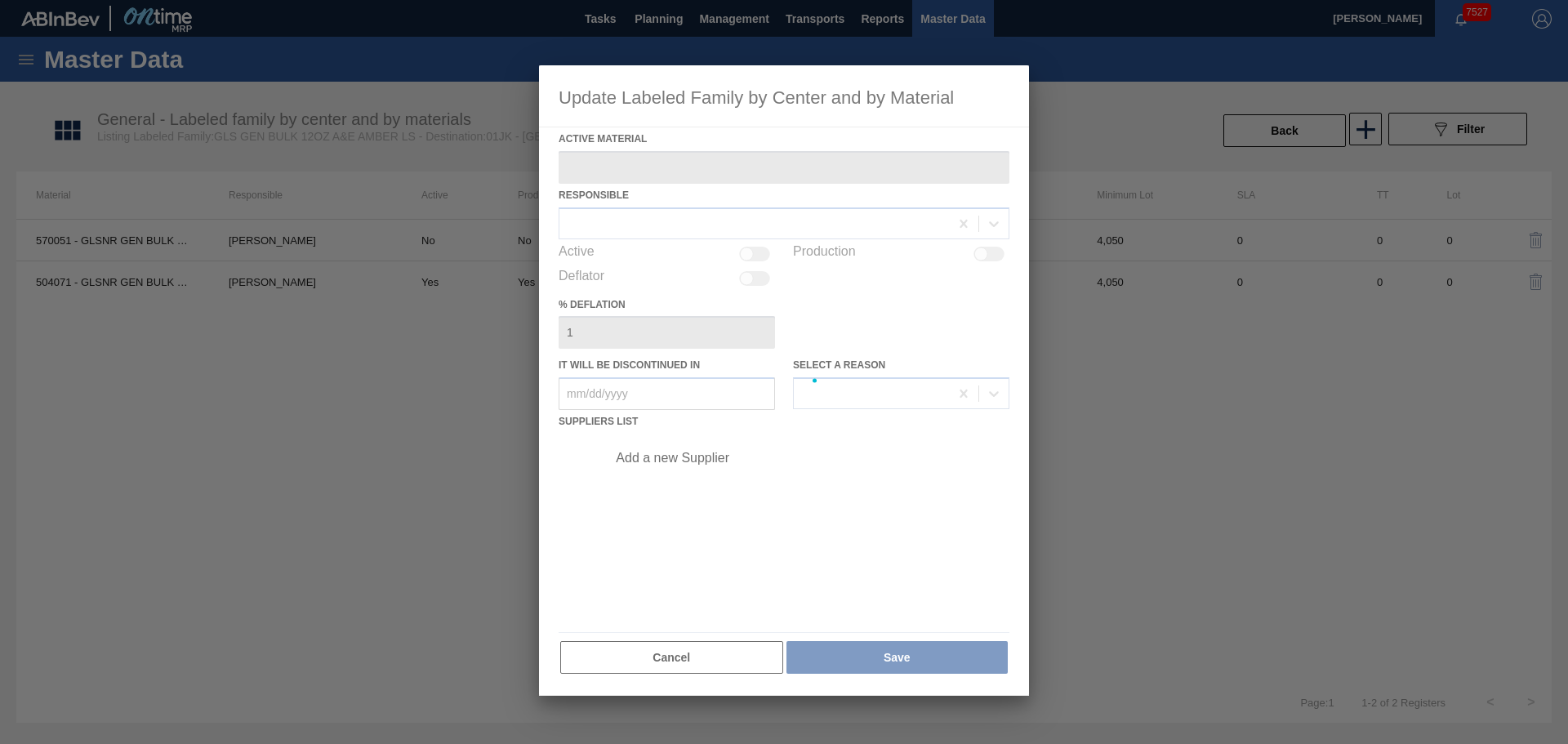
type Material "570051 - GLSNR GEN BULK 12OZ A&E BARE LS BULK 109"
type in "[DATE]"
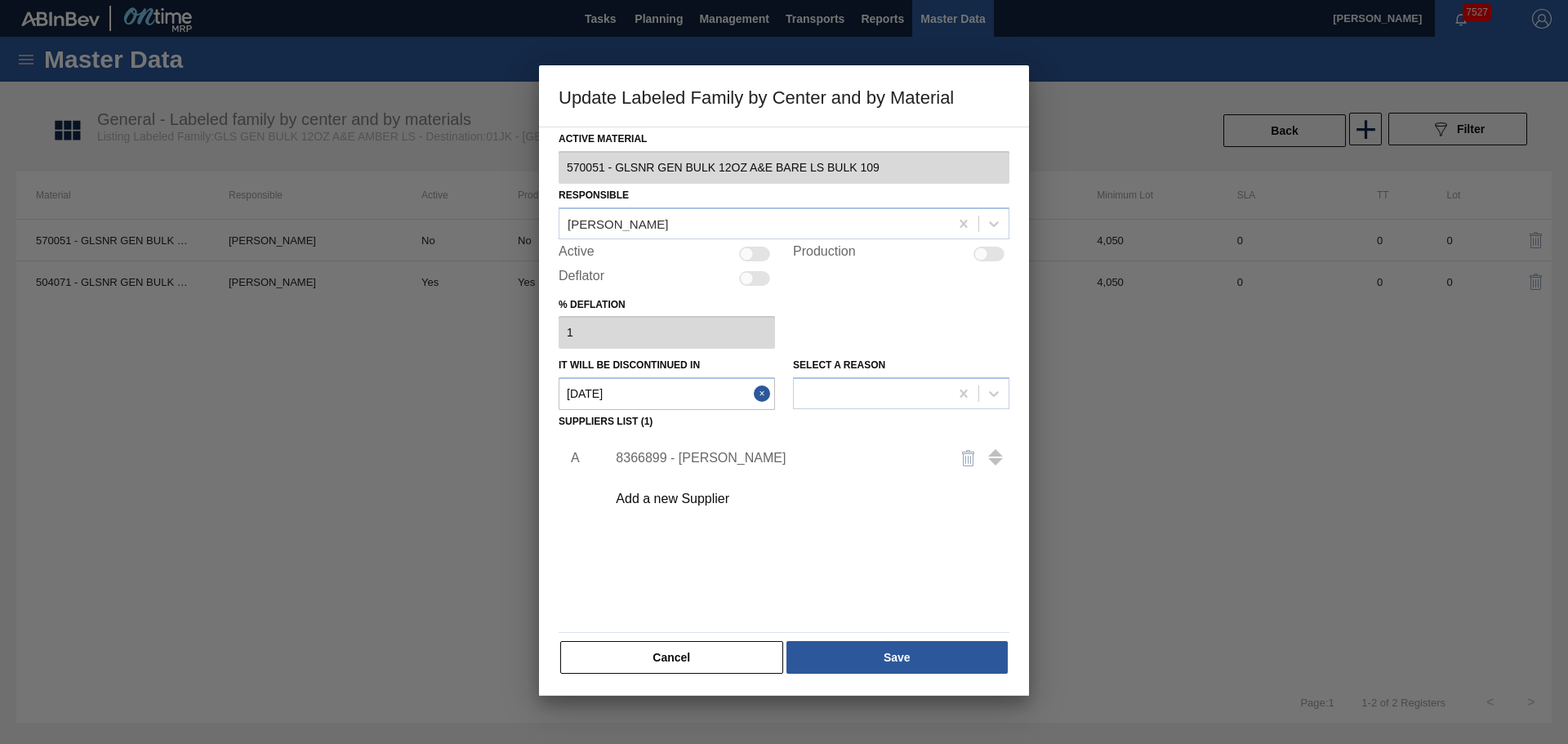
click at [985, 257] on div at bounding box center [982, 254] width 14 height 14
checkbox input "true"
click at [900, 650] on button "Save" at bounding box center [896, 658] width 221 height 33
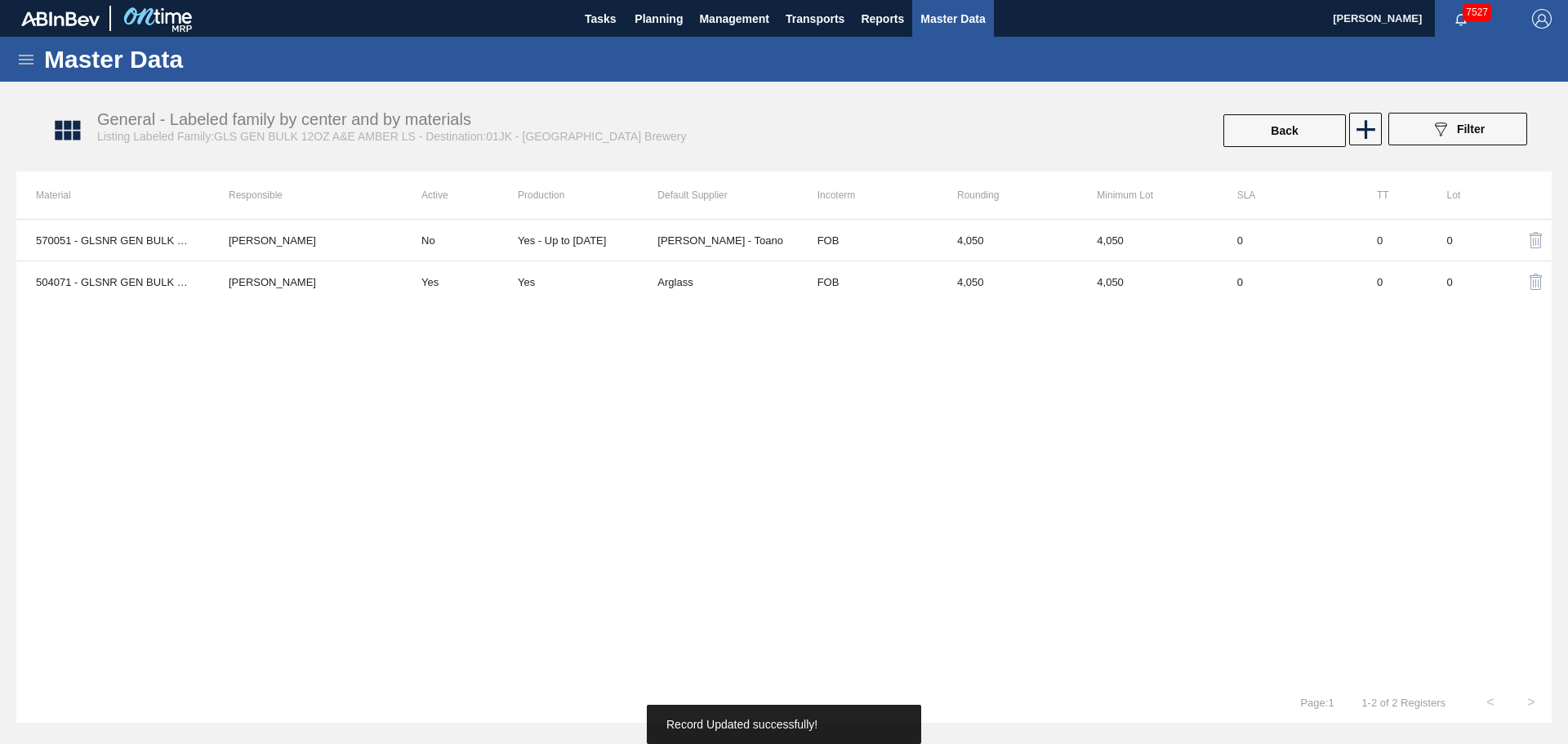
click at [576, 465] on div "570051 - GLSNR GEN BULK 12OZ A&E BARE LS BULK 109 [PERSON_NAME] No Yes - Up to …" at bounding box center [784, 450] width 1535 height 463
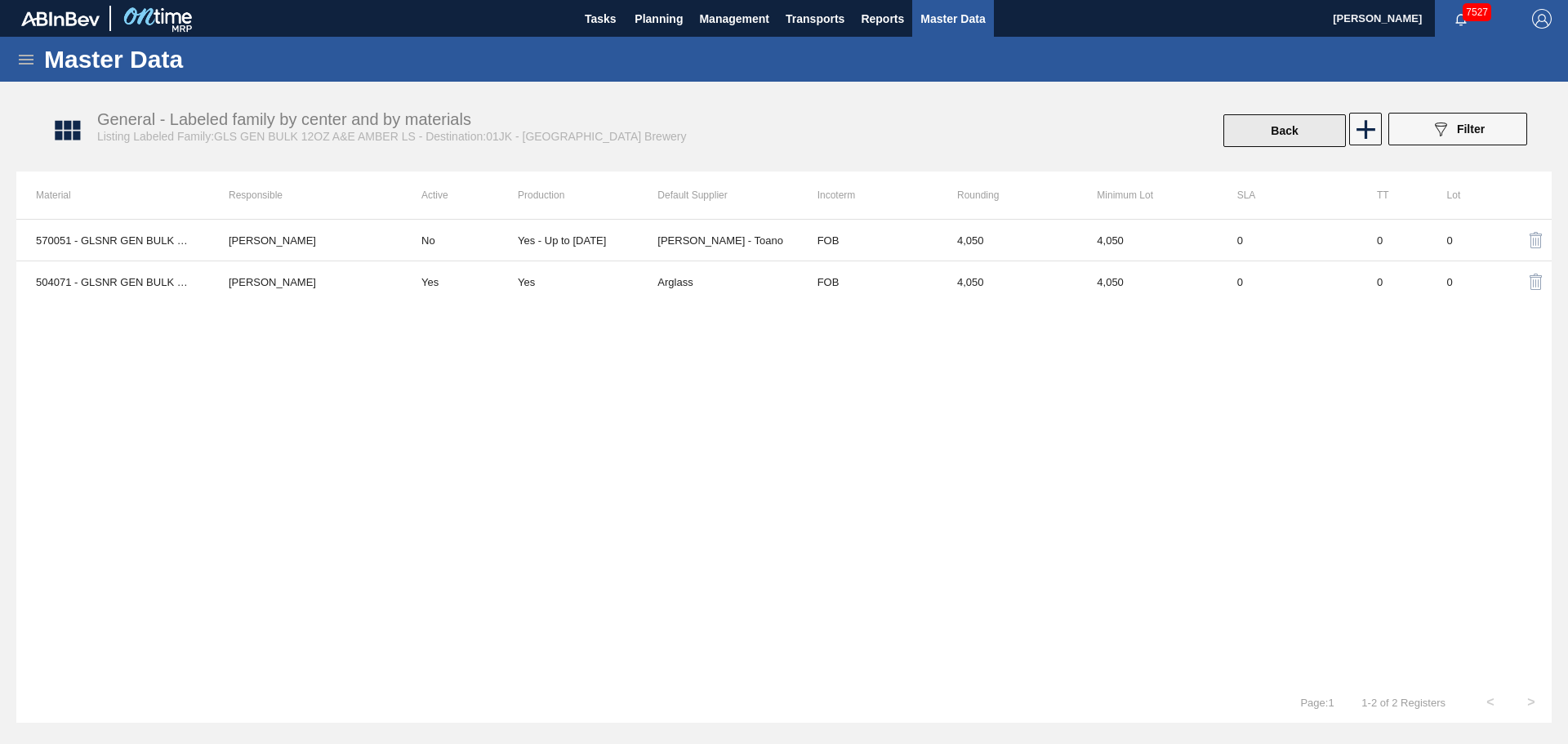
click at [1281, 132] on button "Back" at bounding box center [1285, 131] width 123 height 33
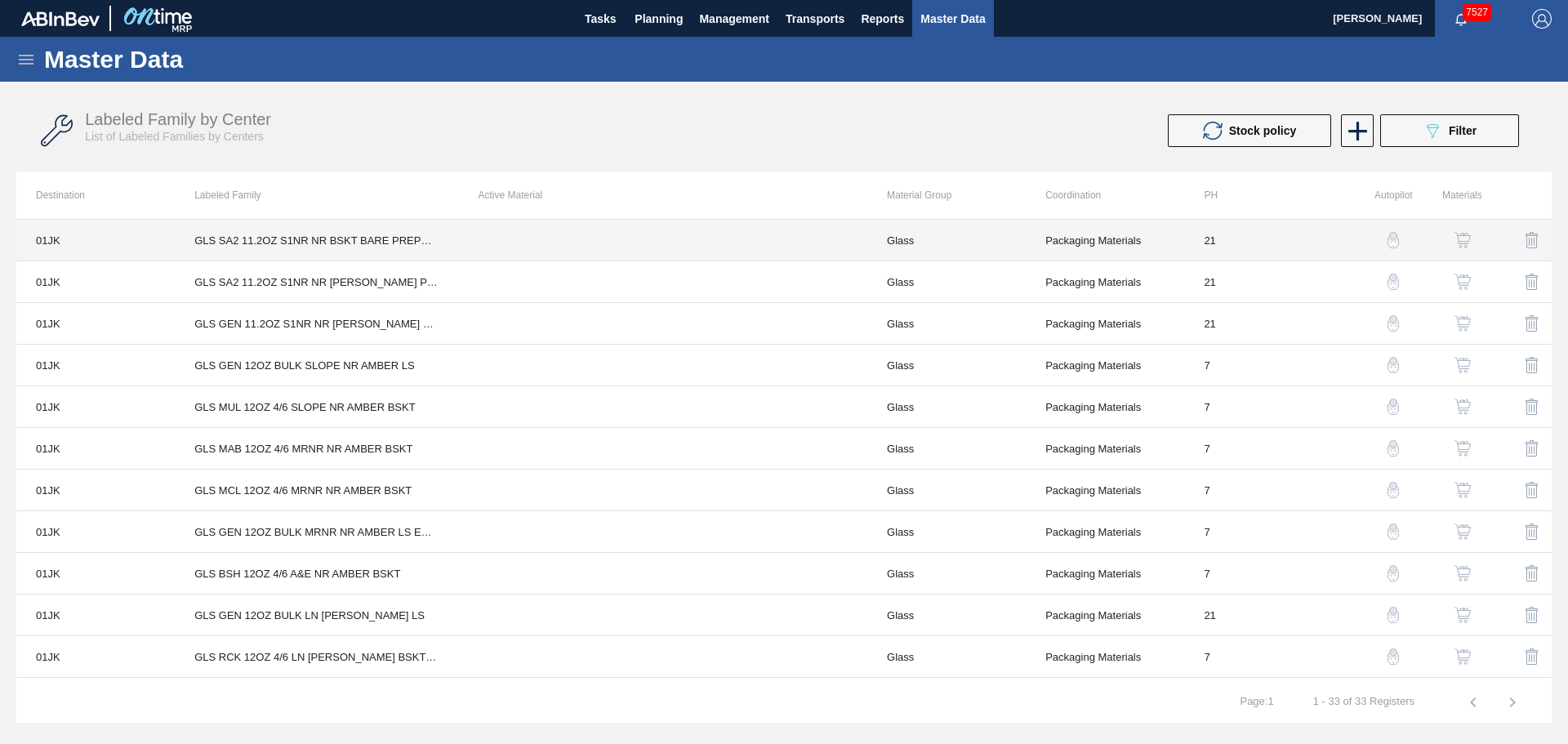
click at [730, 234] on td at bounding box center [664, 240] width 409 height 42
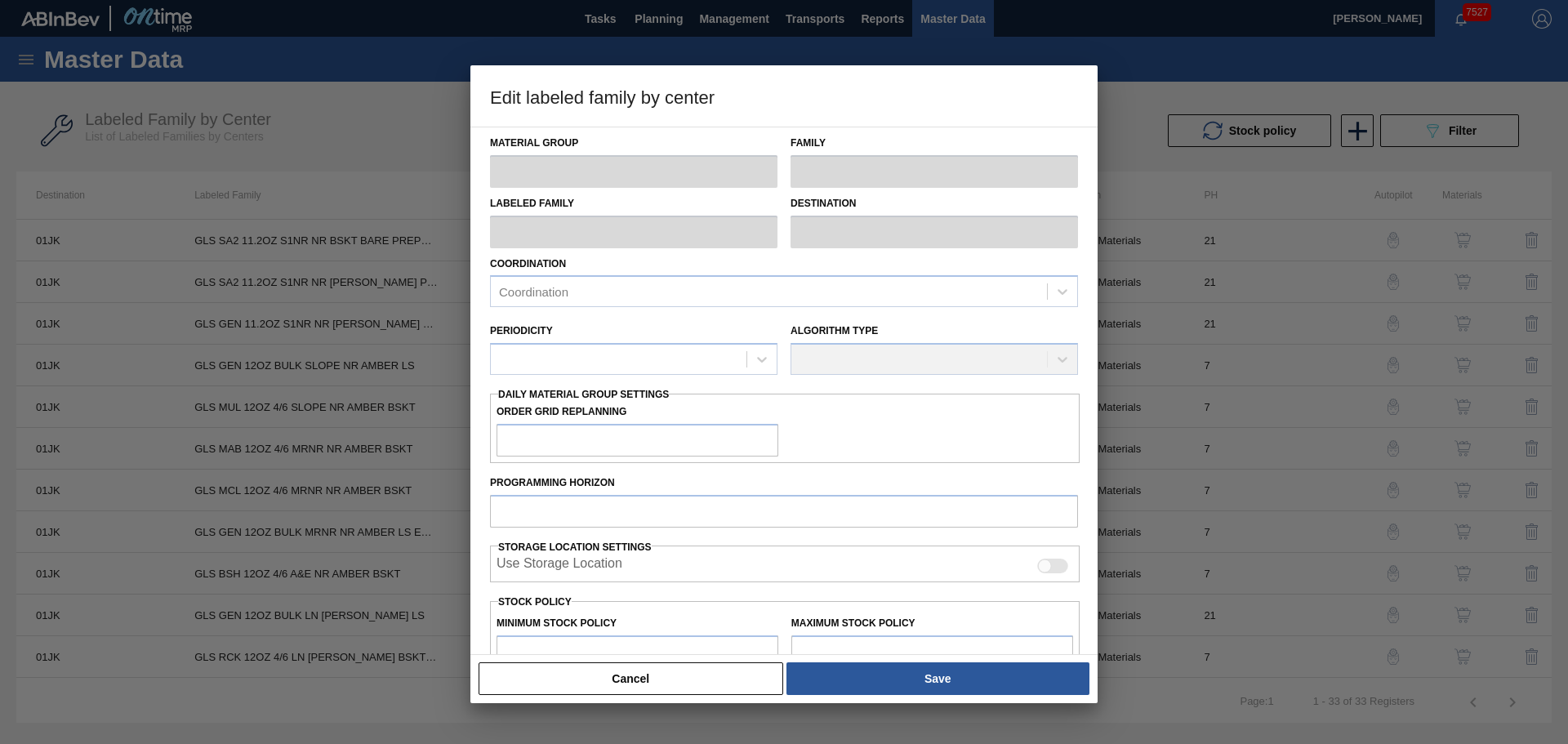
type input "Glass"
type input "GLS SA2 11.2OZ S1NR NR BSKT BARE PREPR GREEN 11.2 OZ NR BOTTLES"
type input "01JK - Jacksonville Brewery"
type input "21"
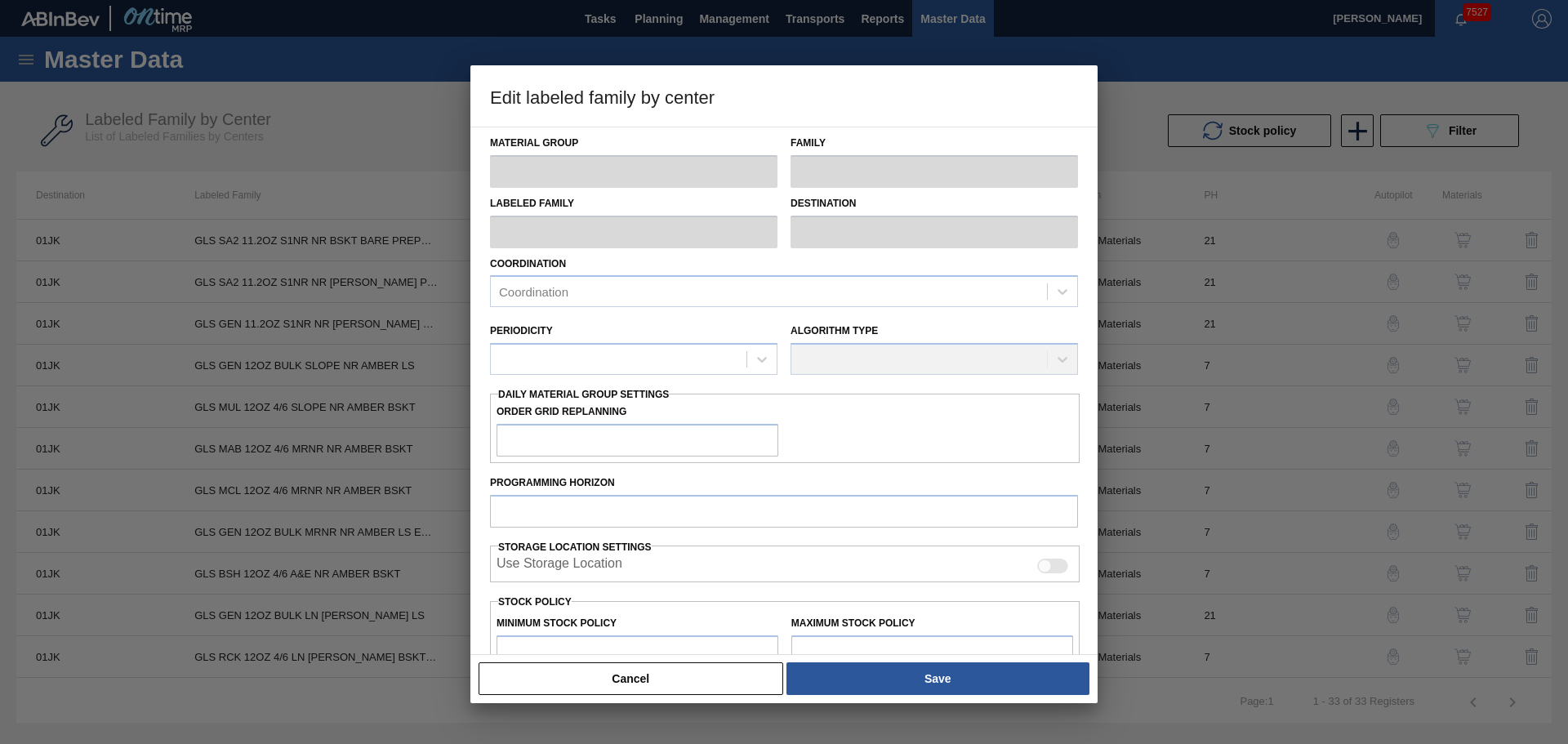
type input "0"
type input "100,000"
type input "0"
checkbox input "true"
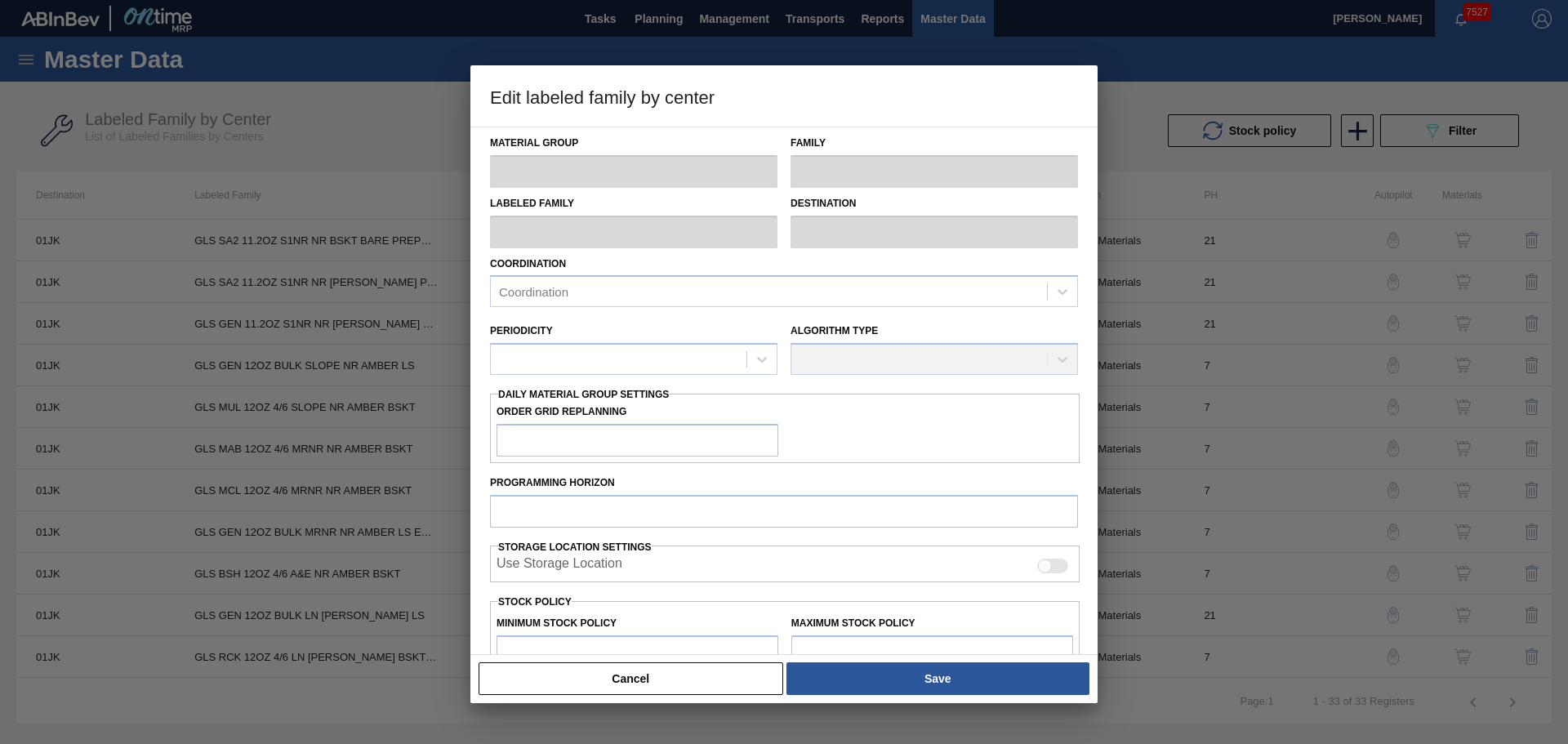
checkbox input "true"
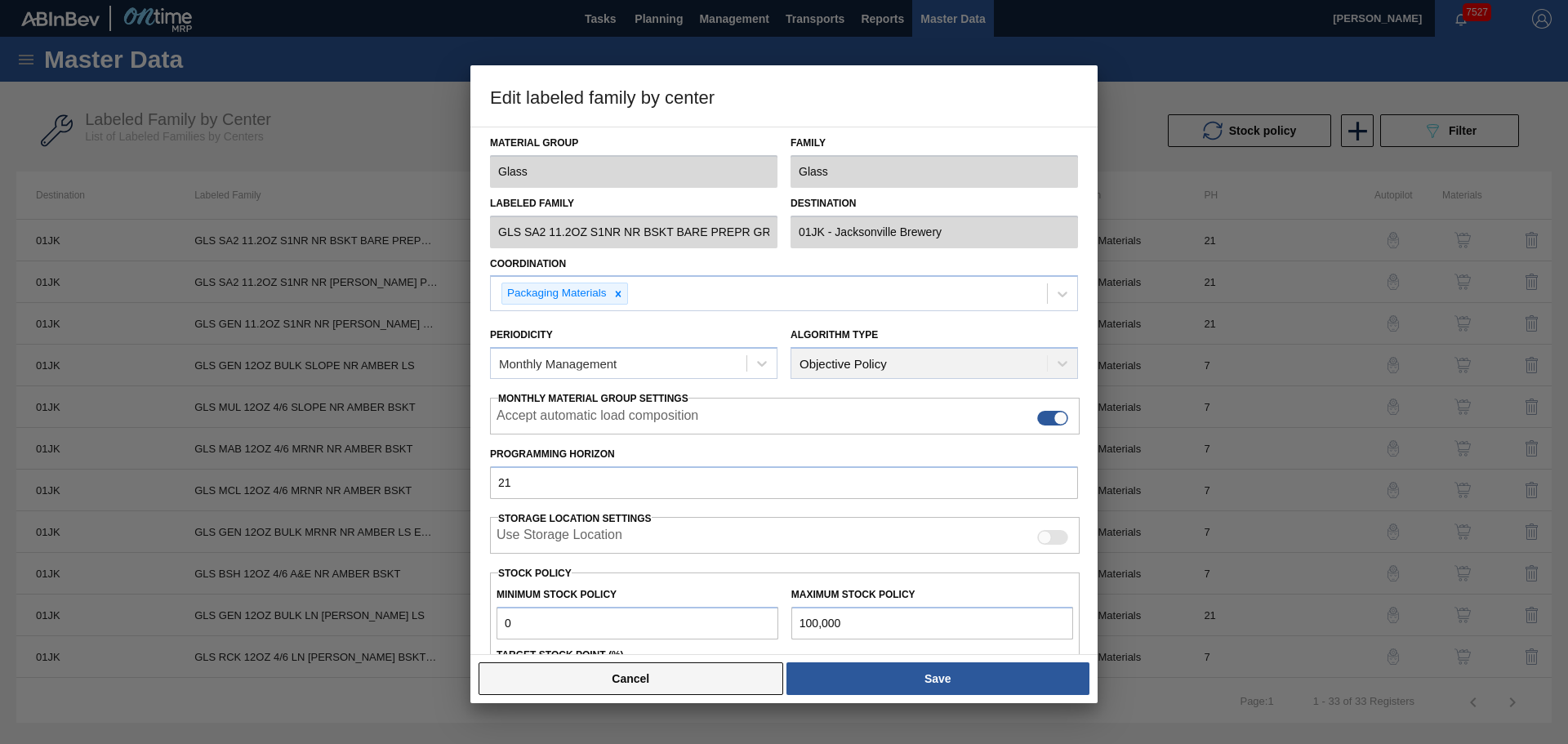
click at [719, 680] on button "Cancel" at bounding box center [631, 678] width 305 height 33
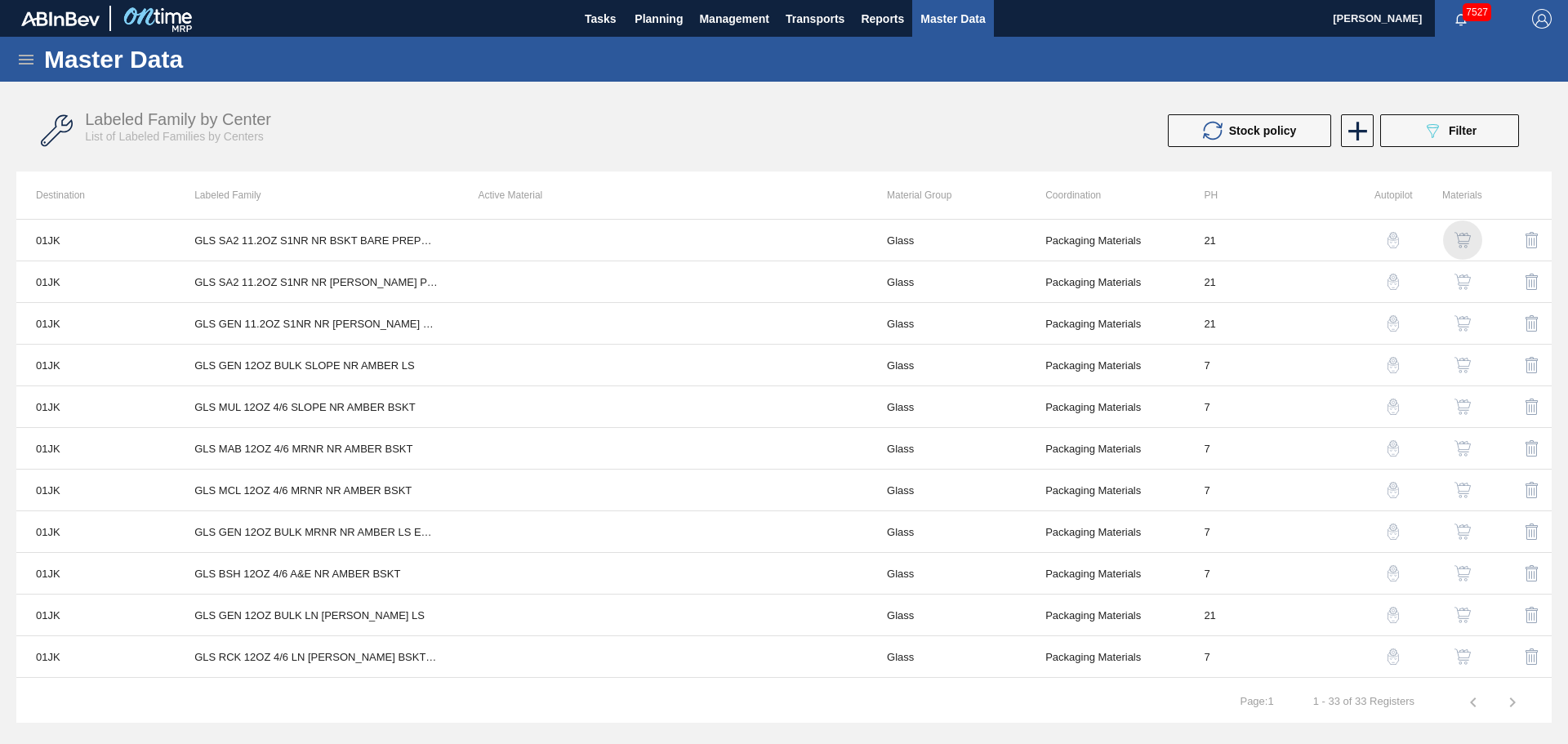
click at [1466, 236] on img "button" at bounding box center [1462, 240] width 16 height 16
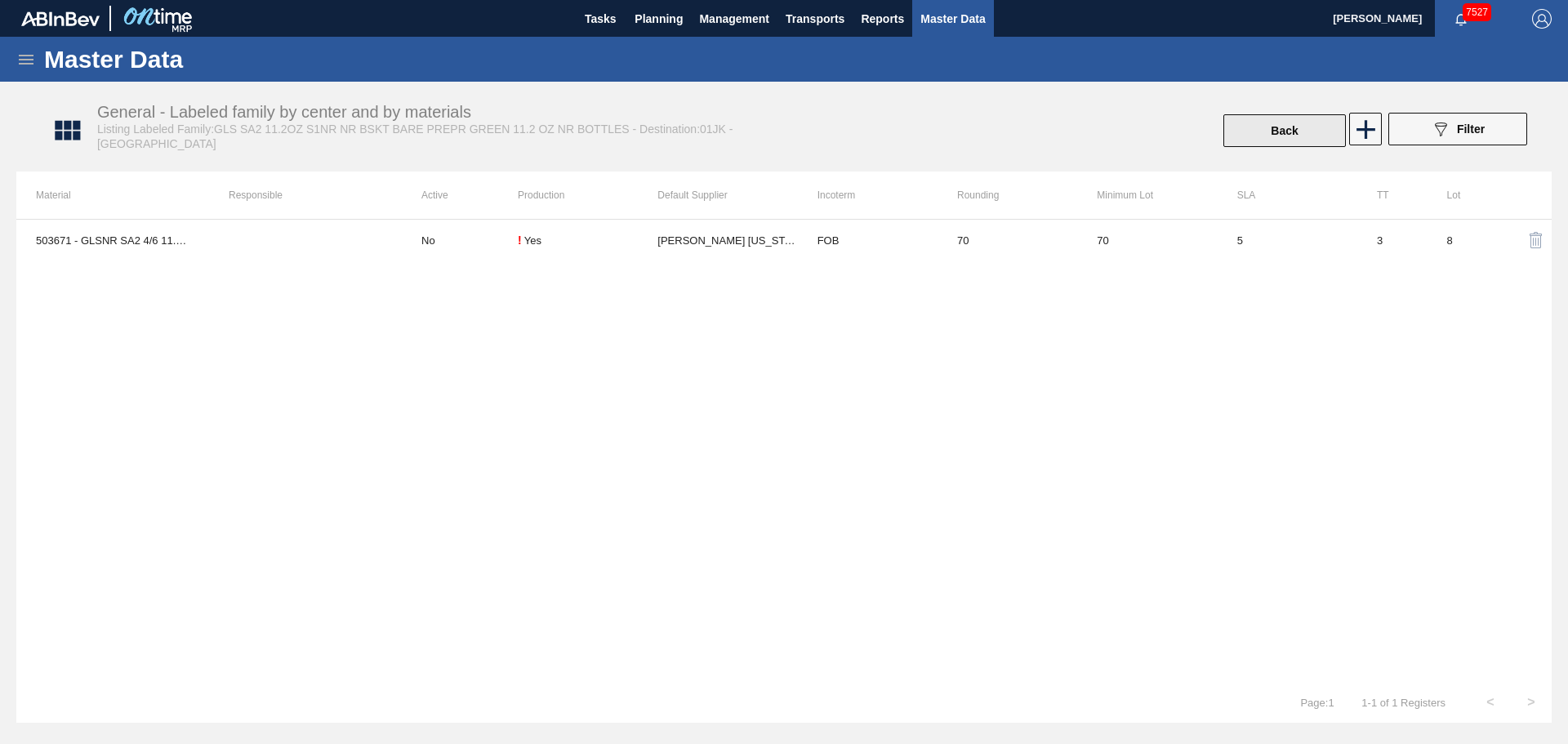
click at [1273, 140] on button "Back" at bounding box center [1285, 131] width 123 height 33
